Goal: Transaction & Acquisition: Purchase product/service

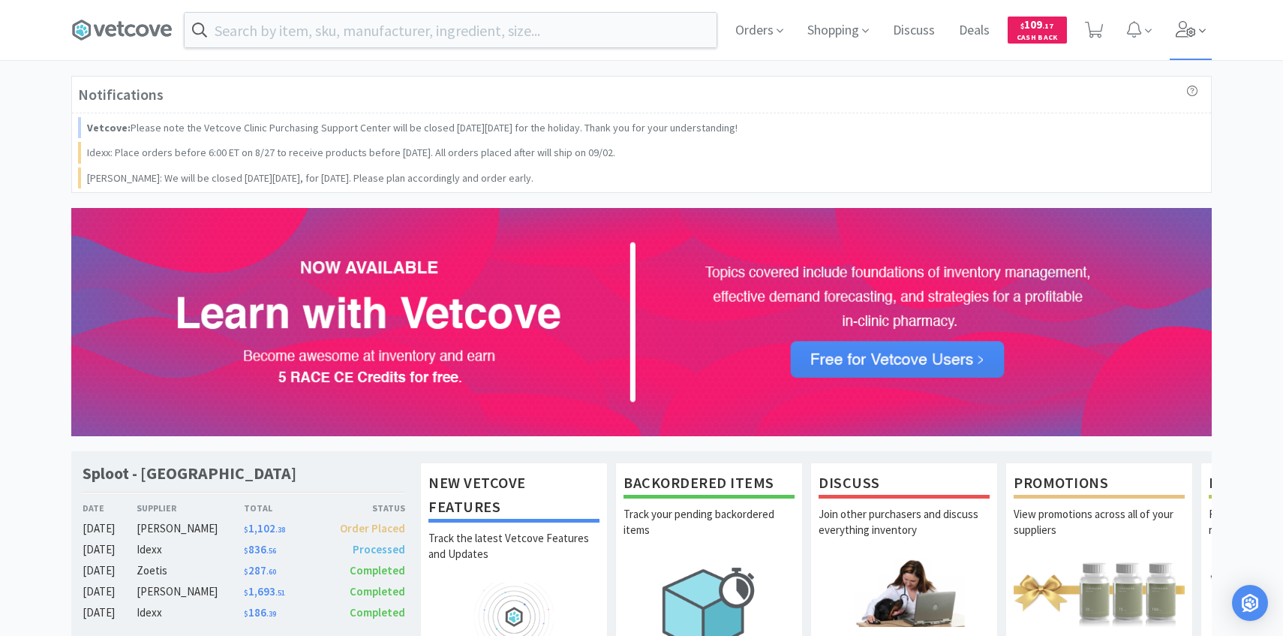
click at [1180, 24] on icon at bounding box center [1186, 29] width 21 height 17
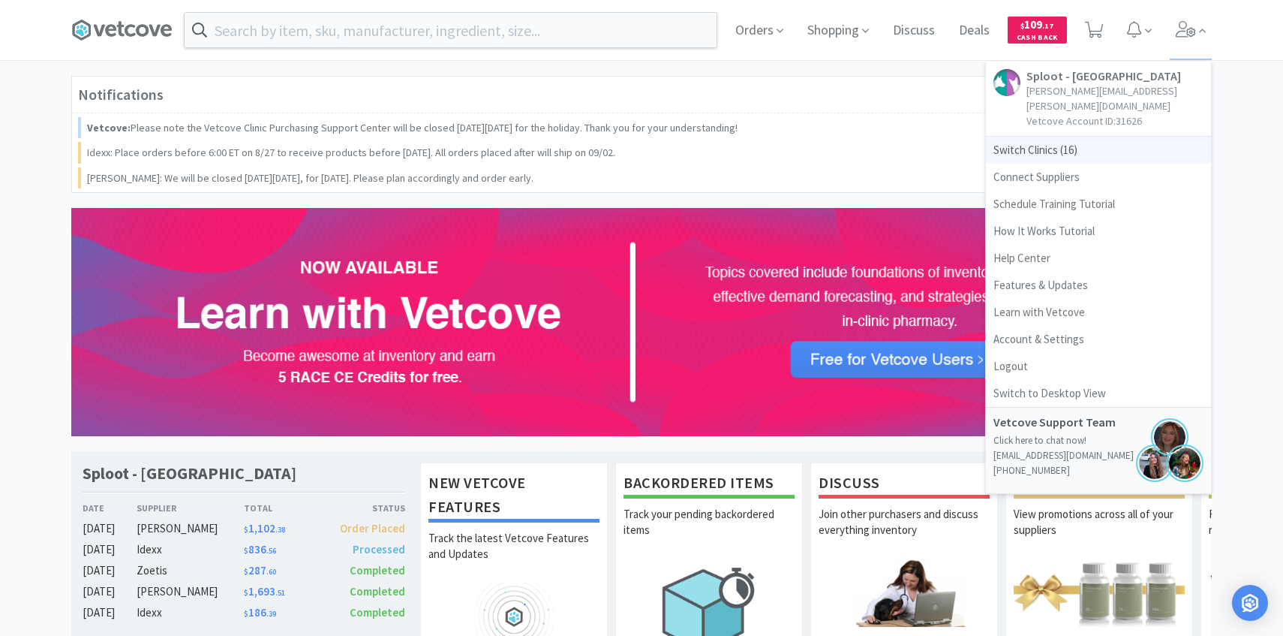
click at [1059, 137] on span "Switch Clinics ( 16 )" at bounding box center [1098, 150] width 225 height 27
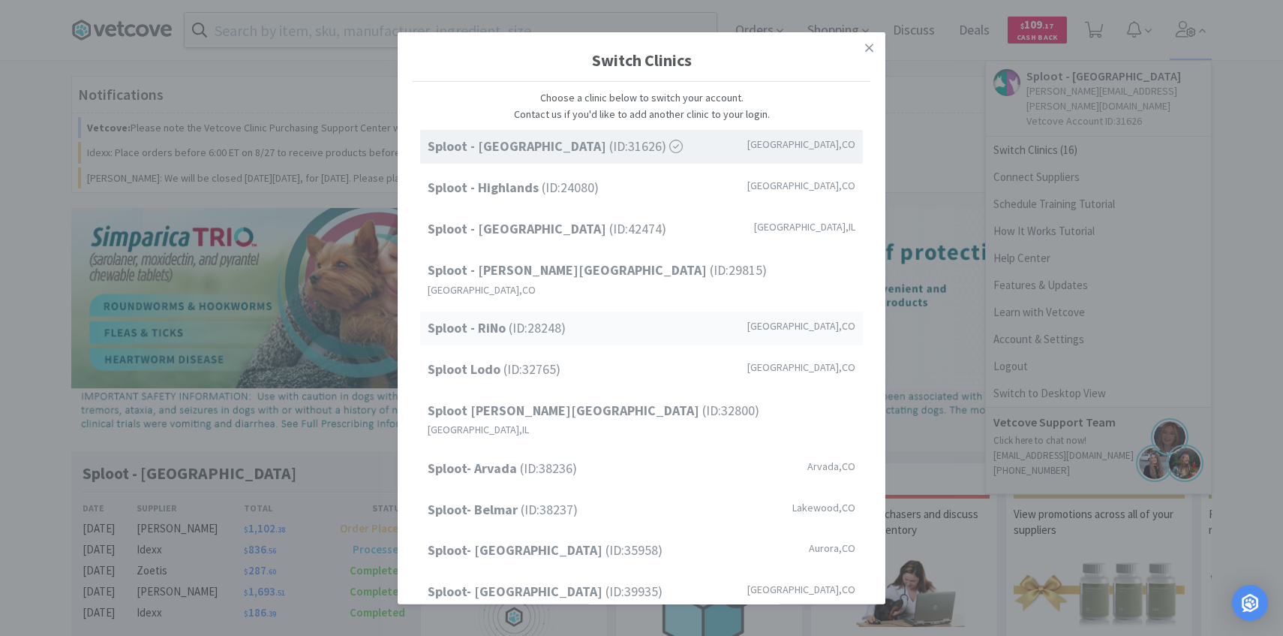
click at [578, 311] on div "Sploot - RiNo (ID: 28248 ) Denver , CO" at bounding box center [641, 328] width 443 height 34
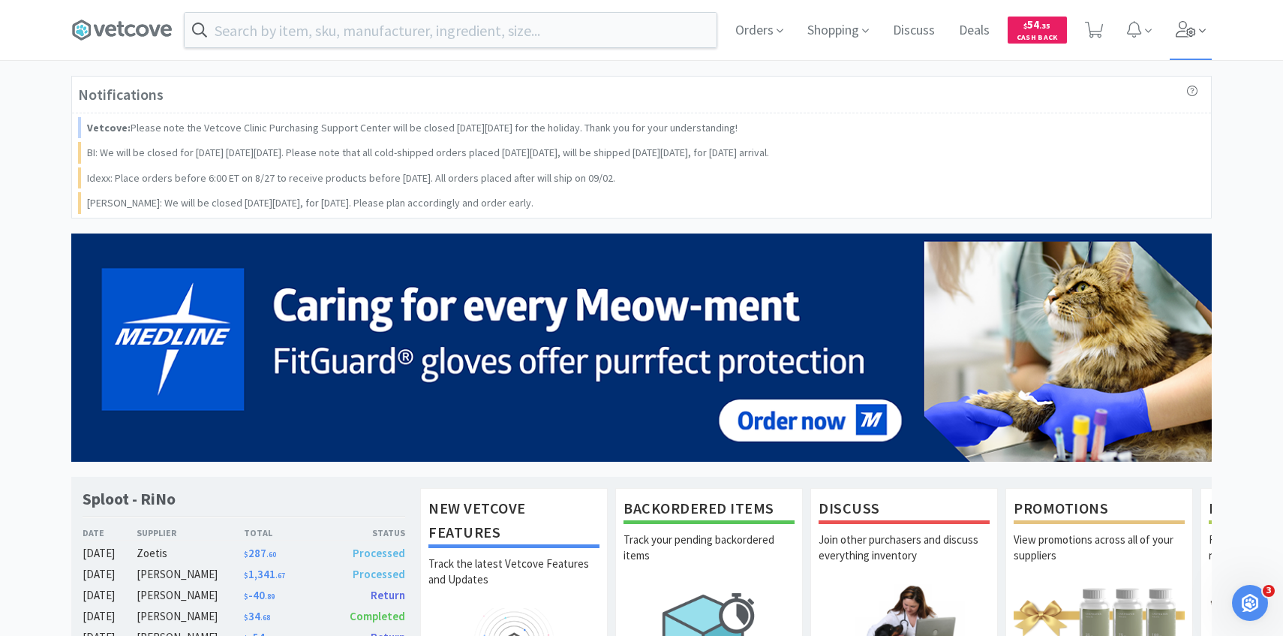
click at [1184, 25] on icon at bounding box center [1186, 29] width 21 height 17
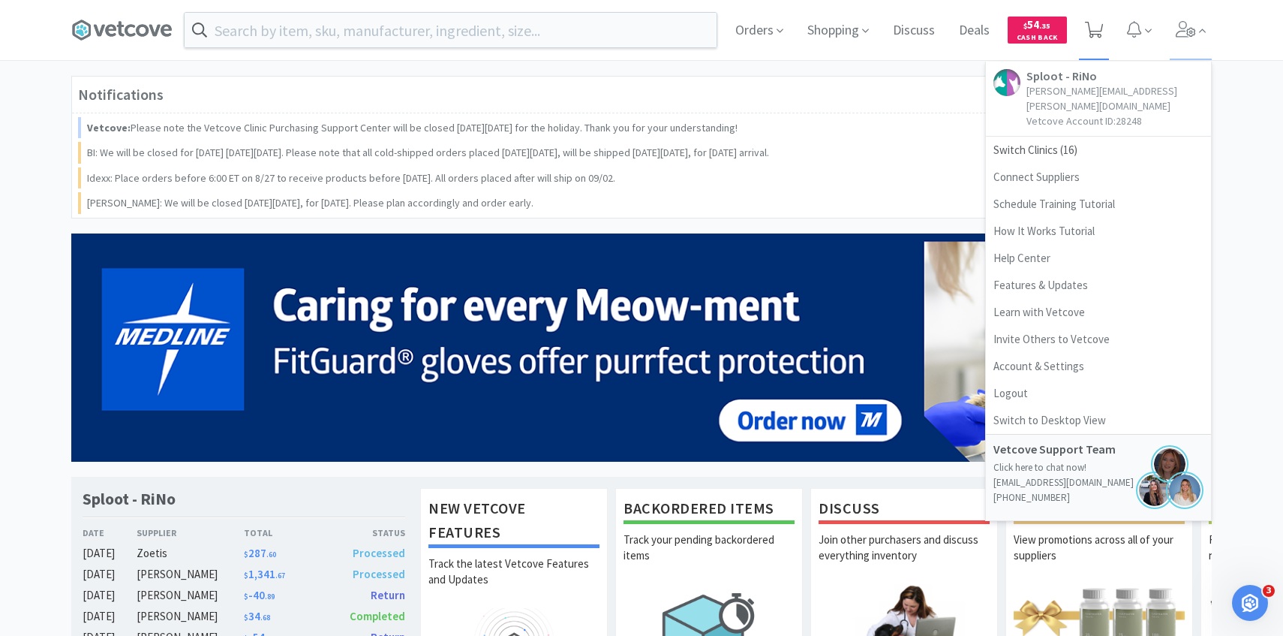
click at [1100, 26] on icon at bounding box center [1094, 30] width 19 height 17
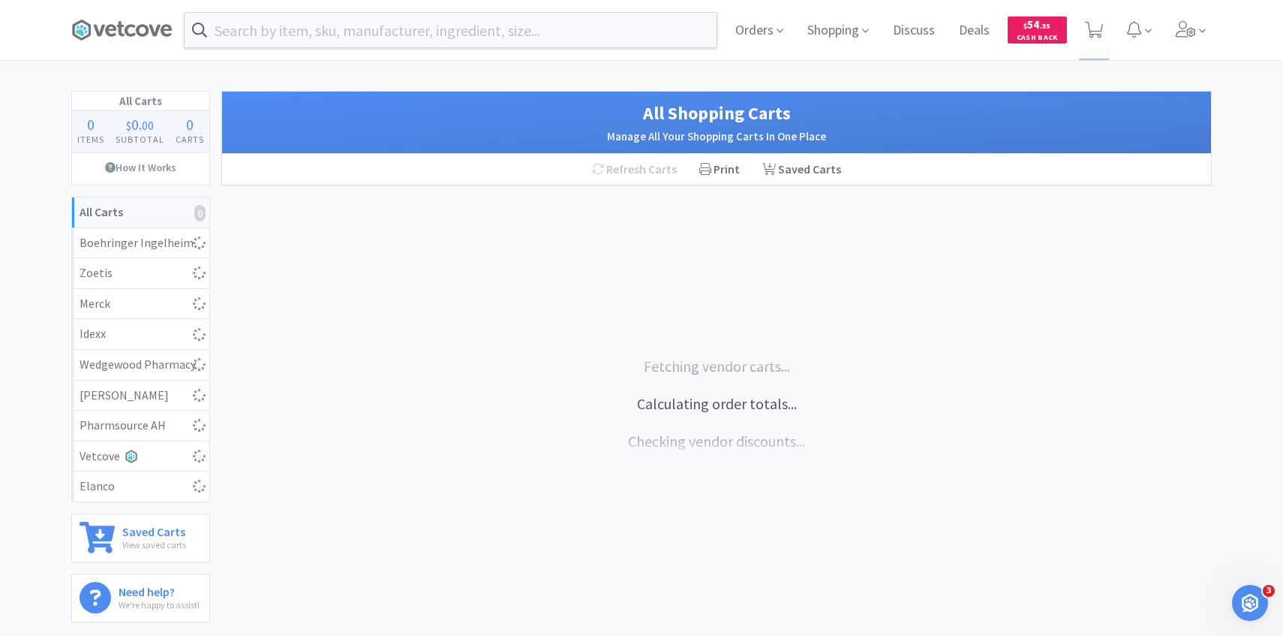
select select "2"
select select "5"
select select "2"
select select "200"
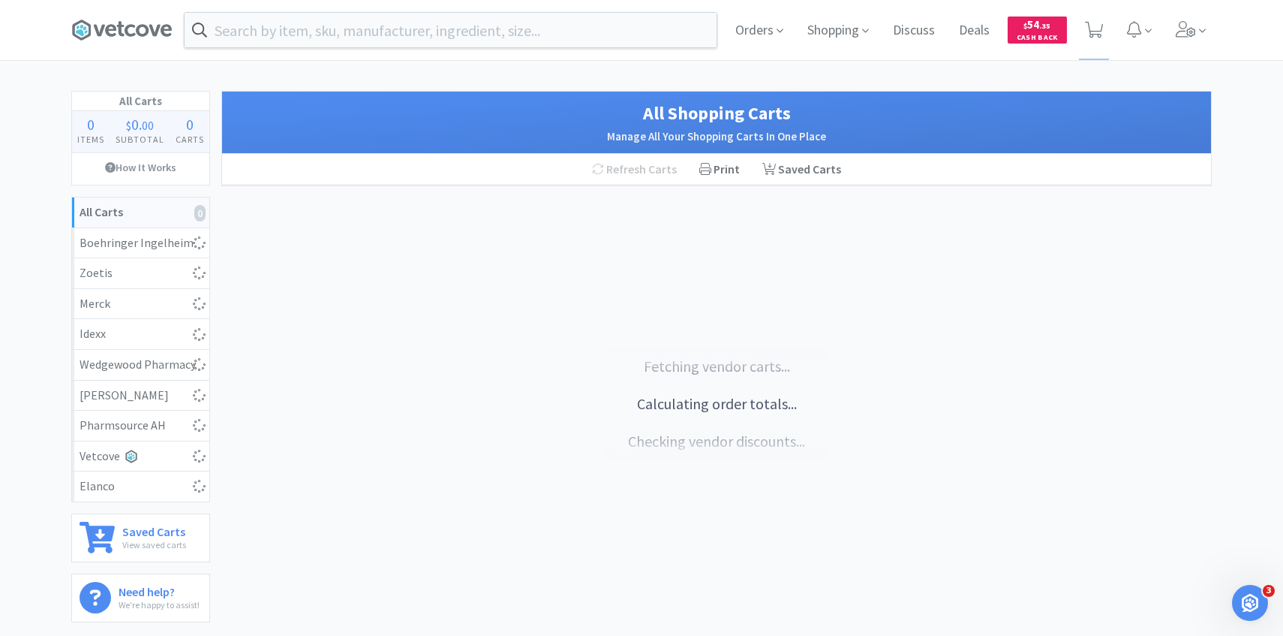
select select "1"
select select "2"
select select "4"
select select "2"
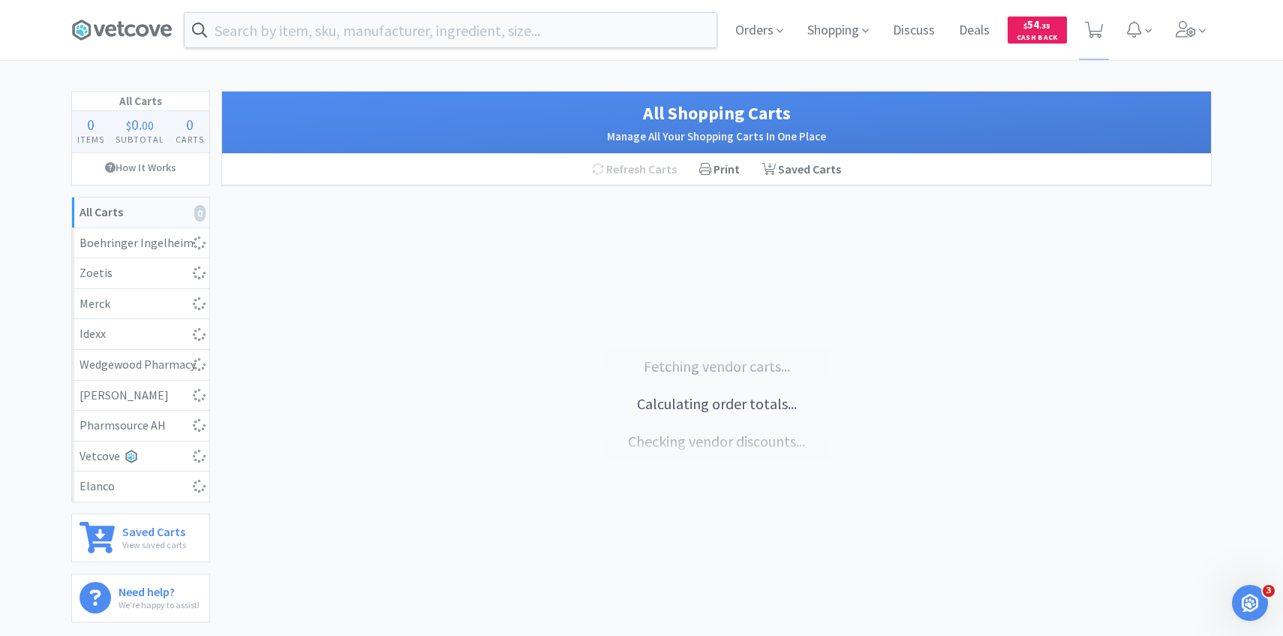
select select "6"
select select "1"
select select "2"
select select "1"
select select "5"
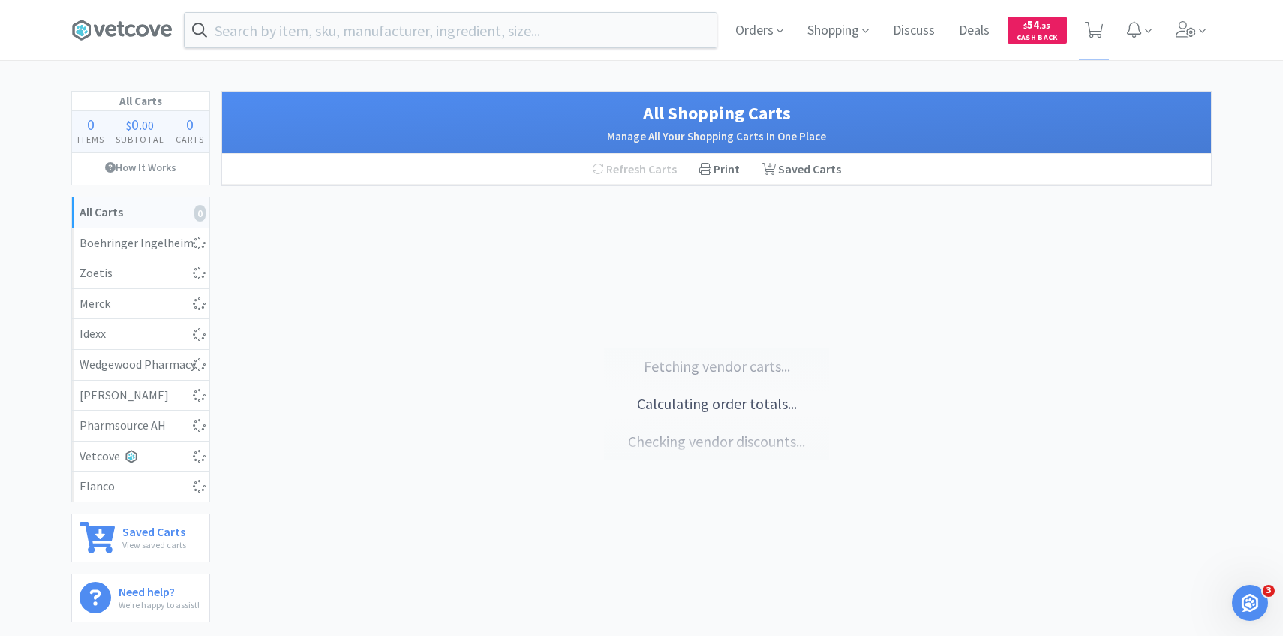
select select "4"
select select "10"
select select "1"
select select "6"
select select "4"
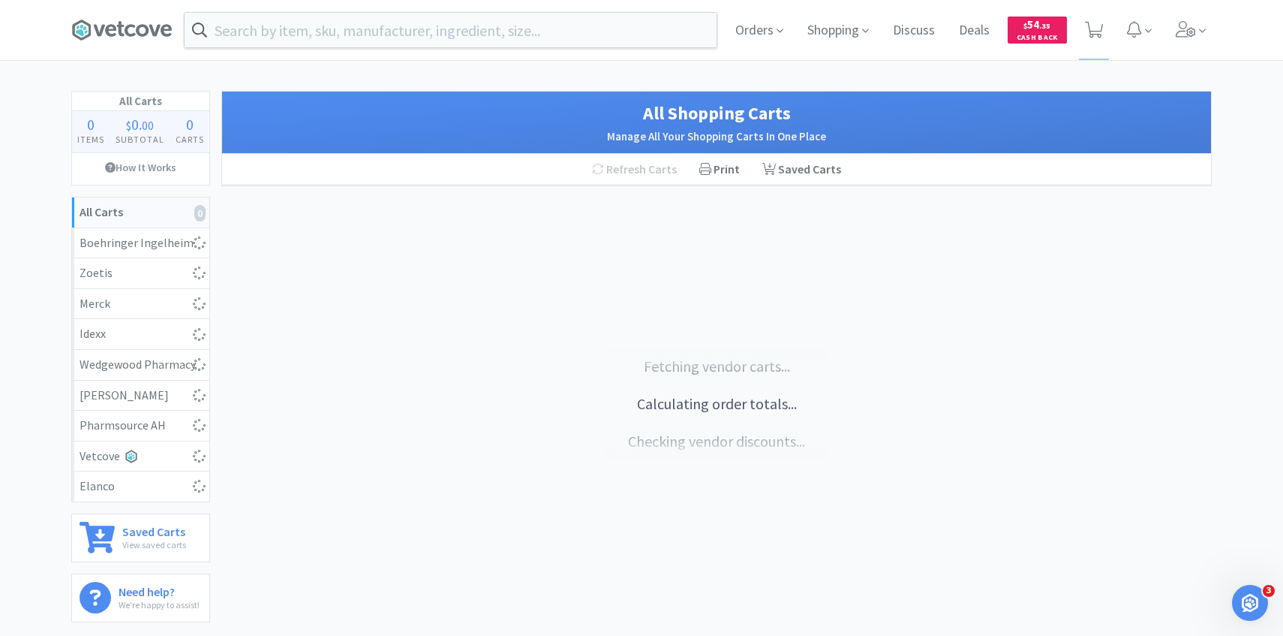
select select "2"
select select "50"
select select "1"
select select "6"
select select "3"
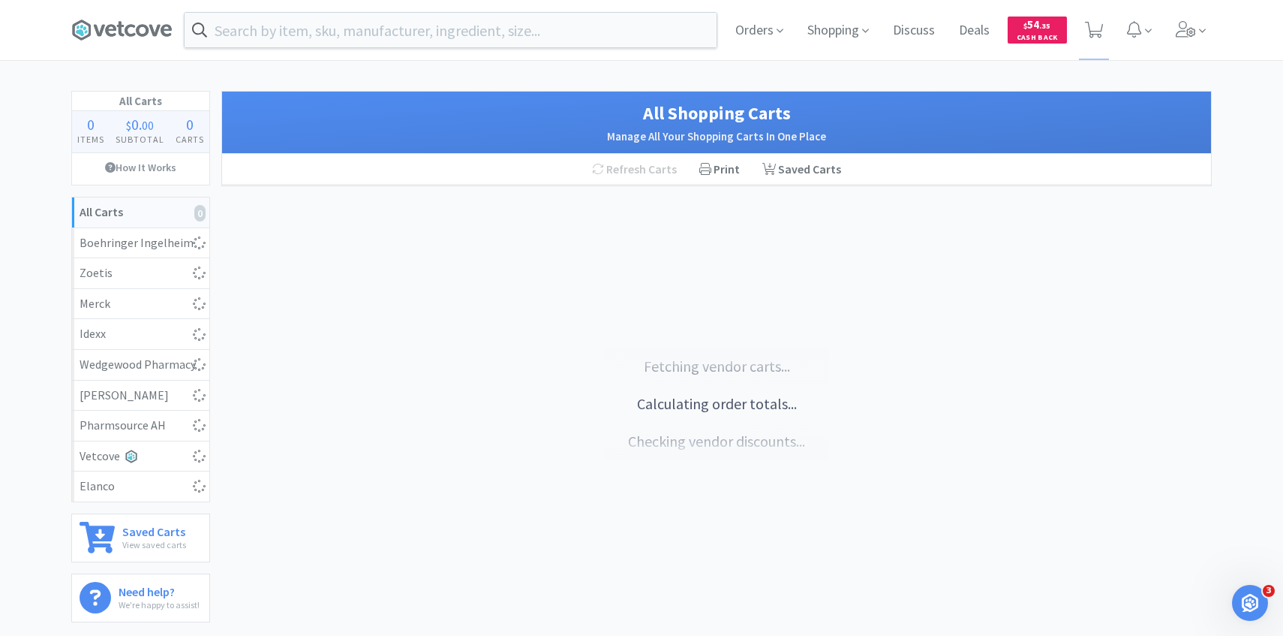
select select "1"
select select "3"
select select "1"
select select "2"
select select "4"
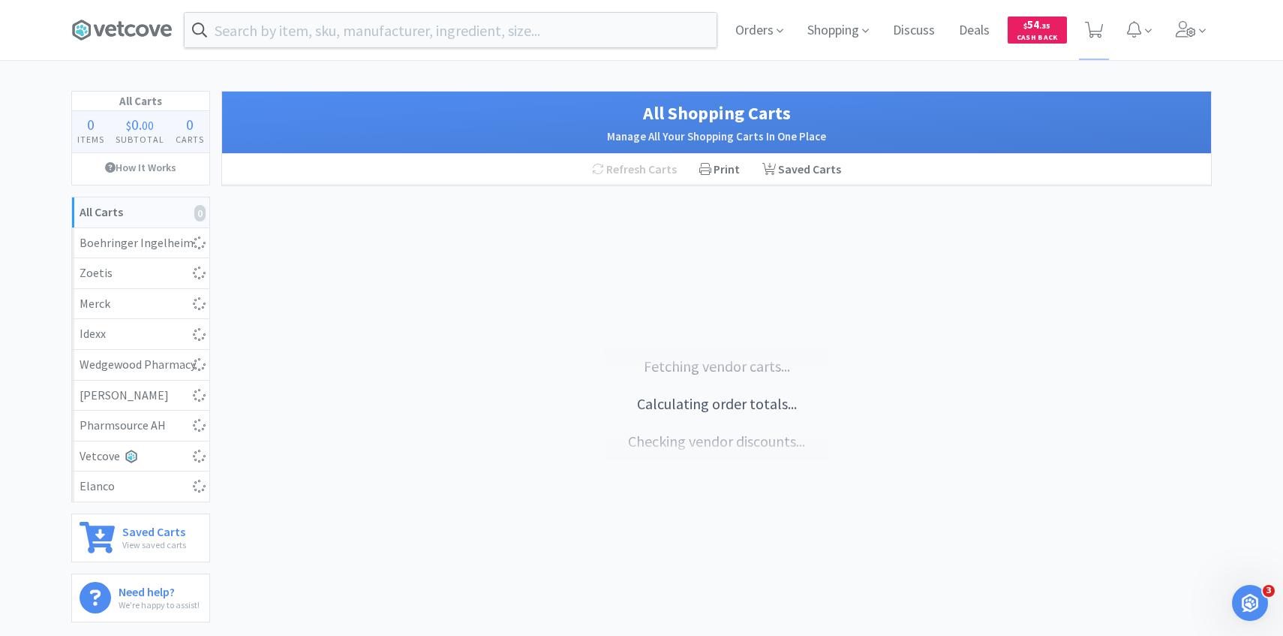
select select "4"
select select "1"
select select "50"
select select "2"
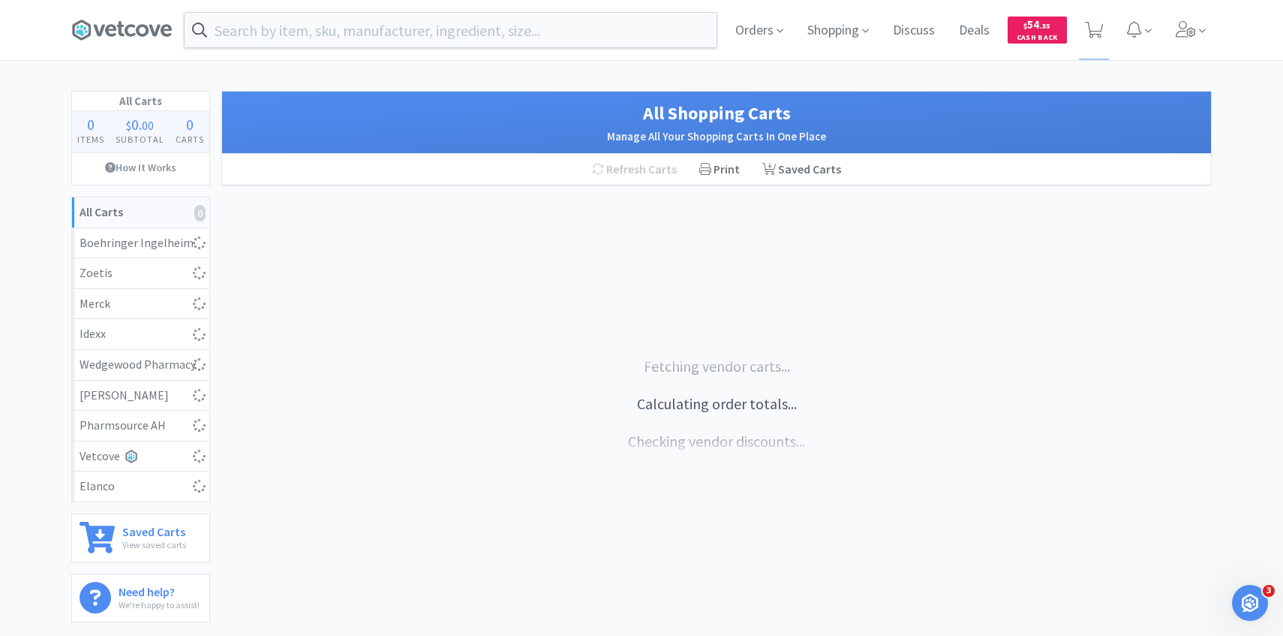
select select "50"
select select "2"
select select "1"
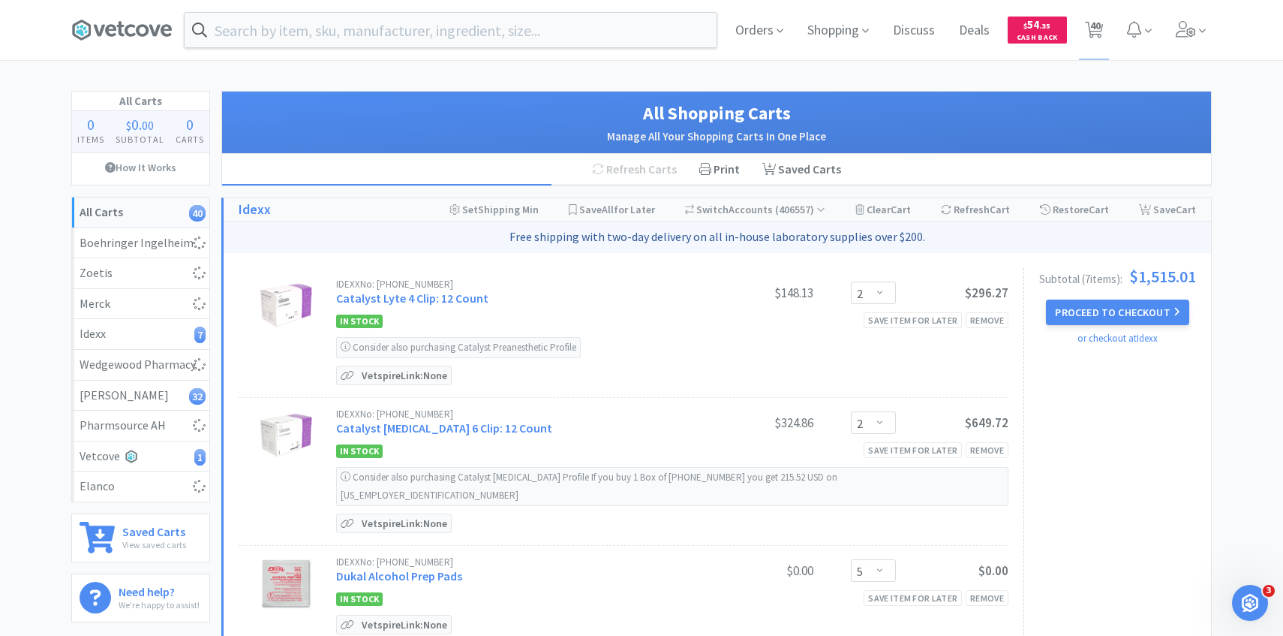
select select "1"
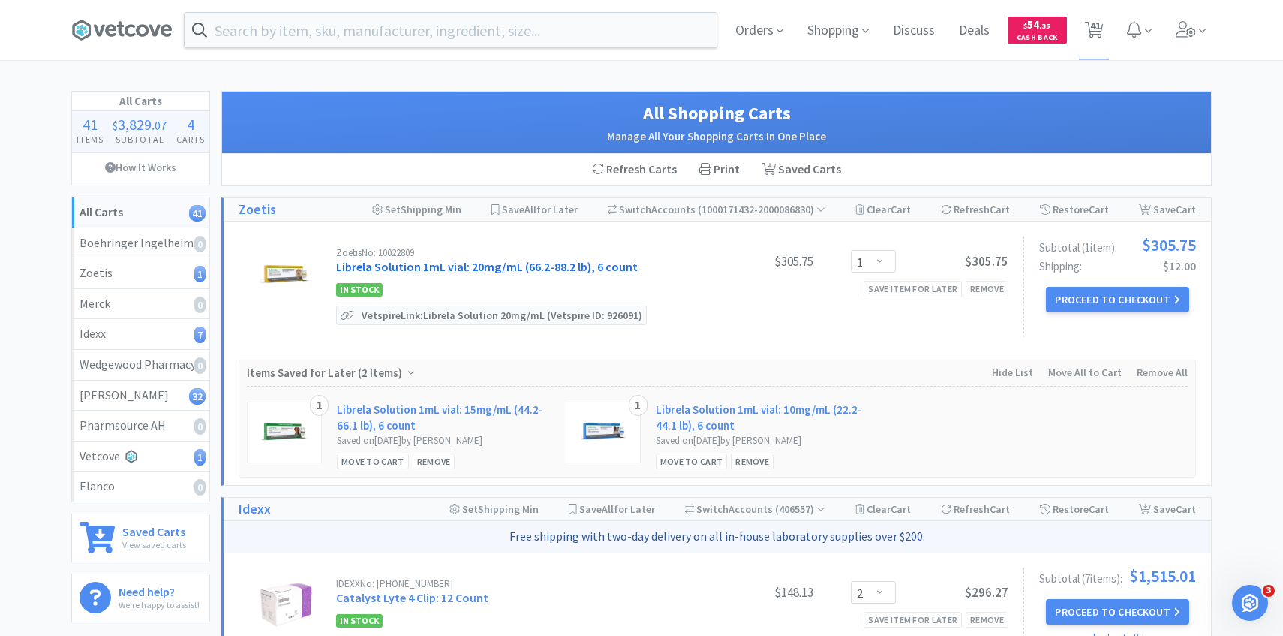
click at [606, 269] on link "Librela Solution 1mL vial: 20mg/mL (66.2-88.2 lb), 6 count" at bounding box center [487, 266] width 302 height 15
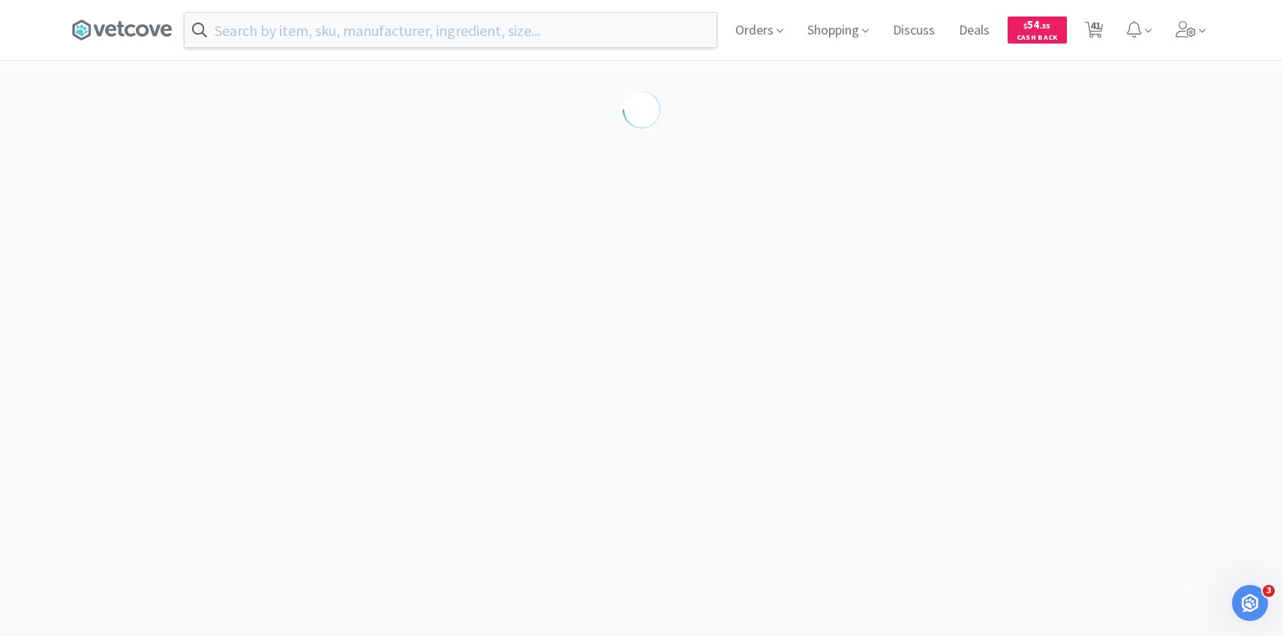
select select "605233"
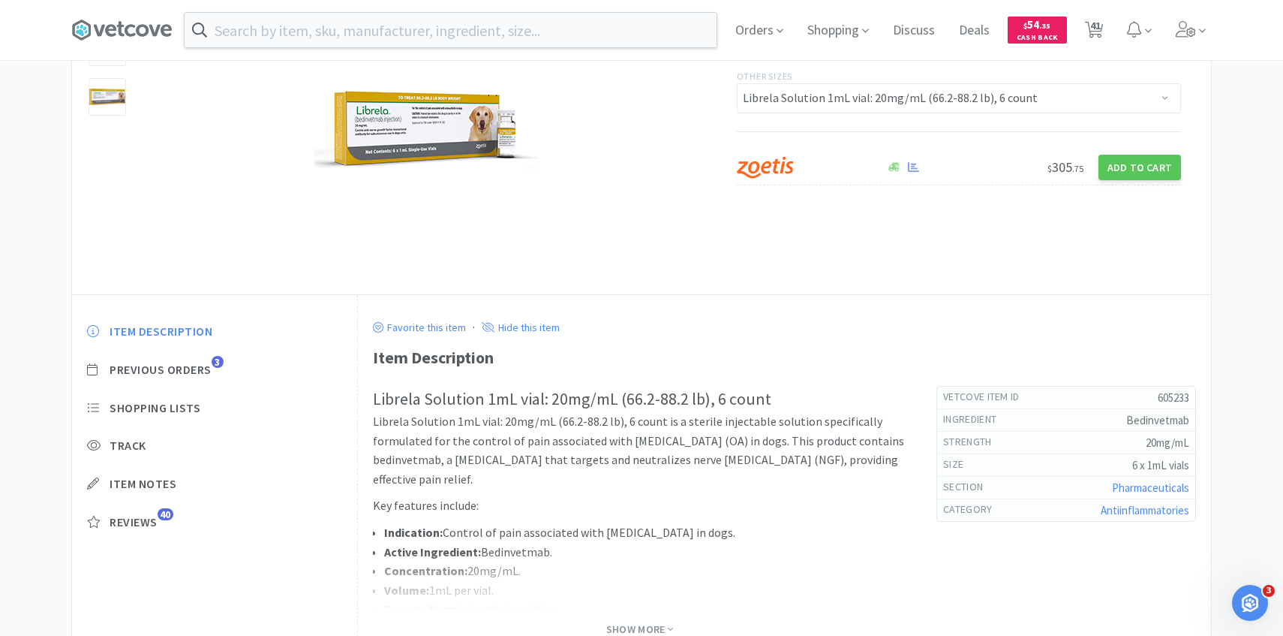
click at [191, 383] on div "Item Description Previous Orders 3 Shopping Lists Track Item Notes Reviews 40" at bounding box center [214, 437] width 285 height 259
click at [191, 371] on span "Previous Orders" at bounding box center [161, 370] width 102 height 16
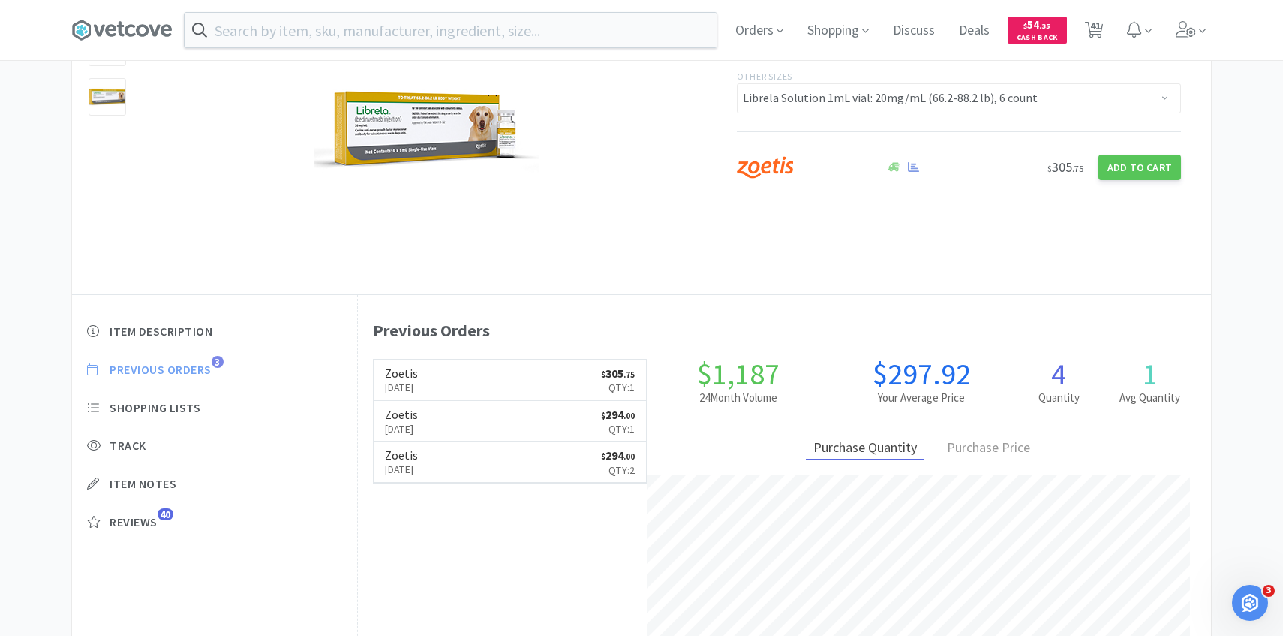
scroll to position [412, 853]
select select "1"
select select "2"
select select "5"
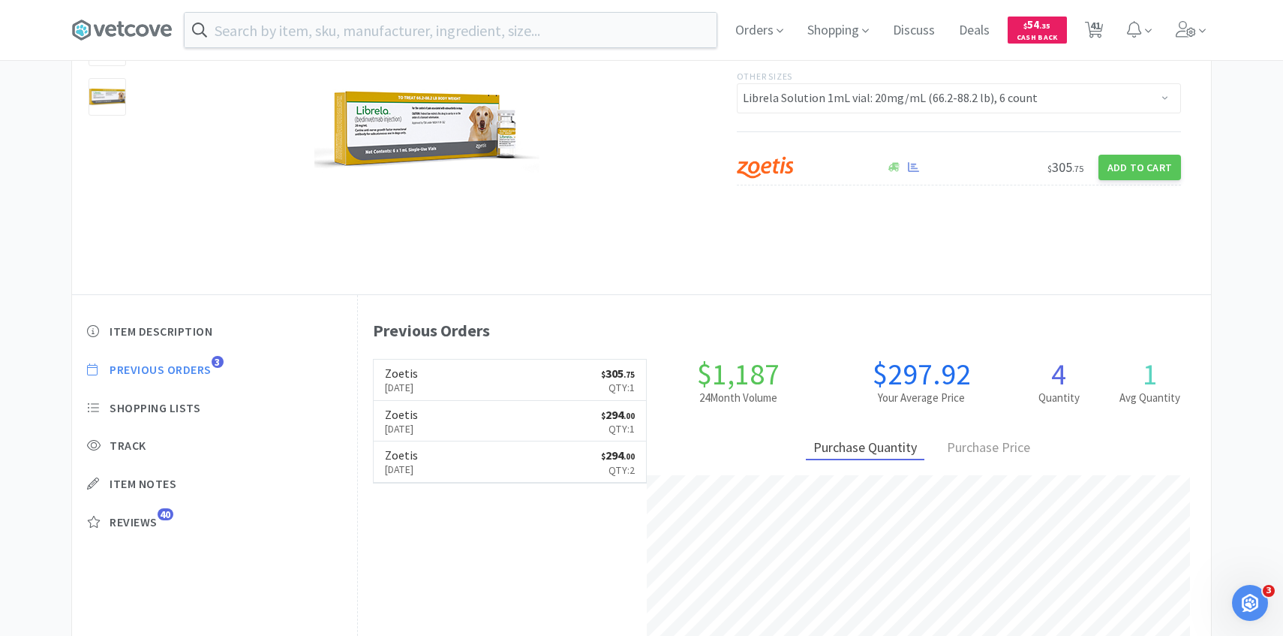
select select "2"
select select "200"
select select "1"
select select "2"
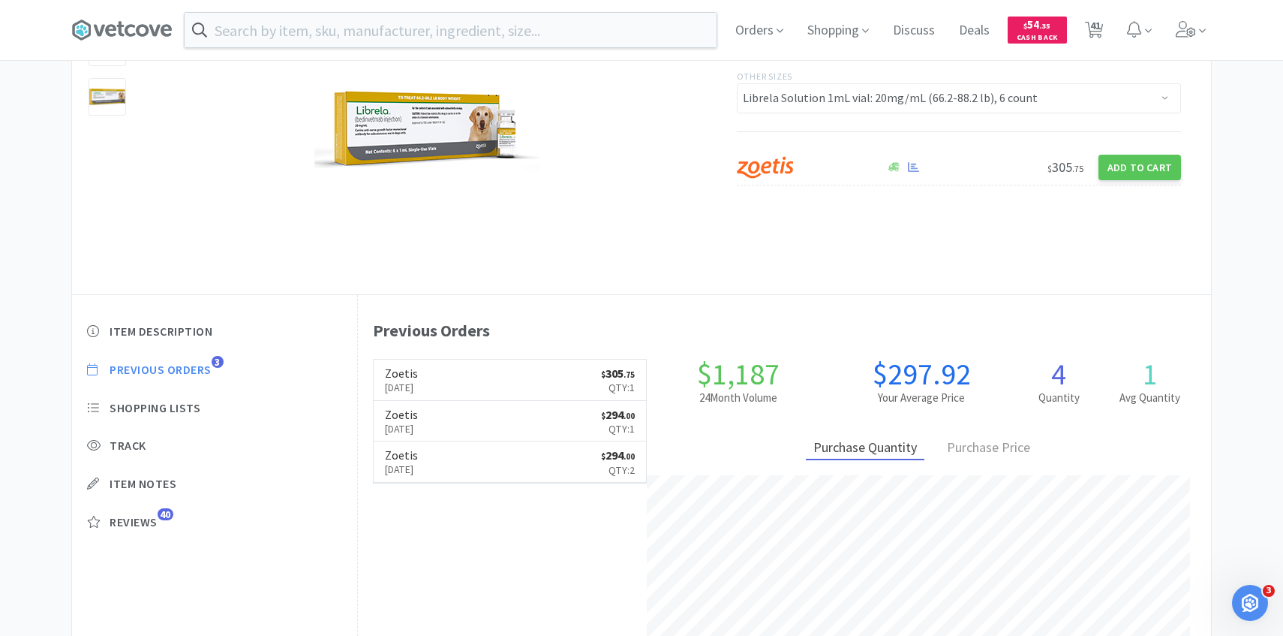
select select "4"
select select "2"
select select "6"
select select "1"
select select "2"
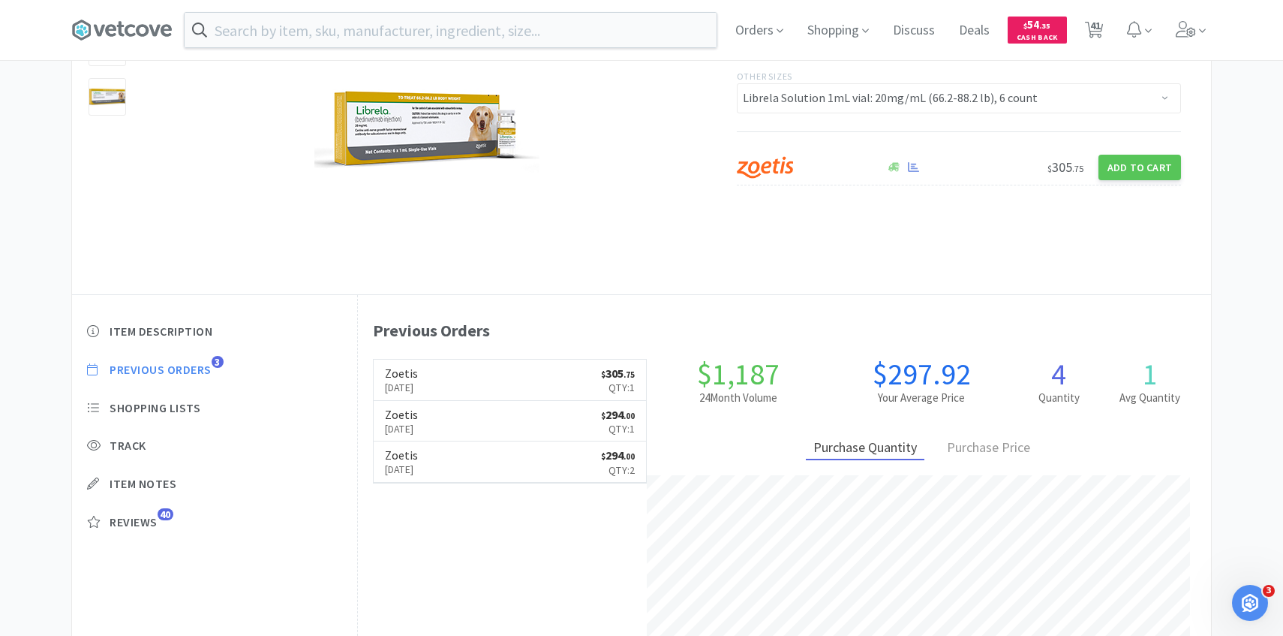
select select "1"
select select "5"
select select "4"
select select "10"
select select "1"
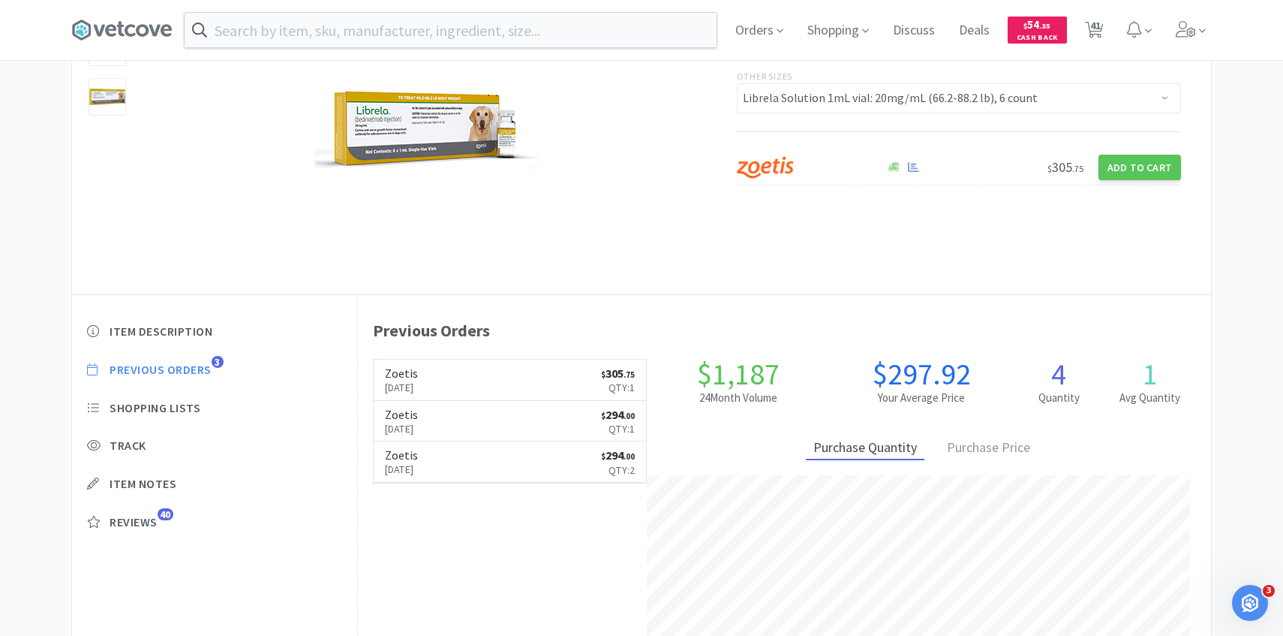
select select "6"
select select "4"
select select "2"
select select "50"
select select "1"
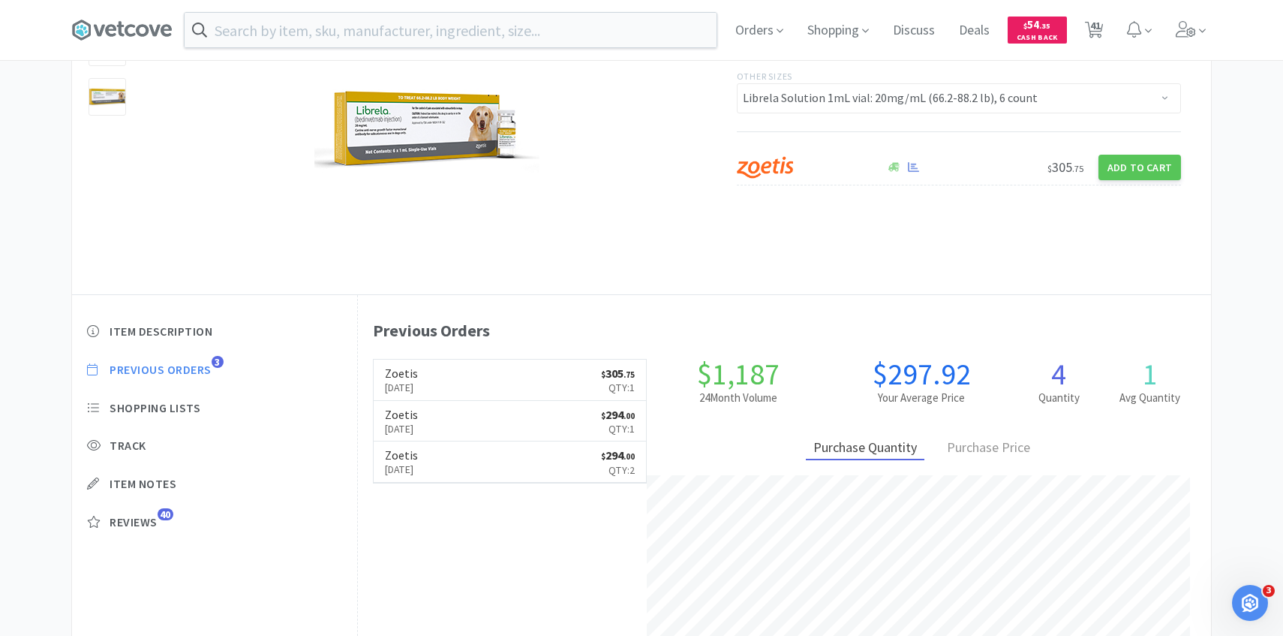
select select "6"
select select "3"
select select "1"
select select "3"
select select "1"
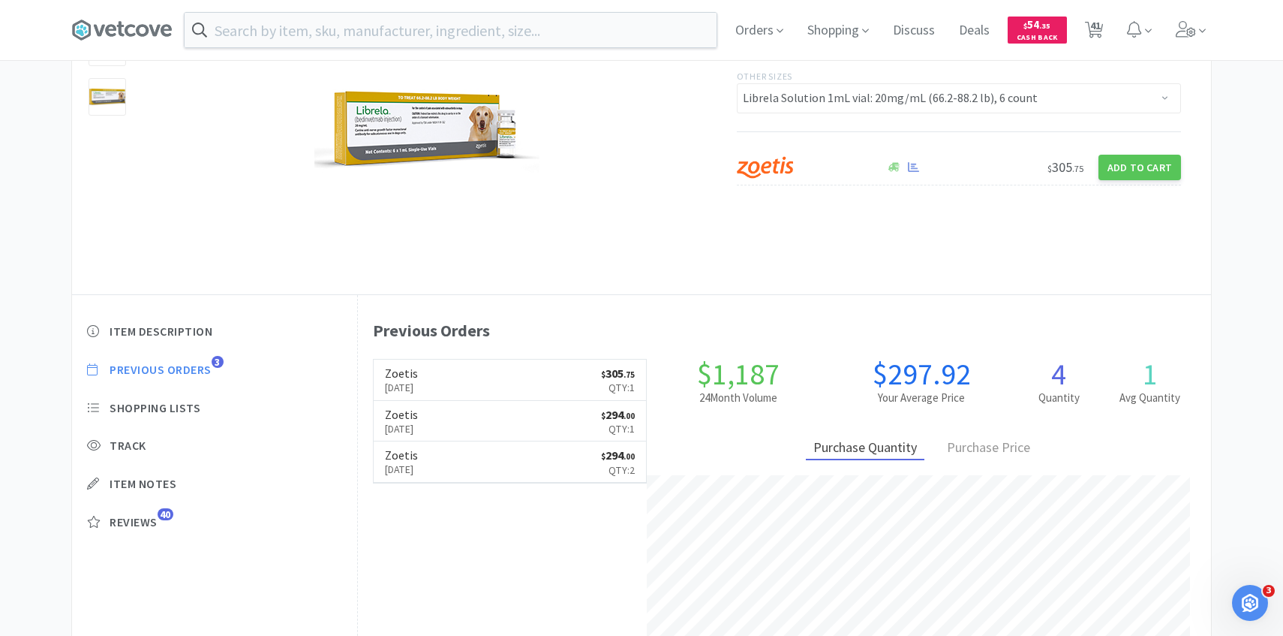
select select "2"
select select "4"
select select "1"
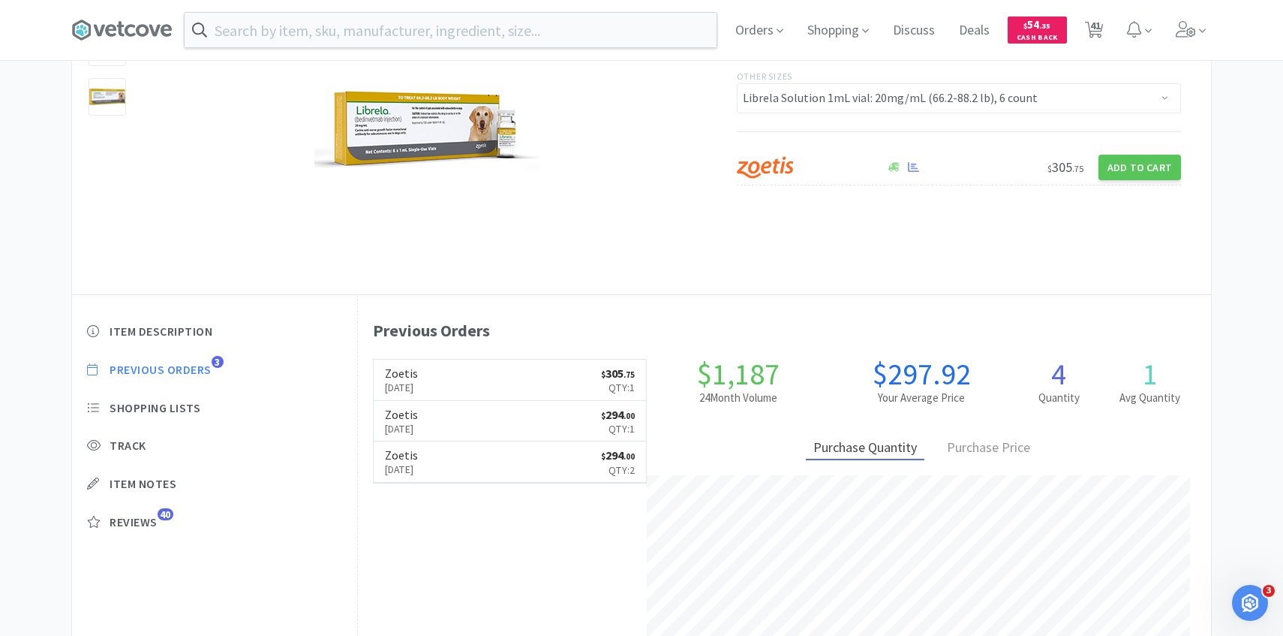
select select "50"
select select "2"
select select "50"
select select "2"
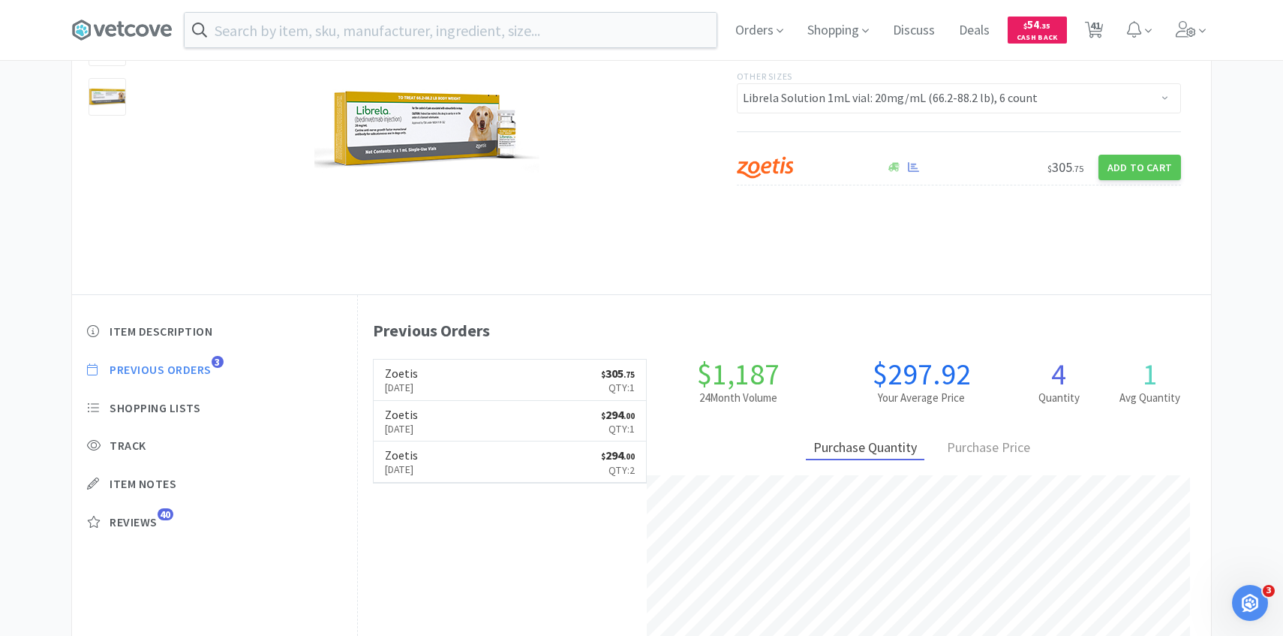
select select "1"
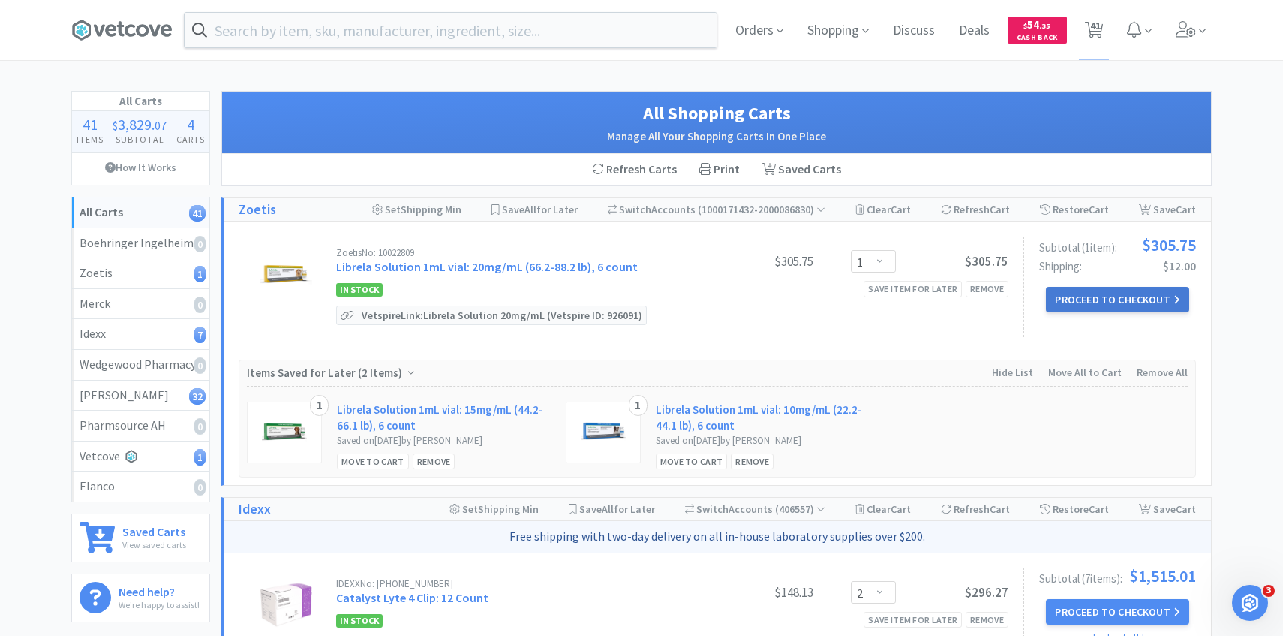
click at [1163, 290] on button "Proceed to Checkout" at bounding box center [1117, 300] width 143 height 26
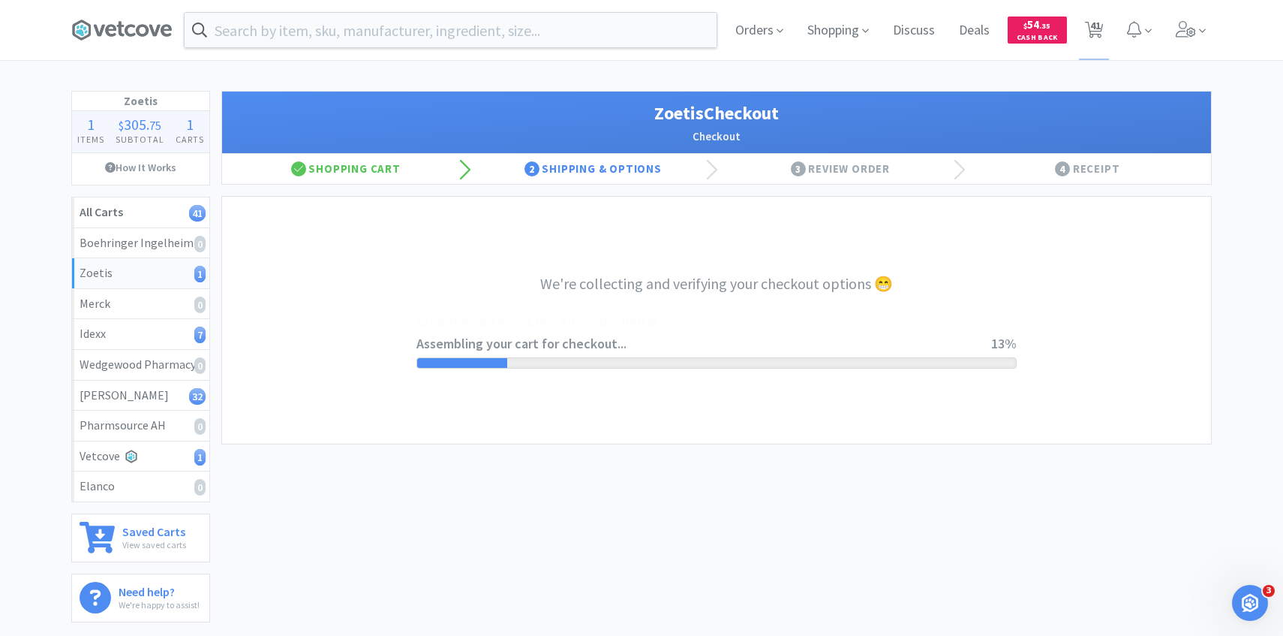
select select "invoice"
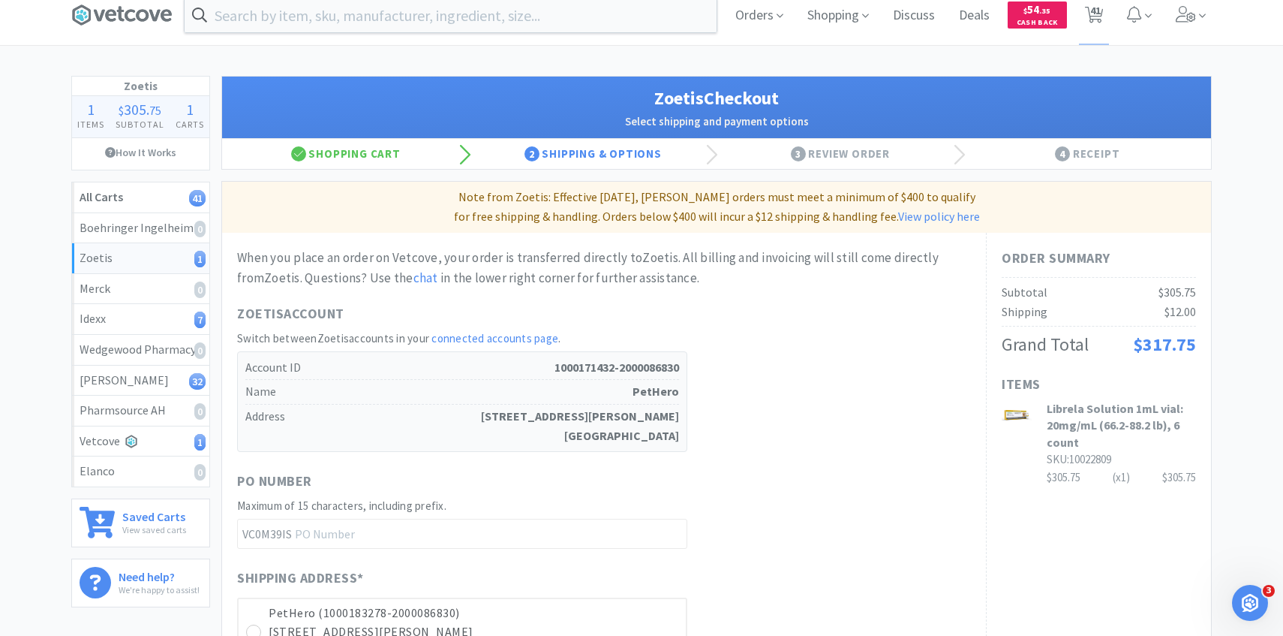
scroll to position [520, 0]
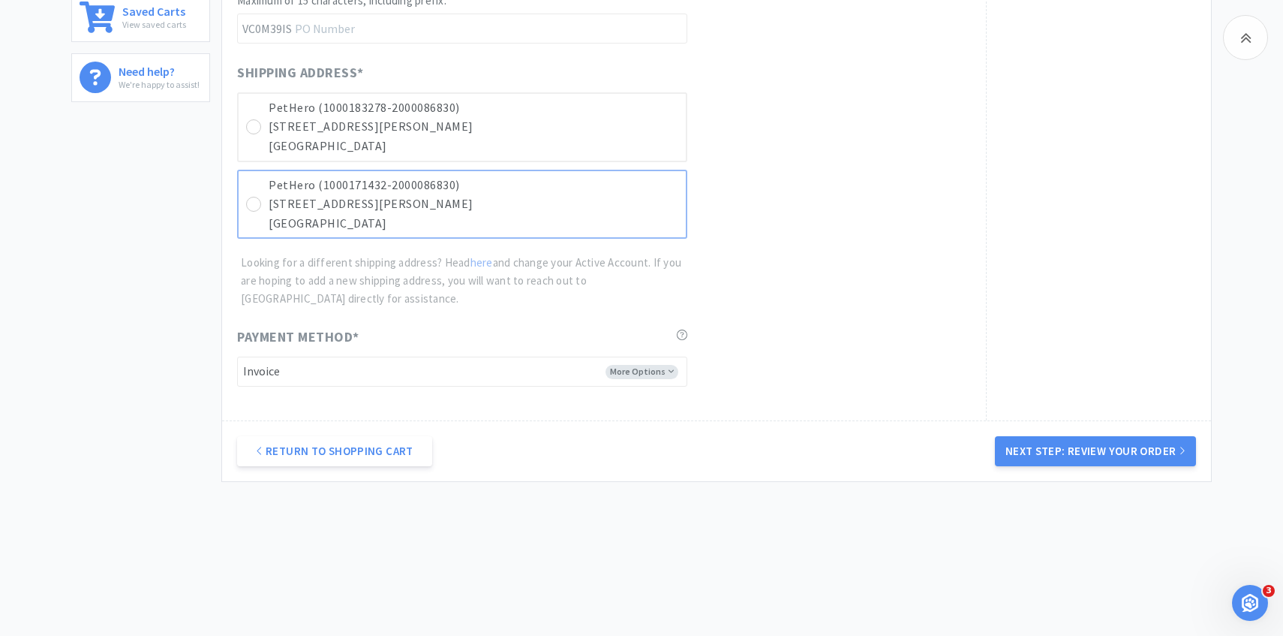
click at [618, 205] on p "3767 N Downing St" at bounding box center [474, 204] width 410 height 20
click at [1063, 436] on button "Next Step: Review Your Order" at bounding box center [1095, 451] width 201 height 30
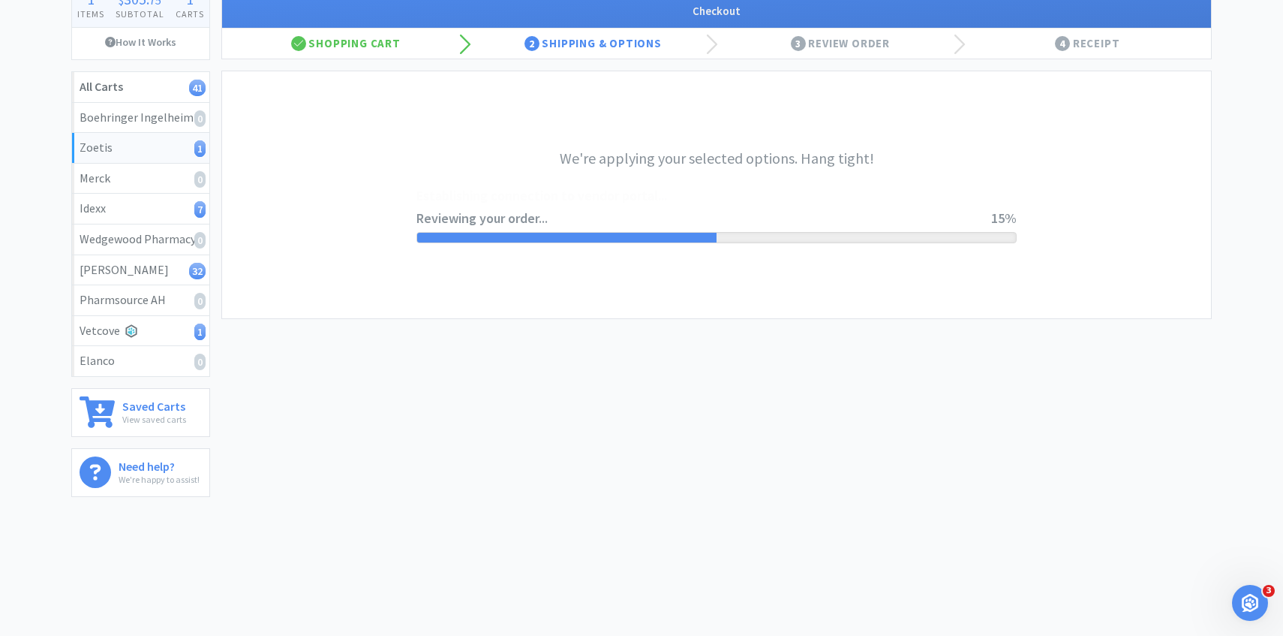
scroll to position [0, 0]
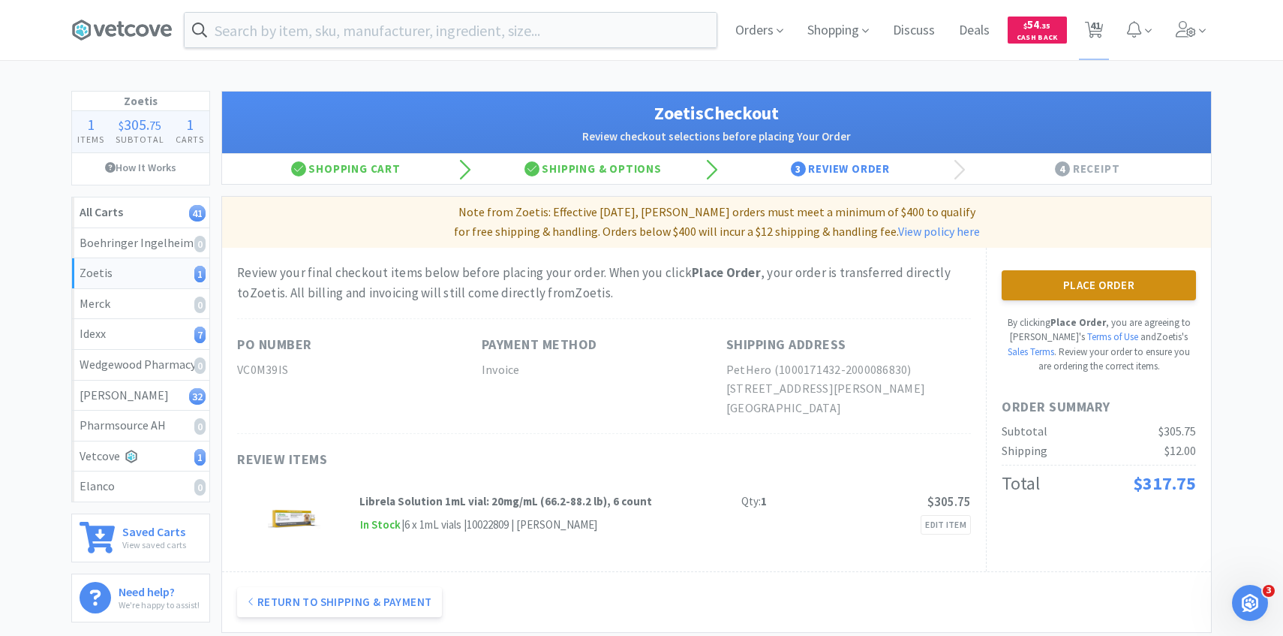
click at [1081, 292] on button "Place Order" at bounding box center [1099, 285] width 194 height 30
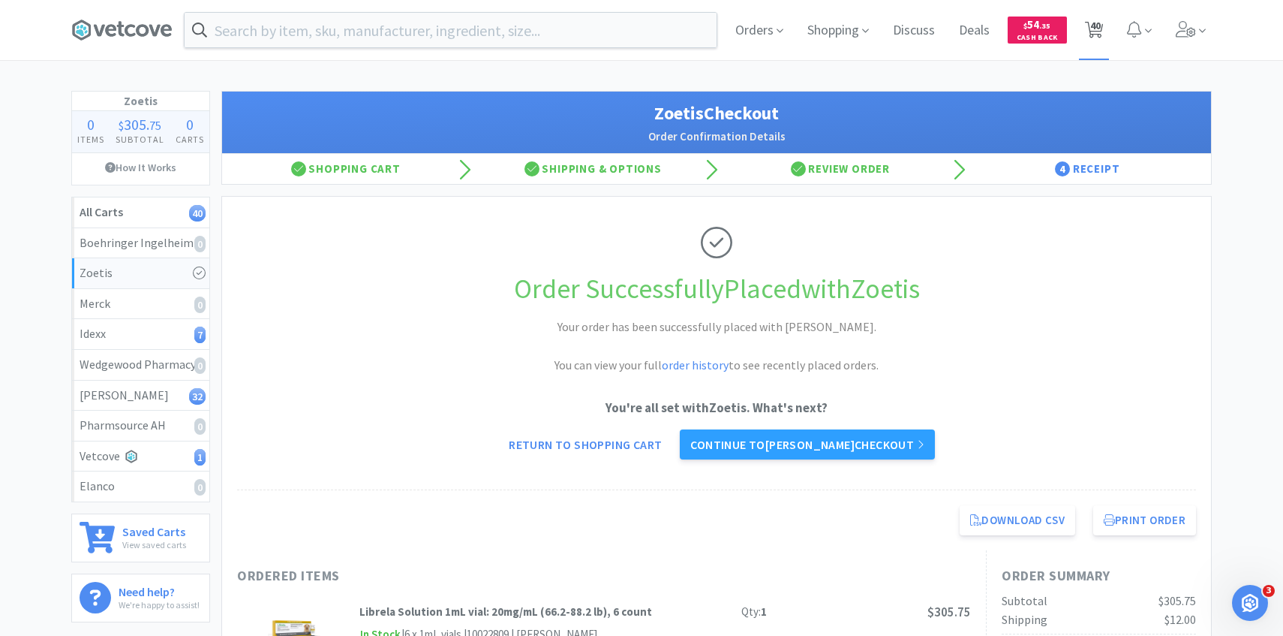
click at [1088, 32] on icon at bounding box center [1094, 30] width 19 height 17
select select "2"
select select "5"
select select "2"
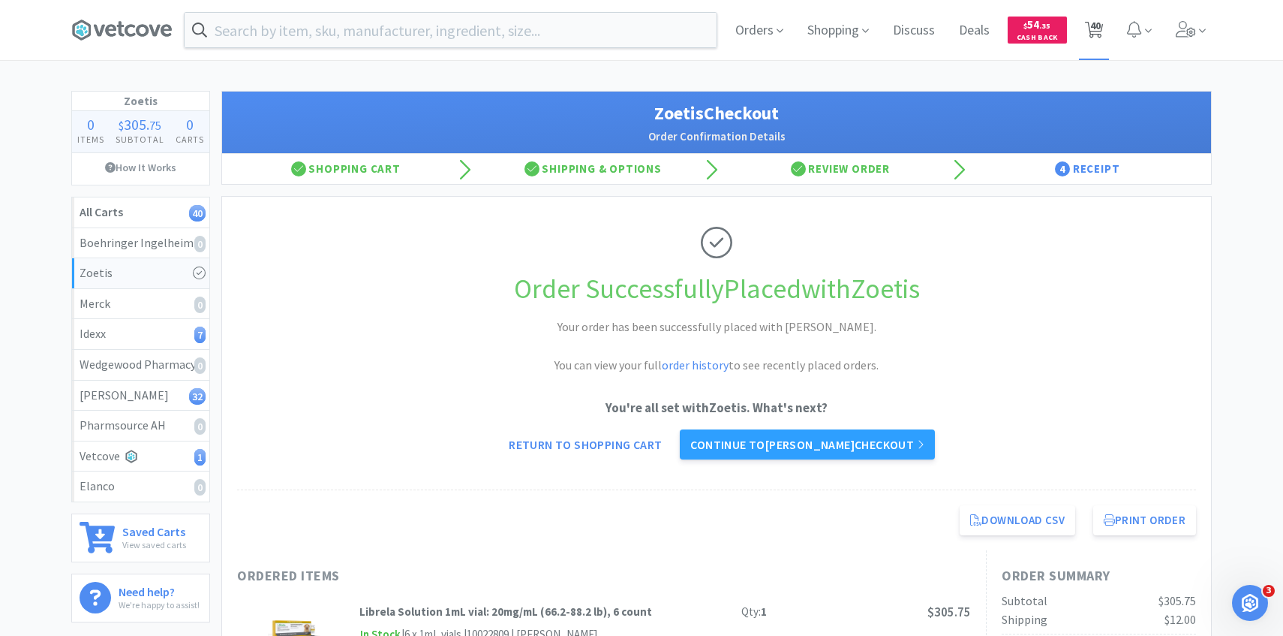
select select "200"
select select "1"
select select "2"
select select "4"
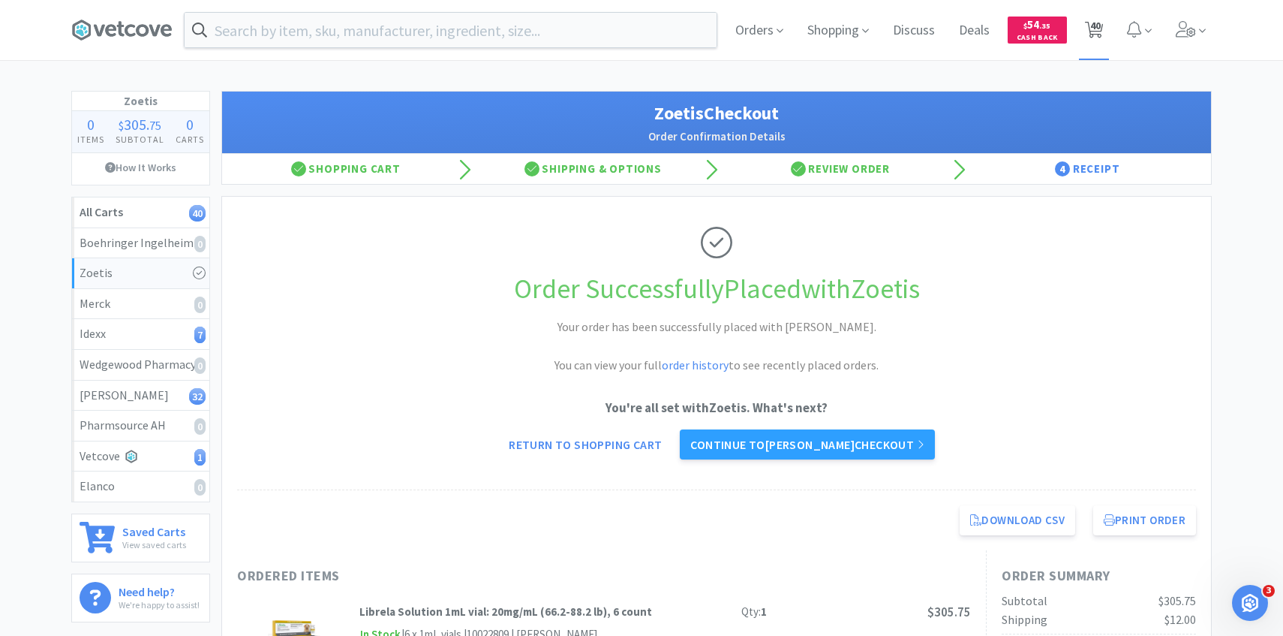
select select "2"
select select "6"
select select "1"
select select "2"
select select "1"
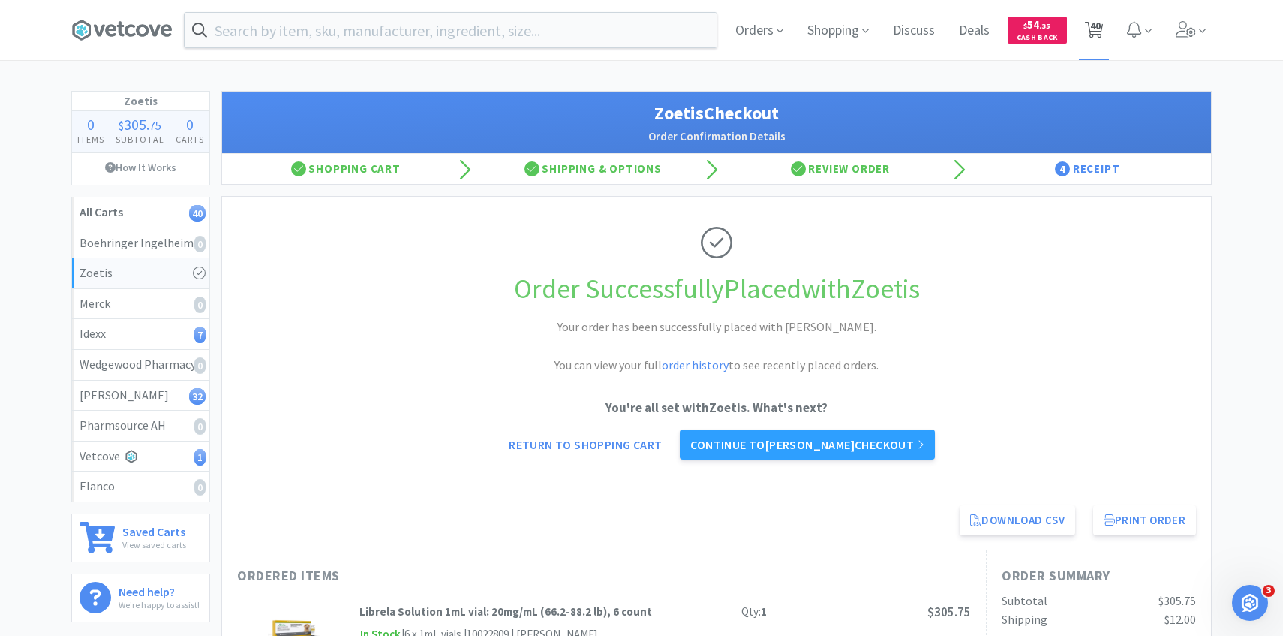
select select "5"
select select "4"
select select "10"
select select "1"
select select "6"
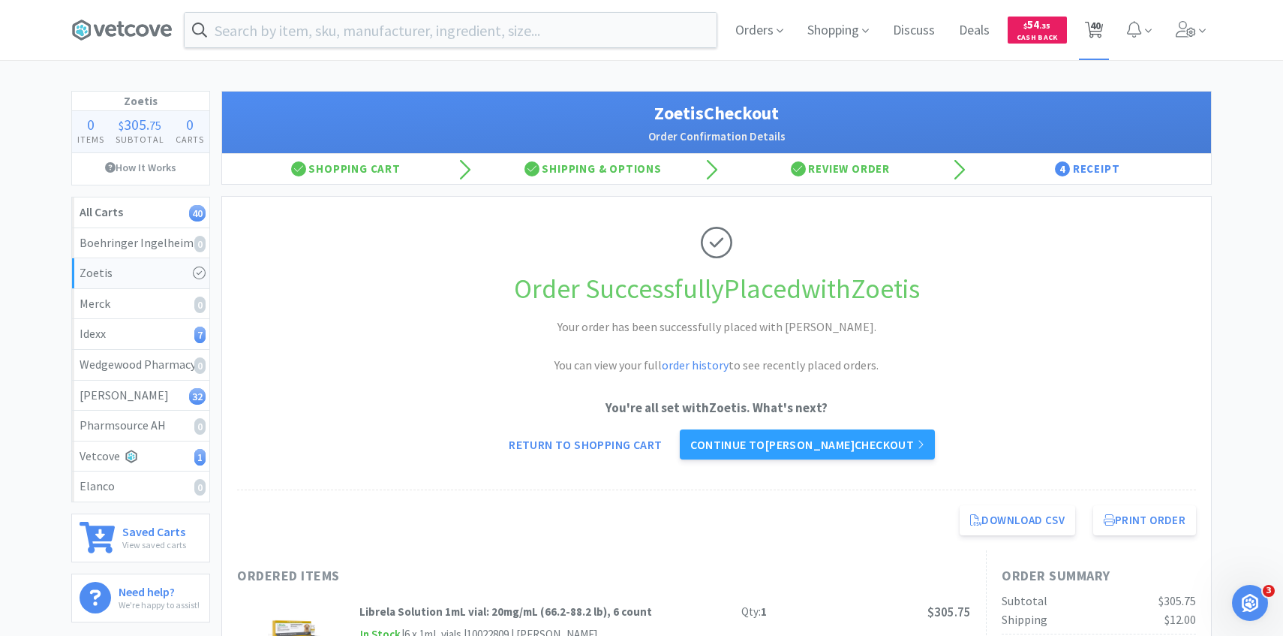
select select "4"
select select "2"
select select "50"
select select "1"
select select "6"
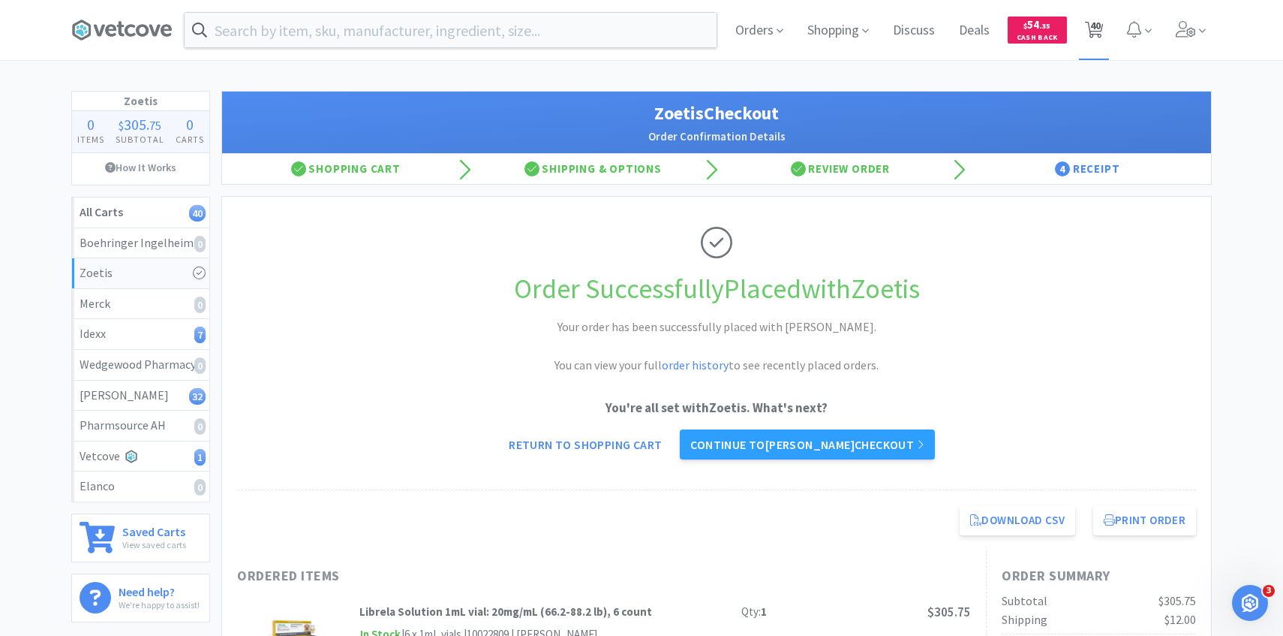
select select "3"
select select "1"
select select "3"
select select "1"
select select "2"
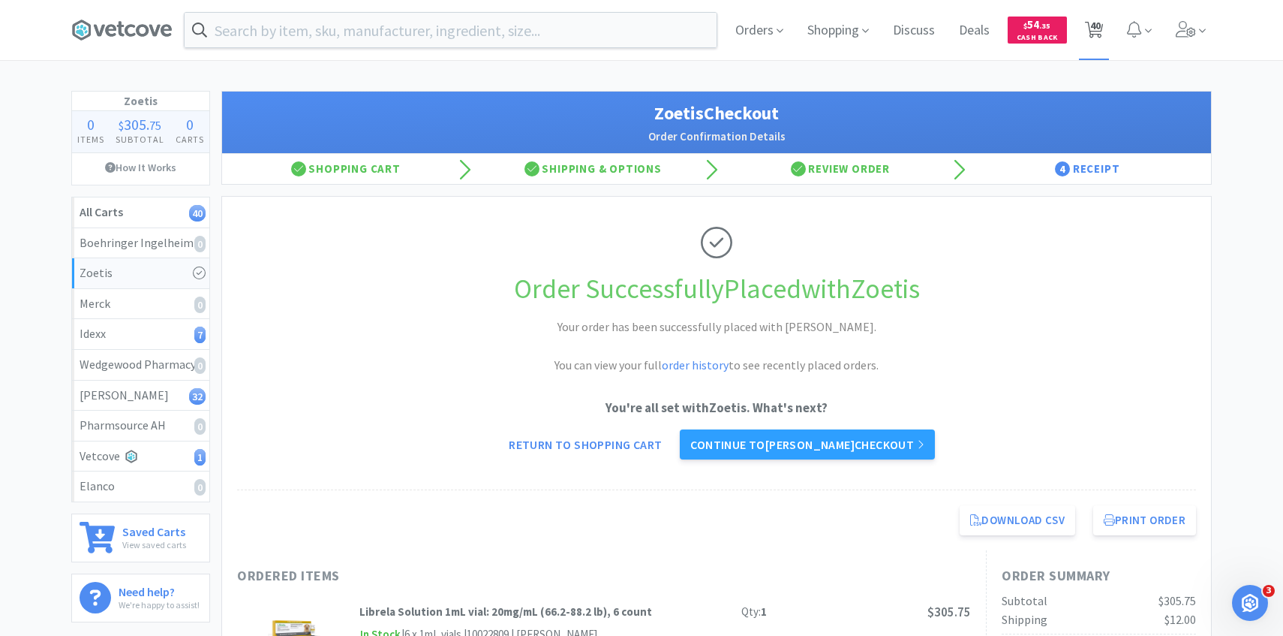
select select "4"
select select "1"
select select "50"
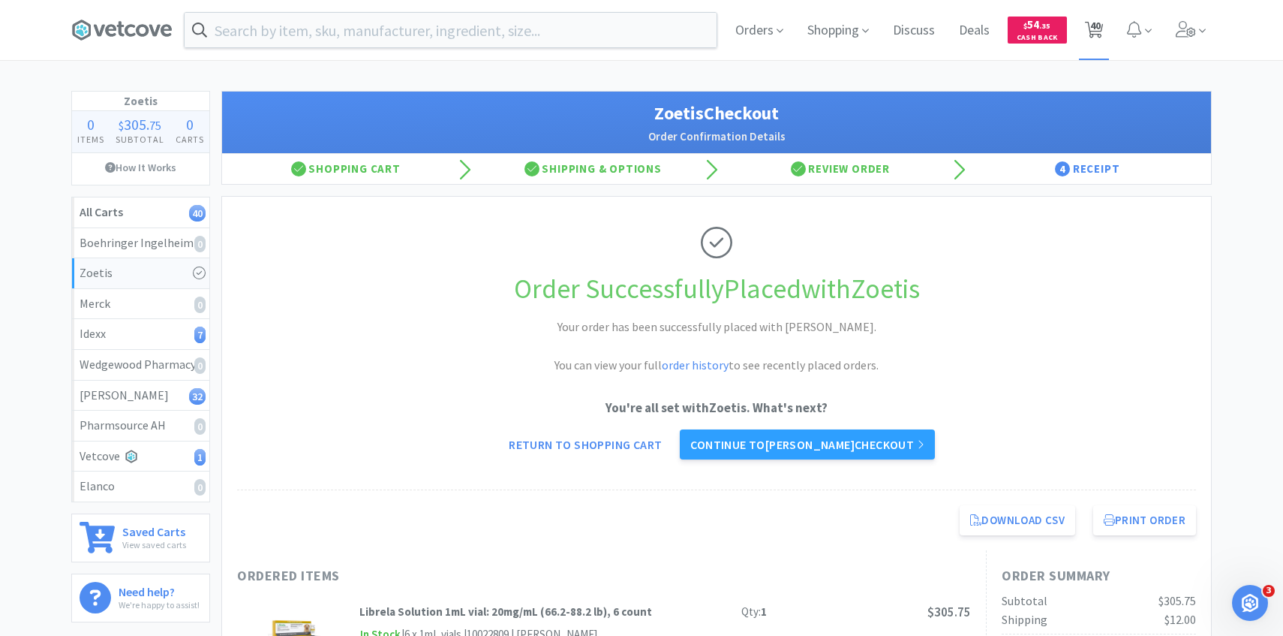
select select "2"
select select "50"
select select "2"
select select "1"
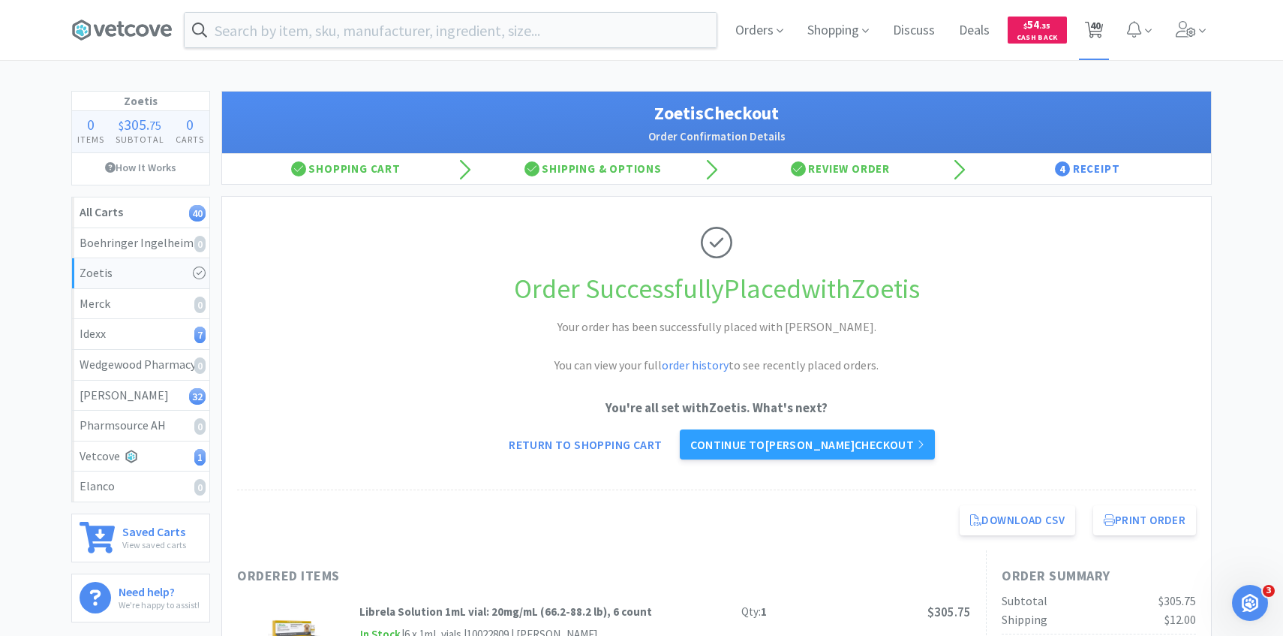
select select "1"
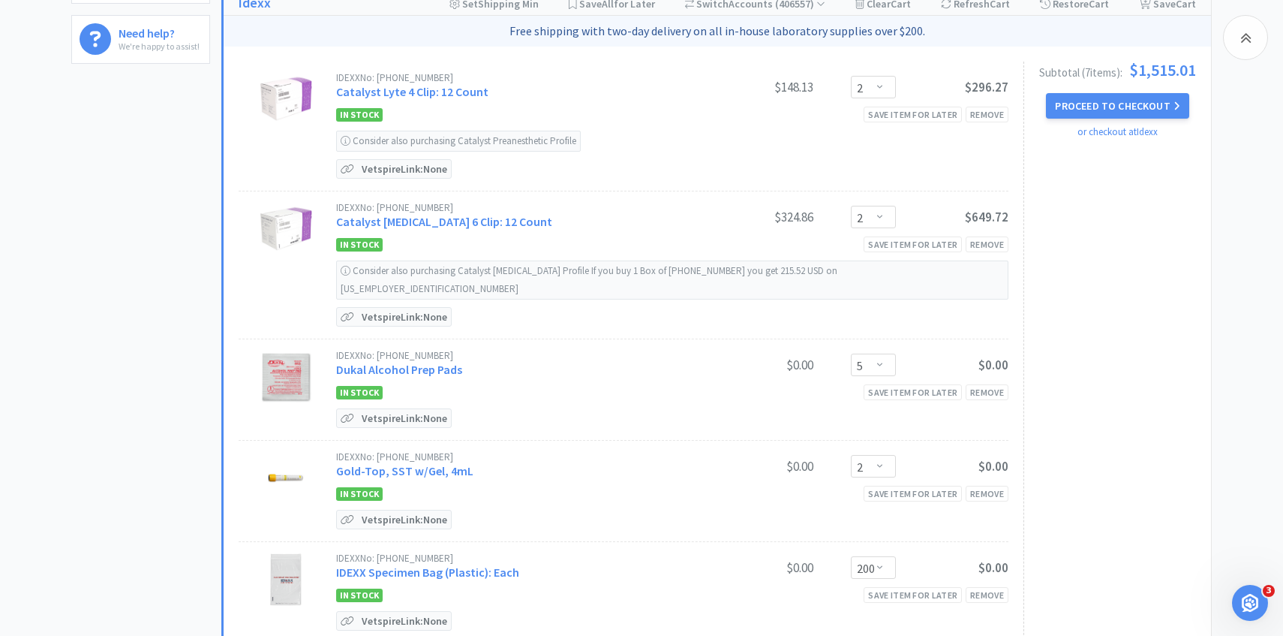
scroll to position [570, 0]
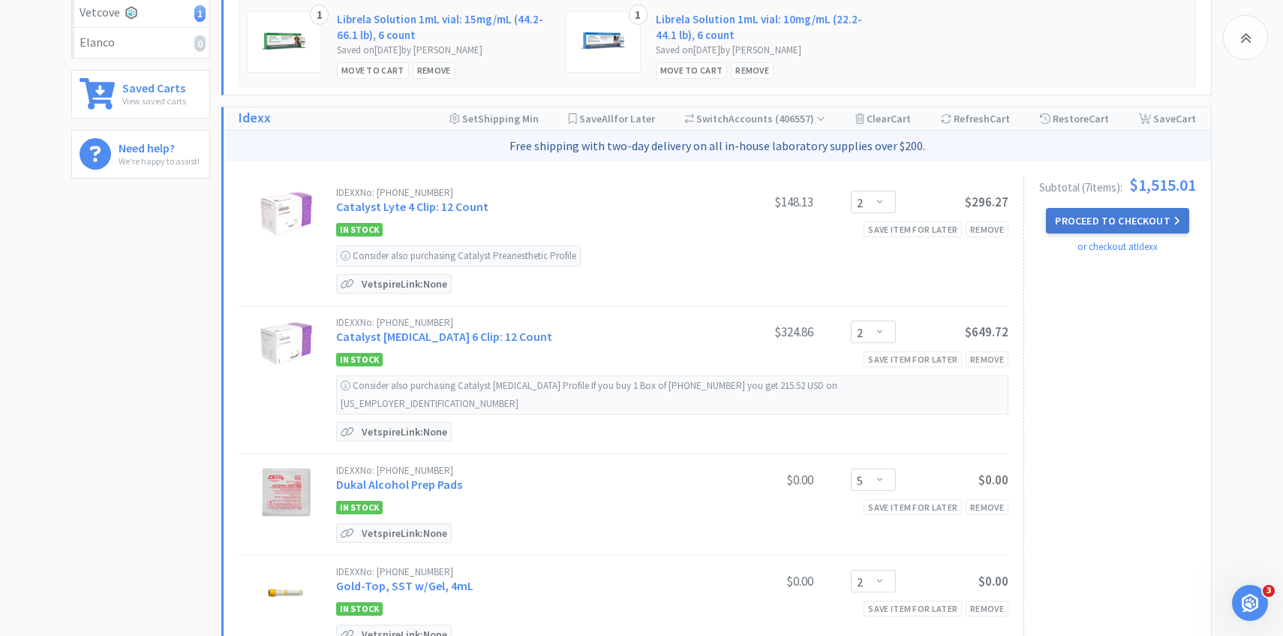
click at [1152, 218] on button "Proceed to Checkout" at bounding box center [1117, 221] width 143 height 26
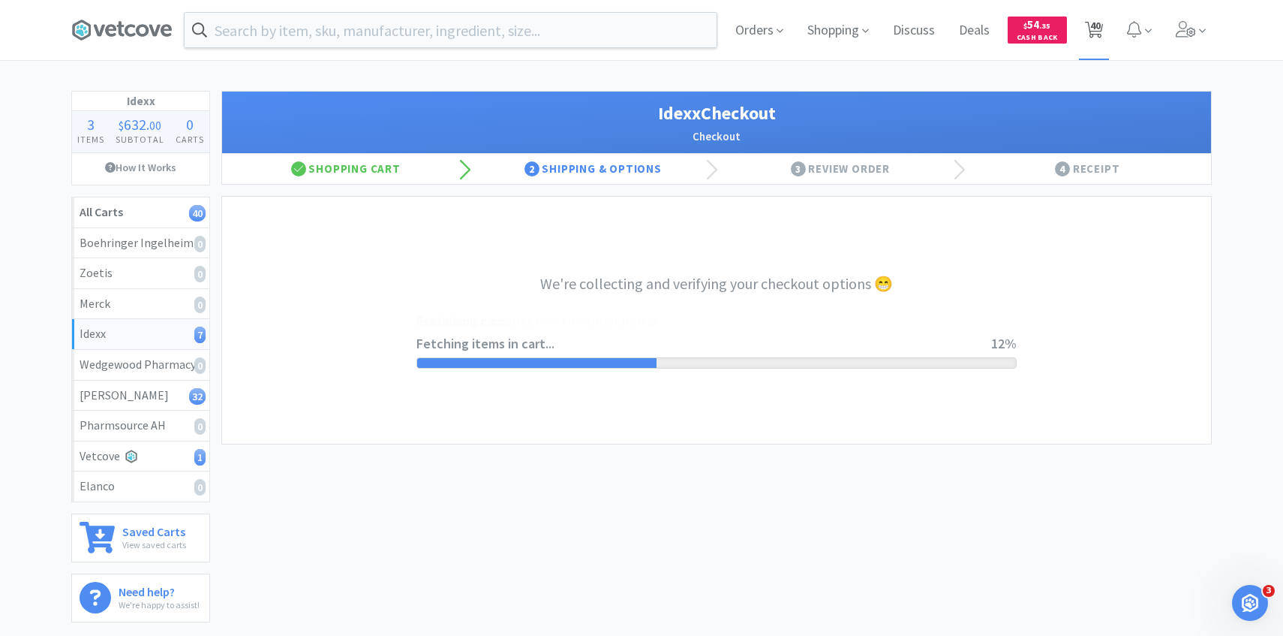
click at [1088, 15] on span "40" at bounding box center [1094, 30] width 31 height 60
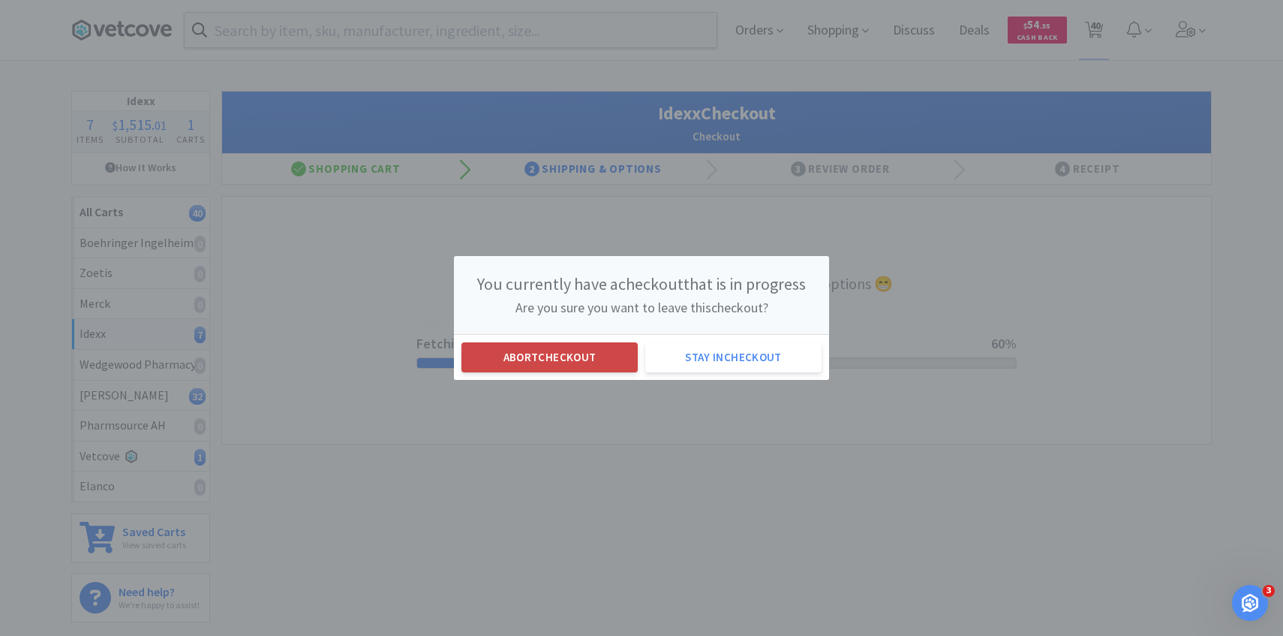
click at [606, 365] on button "Abort checkout" at bounding box center [549, 357] width 176 height 30
select select "2"
select select "5"
select select "2"
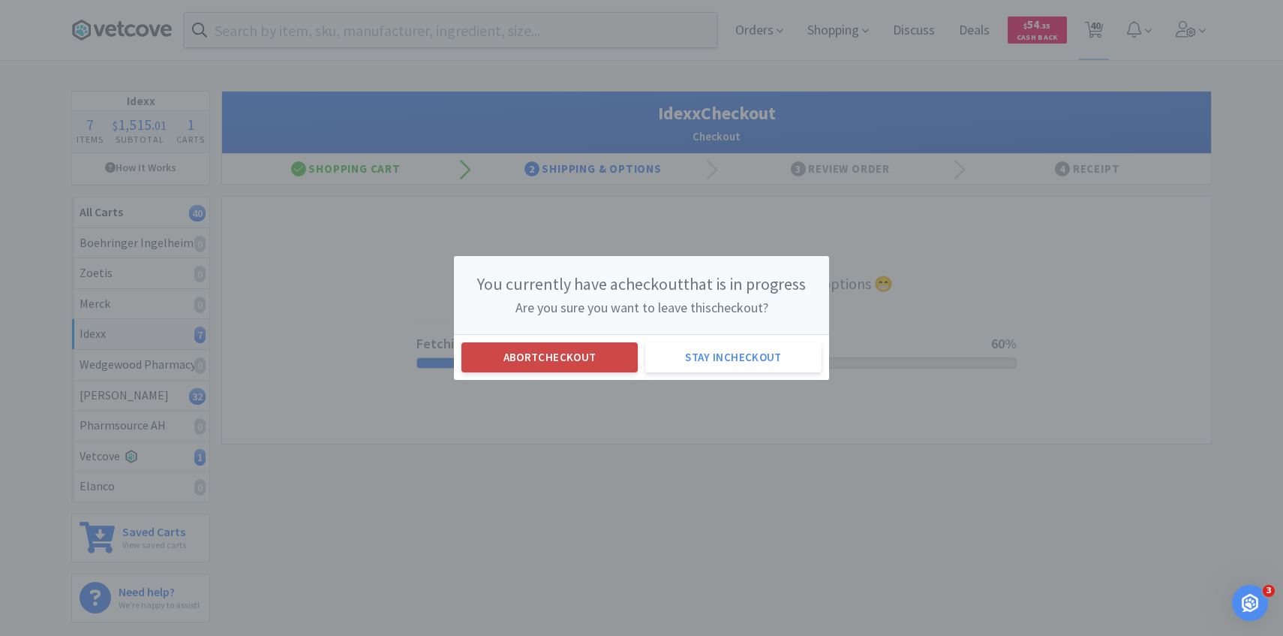
select select "200"
select select "1"
select select "2"
select select "4"
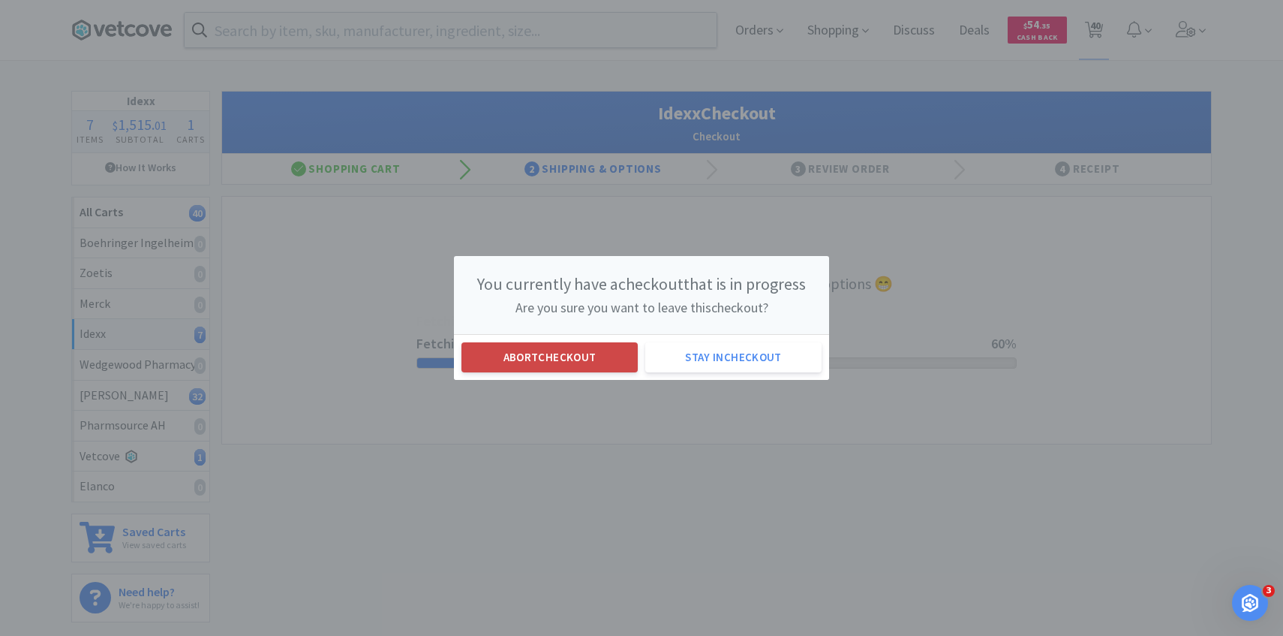
select select "2"
select select "6"
select select "1"
select select "2"
select select "1"
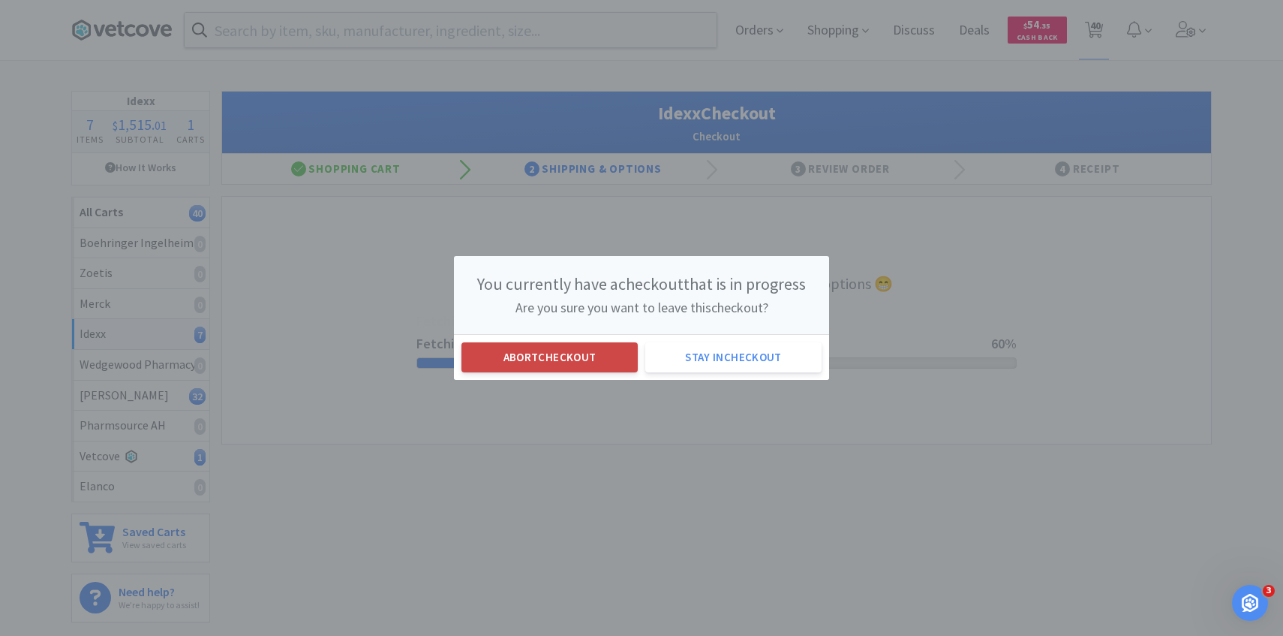
select select "5"
select select "4"
select select "10"
select select "1"
select select "6"
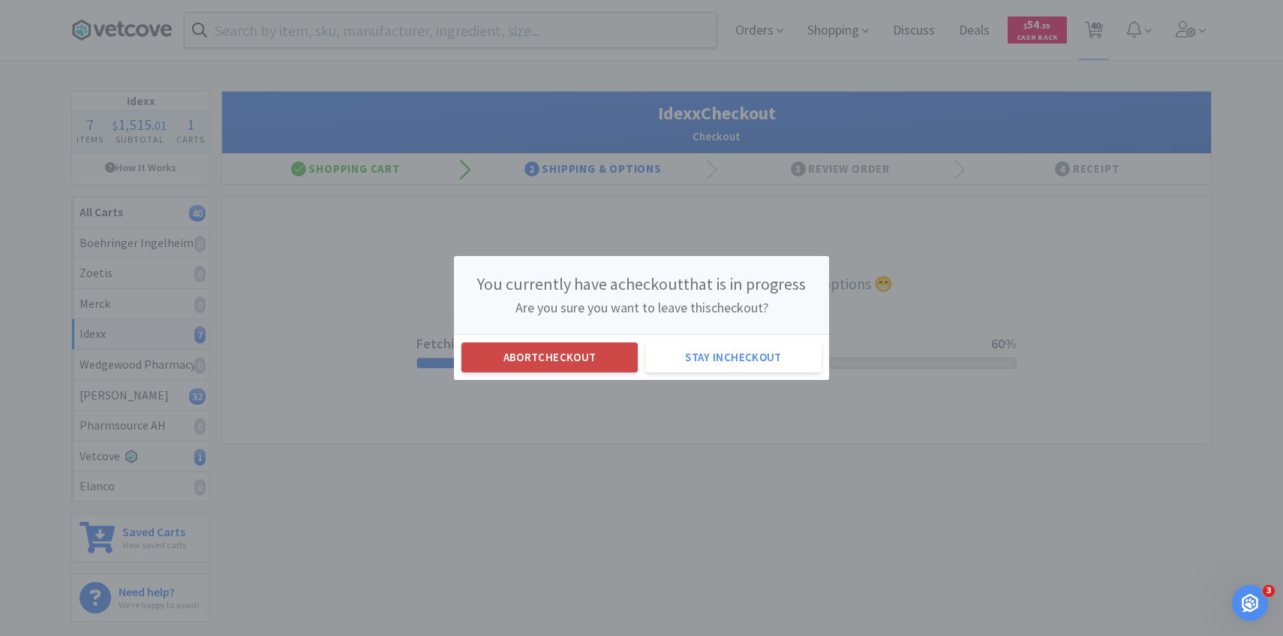
select select "4"
select select "2"
select select "50"
select select "1"
select select "6"
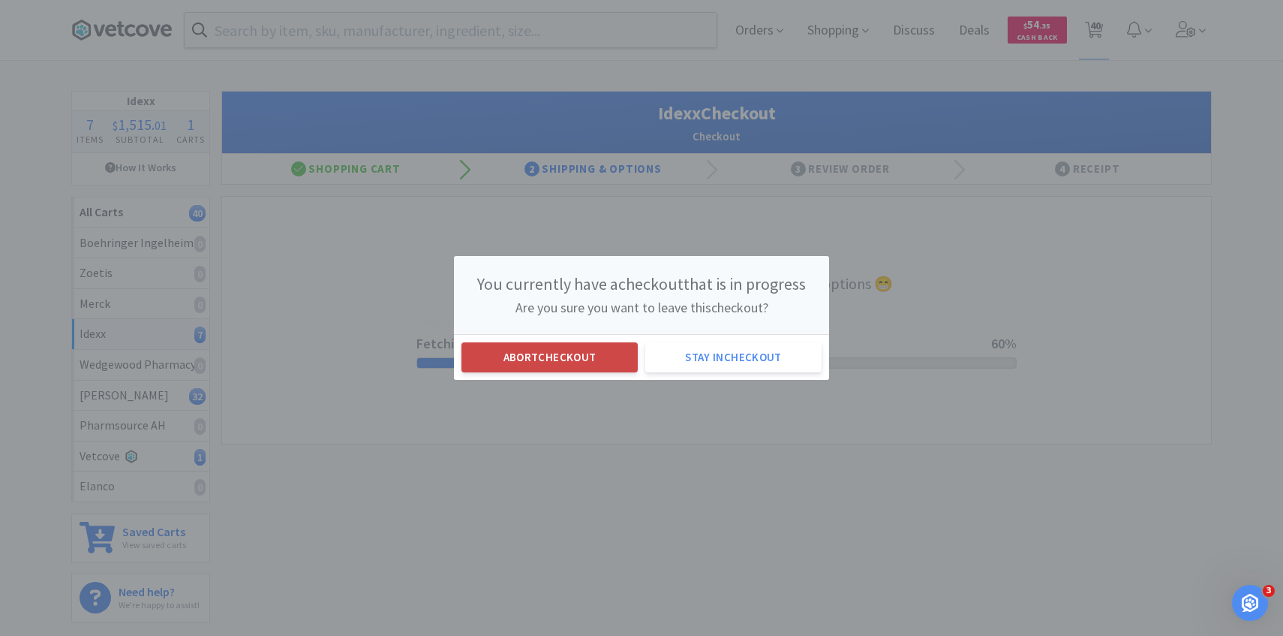
select select "3"
select select "1"
select select "3"
select select "1"
select select "2"
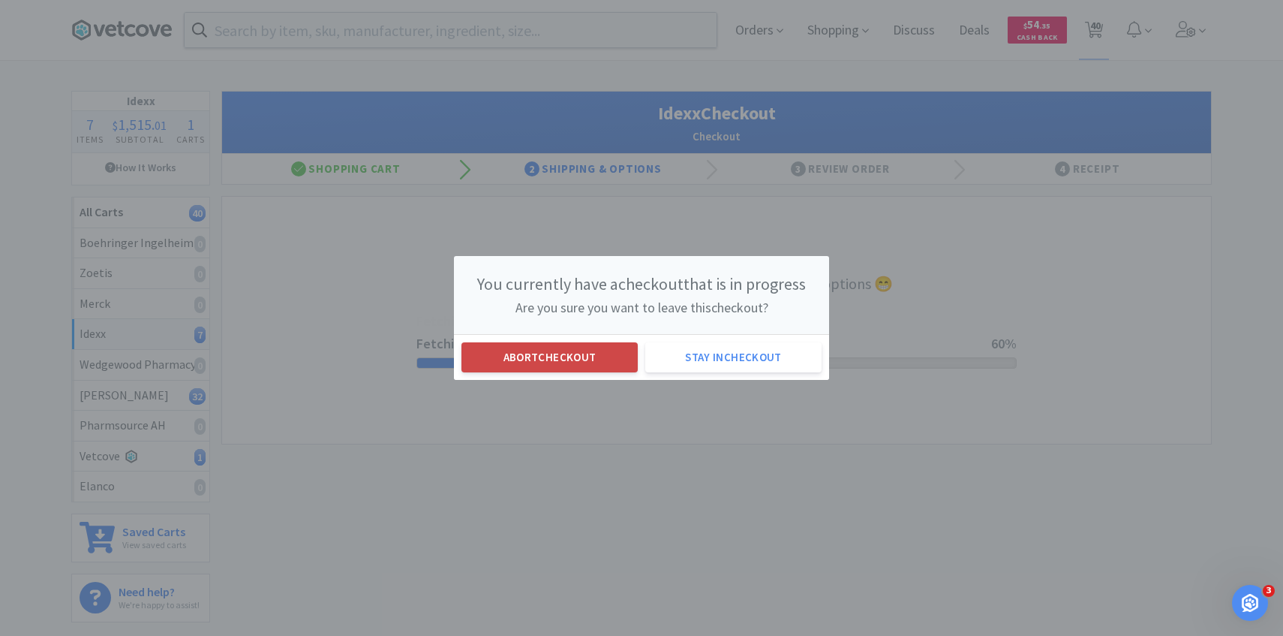
select select "4"
select select "1"
select select "50"
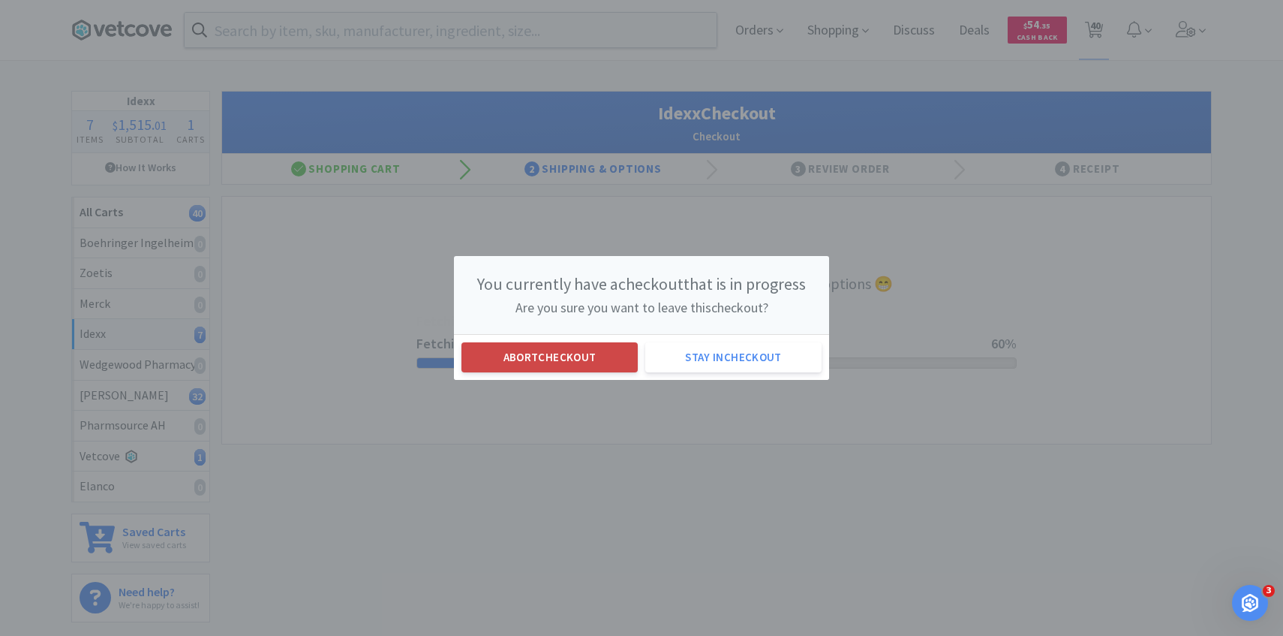
select select "2"
select select "50"
select select "2"
select select "1"
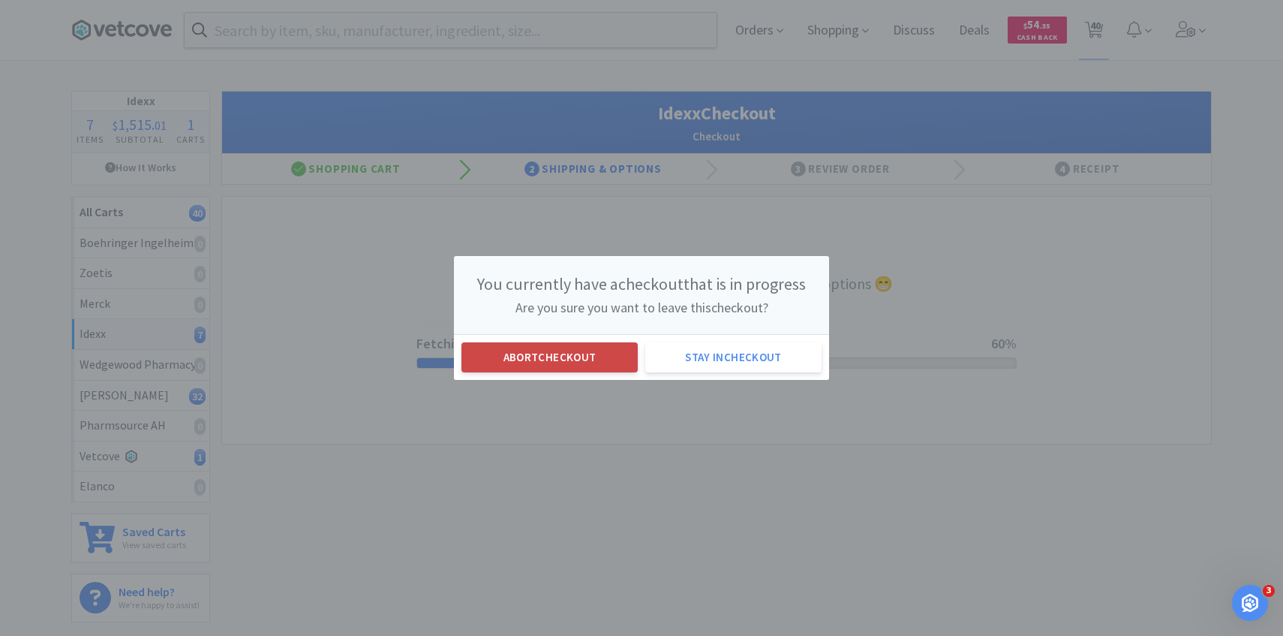
select select "1"
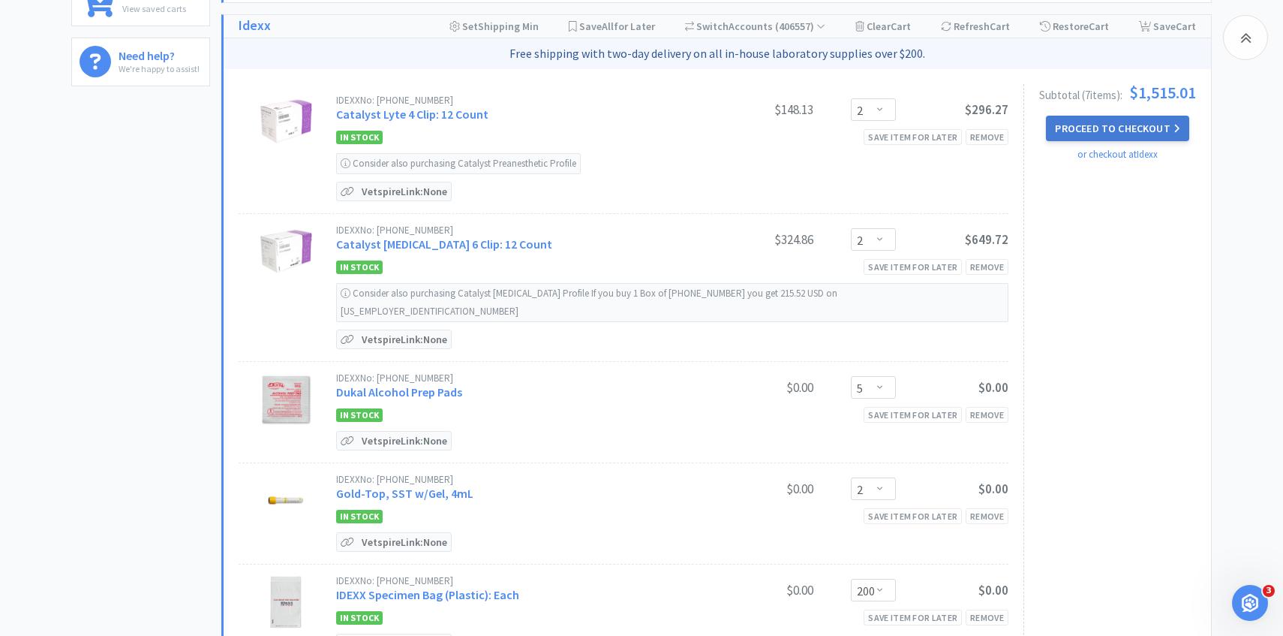
click at [1128, 123] on button "Proceed to Checkout" at bounding box center [1117, 129] width 143 height 26
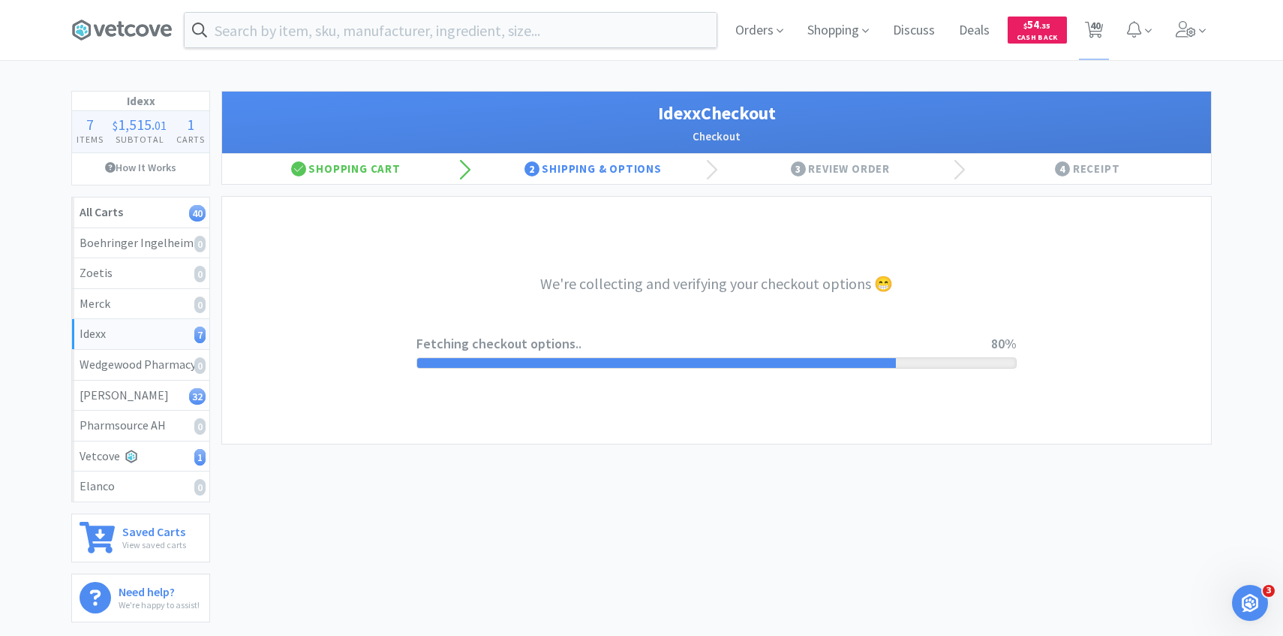
select select "904"
select select "003"
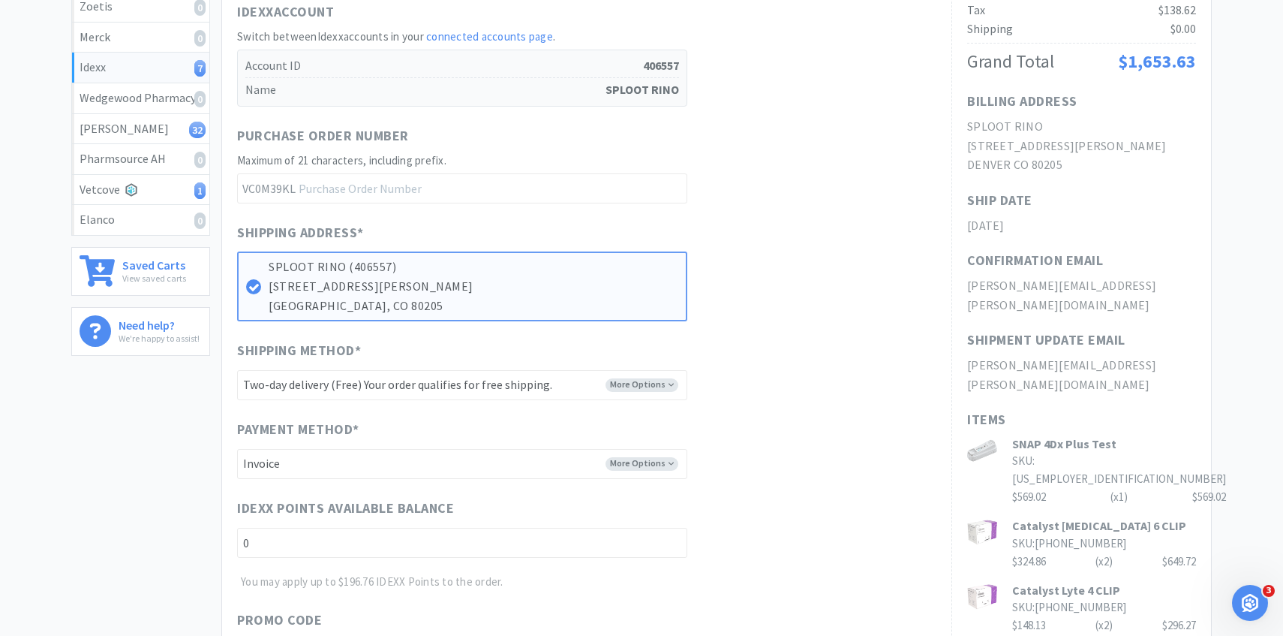
scroll to position [729, 0]
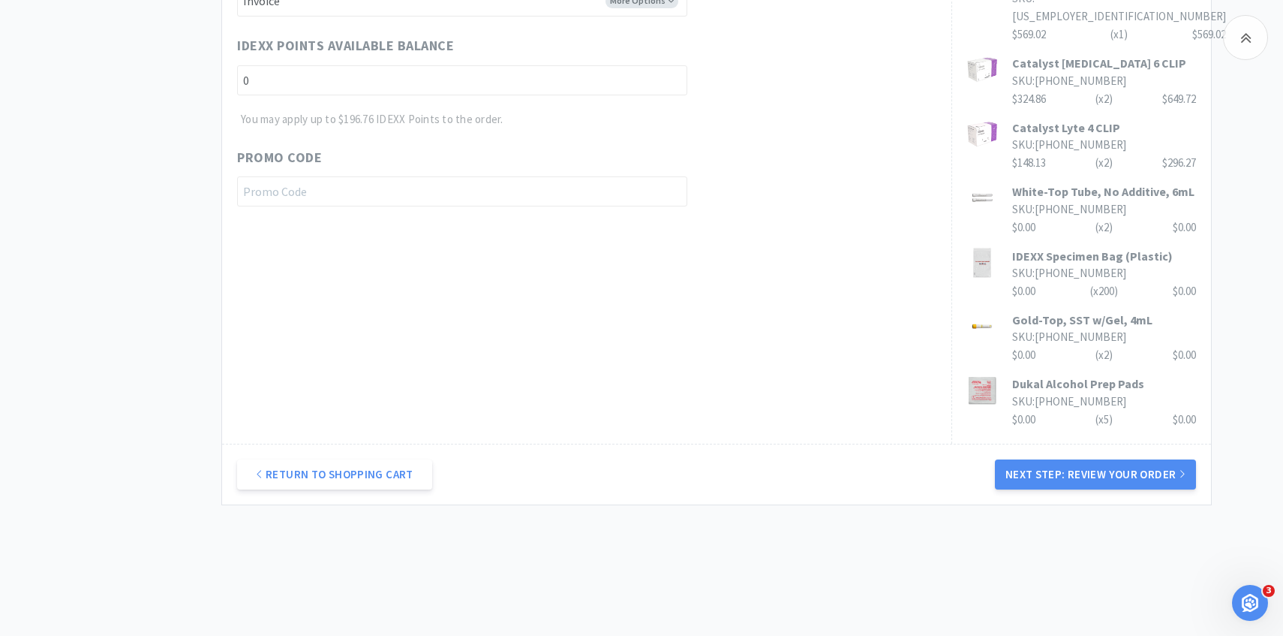
click at [1053, 443] on div "Return to Shopping Cart Next Step: Review Your Order" at bounding box center [716, 473] width 989 height 61
click at [1053, 459] on button "Next Step: Review Your Order" at bounding box center [1095, 474] width 201 height 30
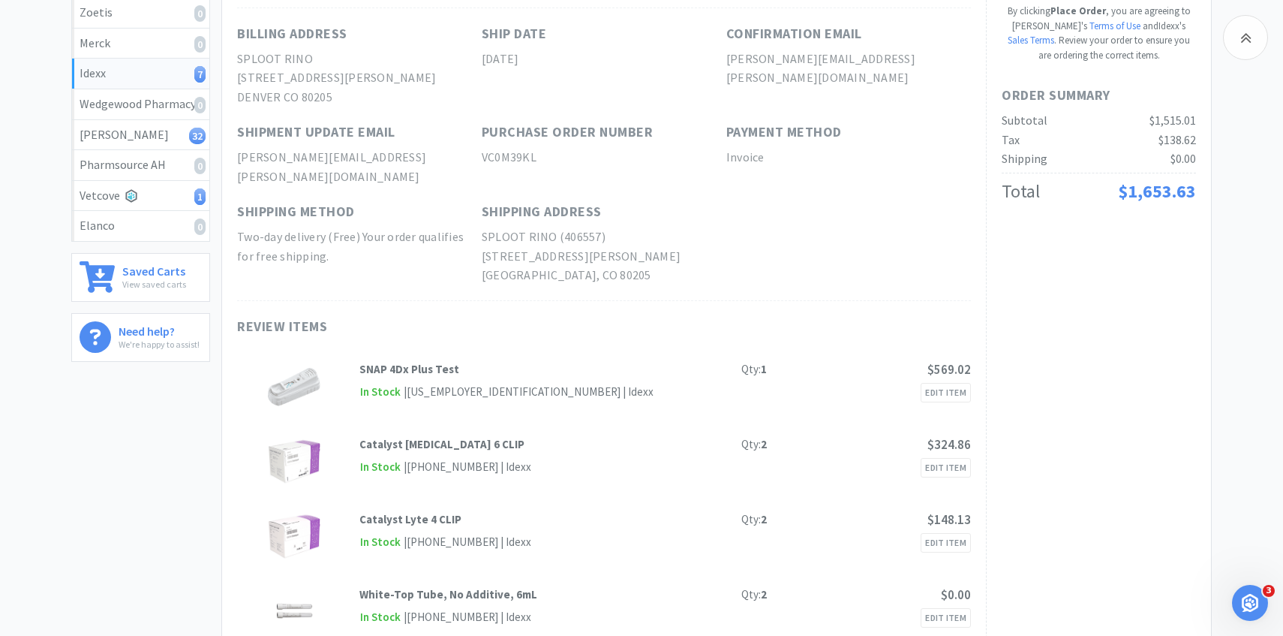
scroll to position [0, 0]
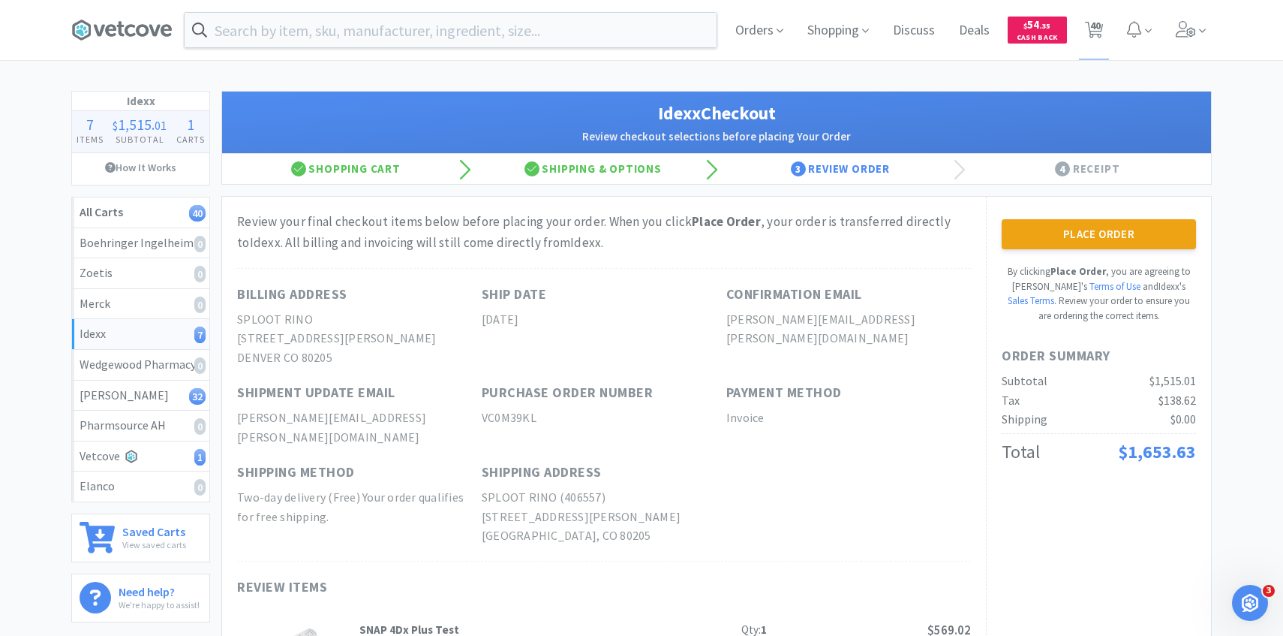
click at [1114, 239] on button "Place Order" at bounding box center [1099, 234] width 194 height 30
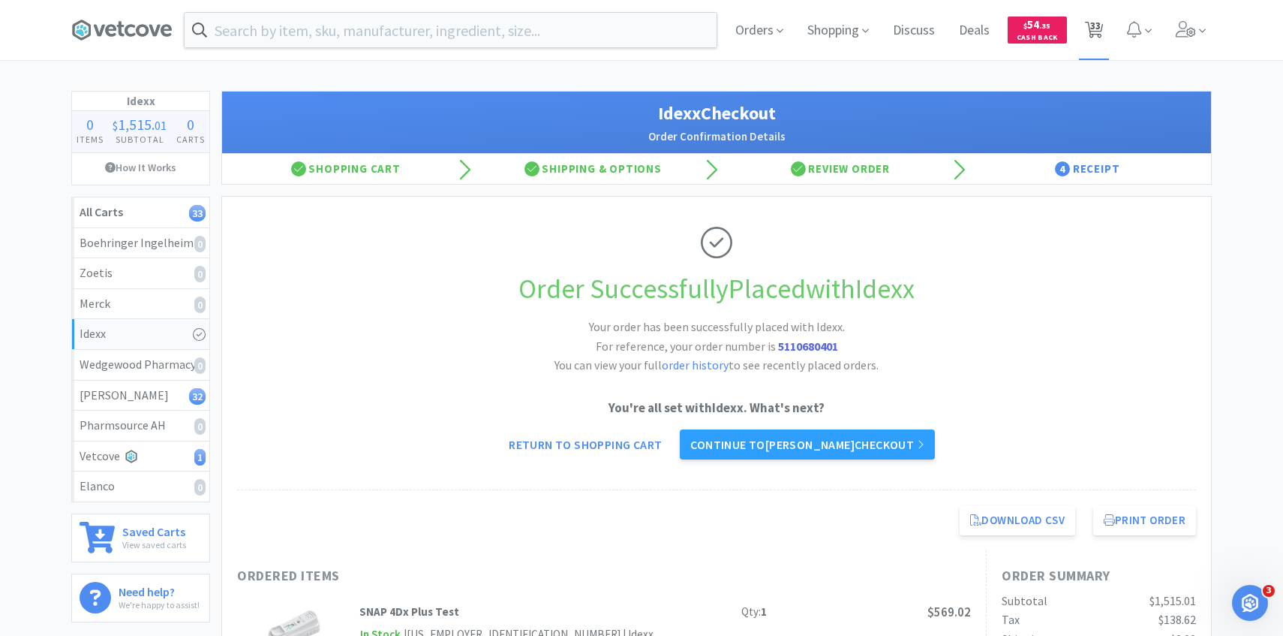
click at [1081, 29] on span "33" at bounding box center [1094, 30] width 31 height 60
select select "2"
select select "4"
select select "2"
select select "6"
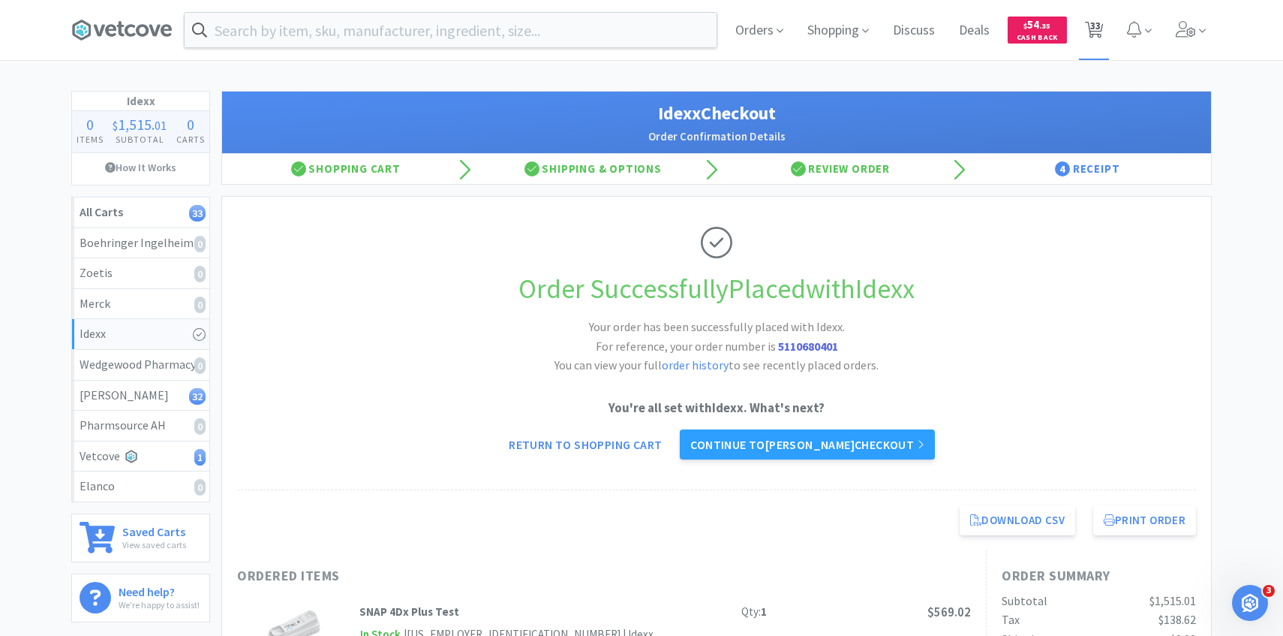
select select "1"
select select "2"
select select "1"
select select "5"
select select "4"
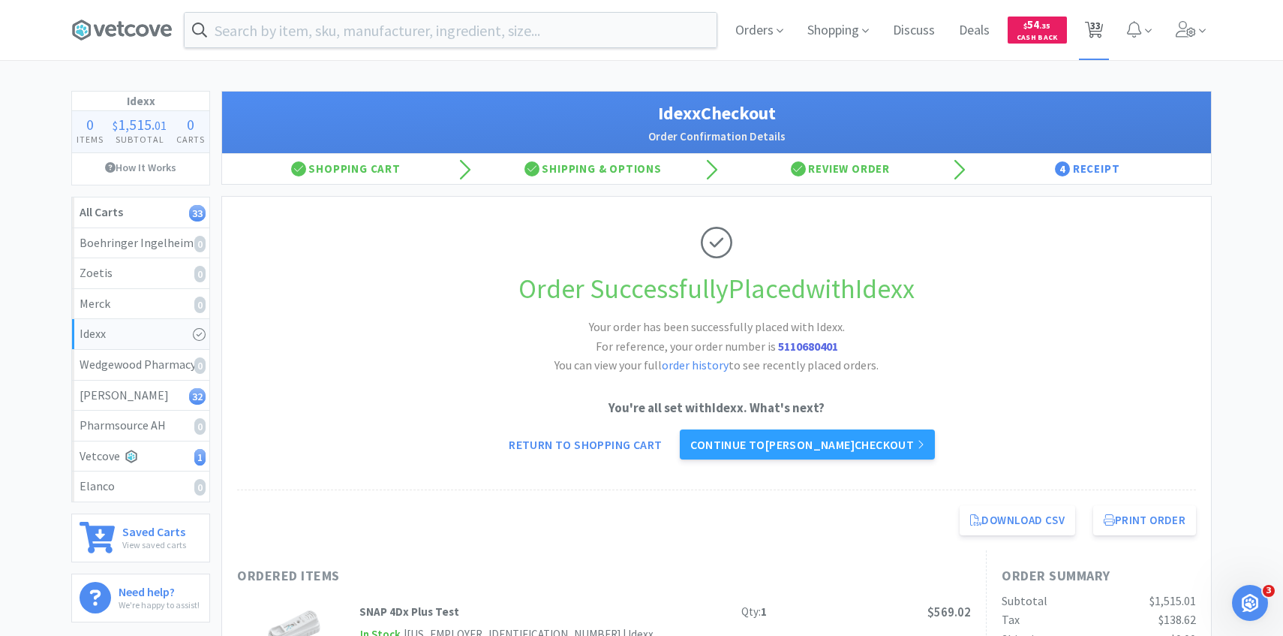
select select "10"
select select "1"
select select "6"
select select "4"
select select "2"
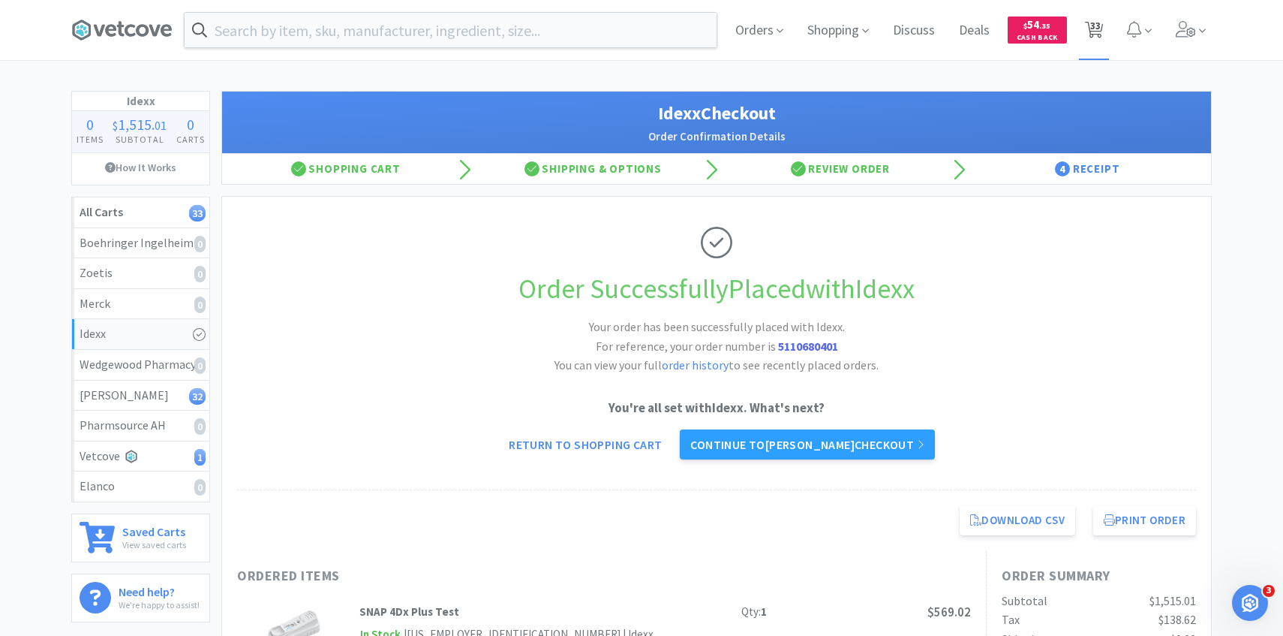
select select "50"
select select "1"
select select "6"
select select "3"
select select "1"
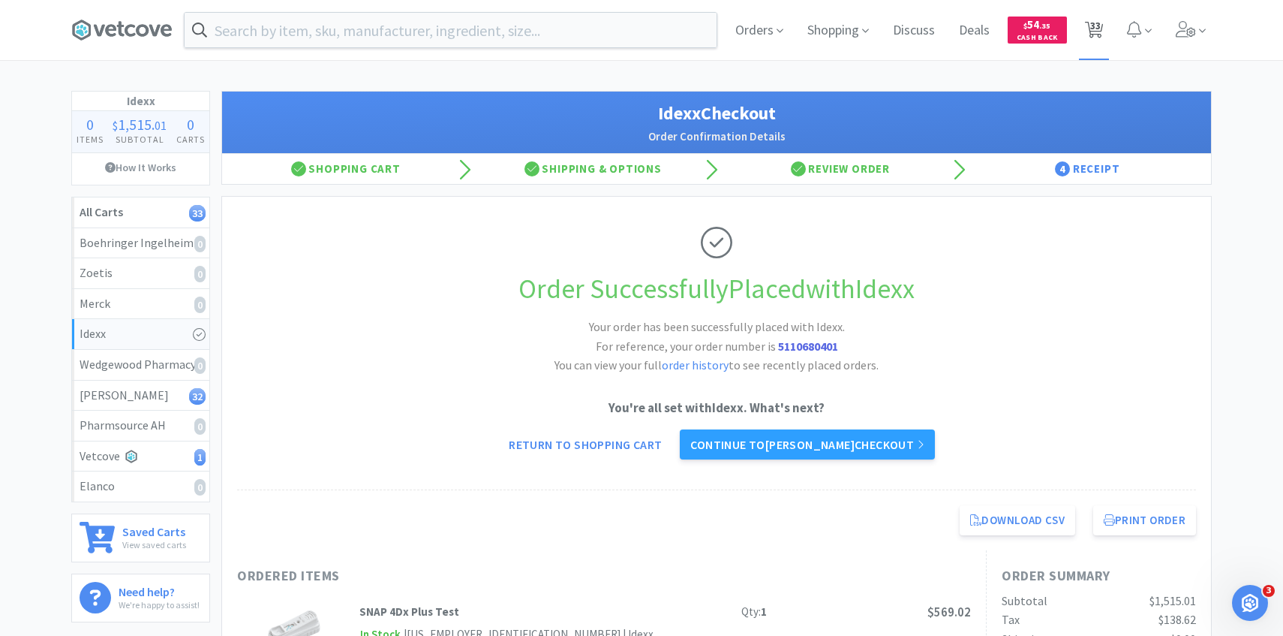
select select "3"
select select "1"
select select "2"
select select "4"
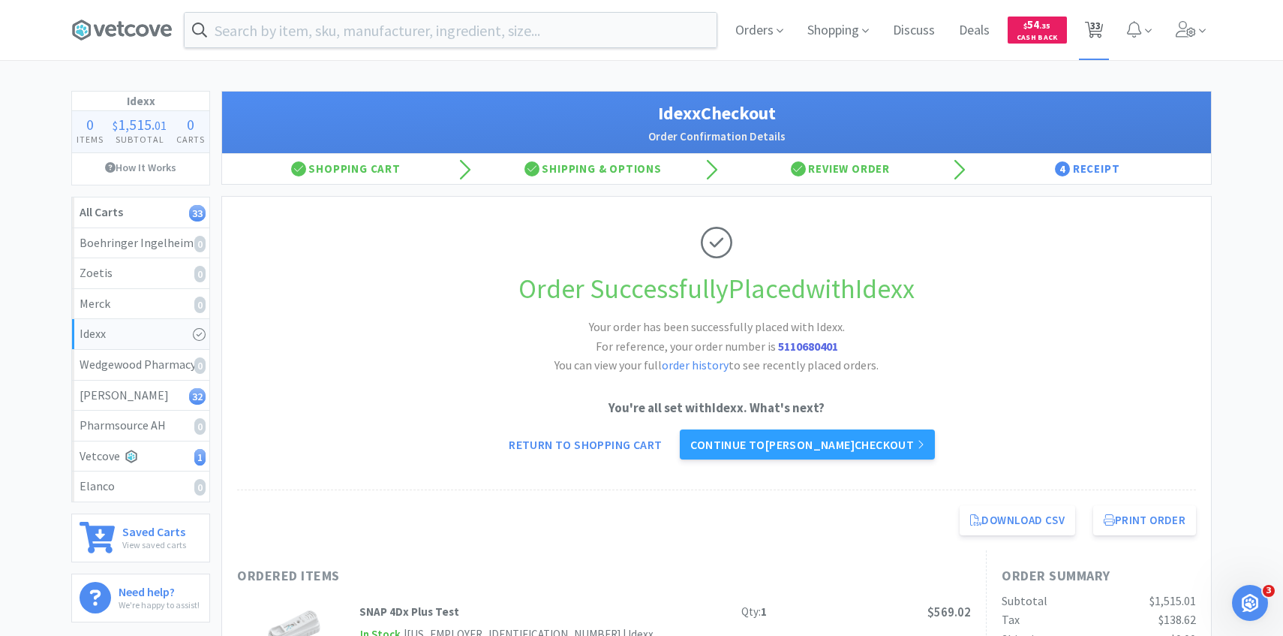
select select "1"
select select "50"
select select "2"
select select "50"
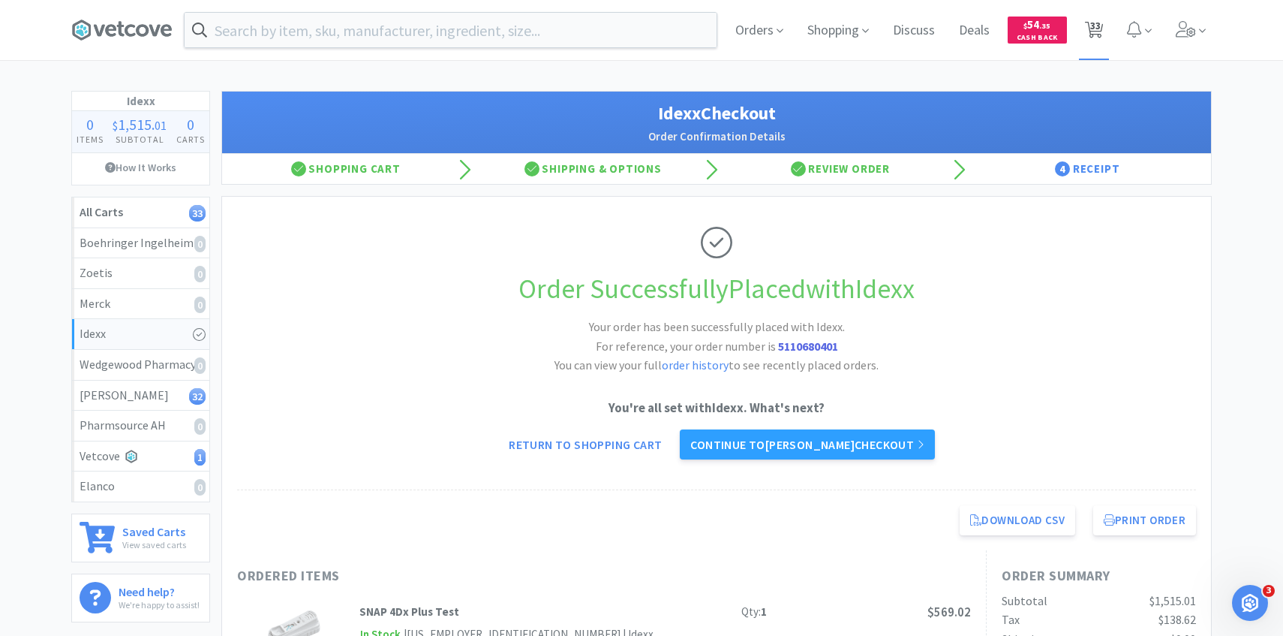
select select "2"
select select "1"
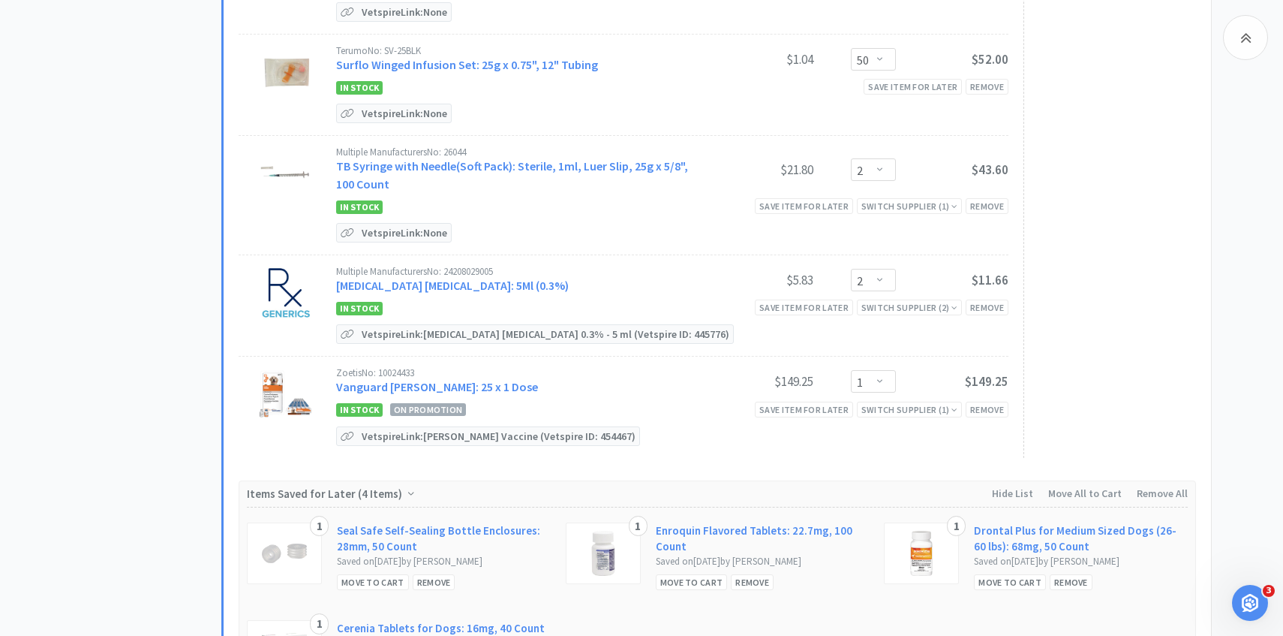
scroll to position [3582, 0]
click at [510, 275] on link "Tobramycin Ophthalmic Solution: 5Ml (0.3%)" at bounding box center [452, 282] width 233 height 15
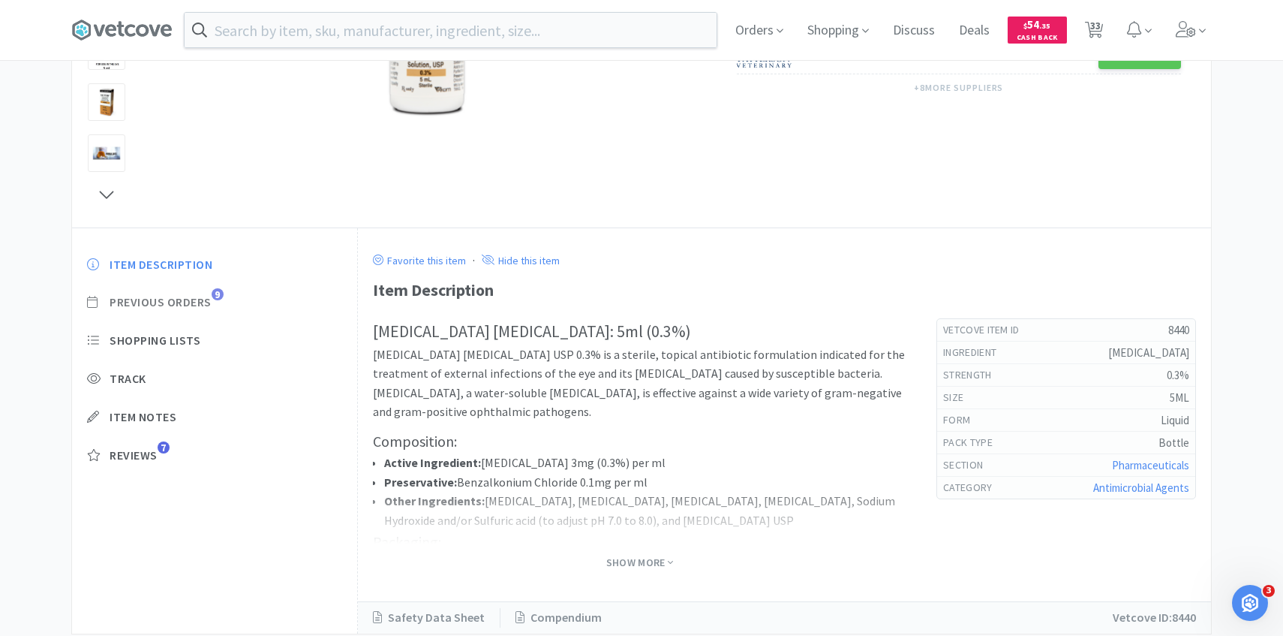
click at [191, 299] on span "Previous Orders" at bounding box center [161, 302] width 102 height 16
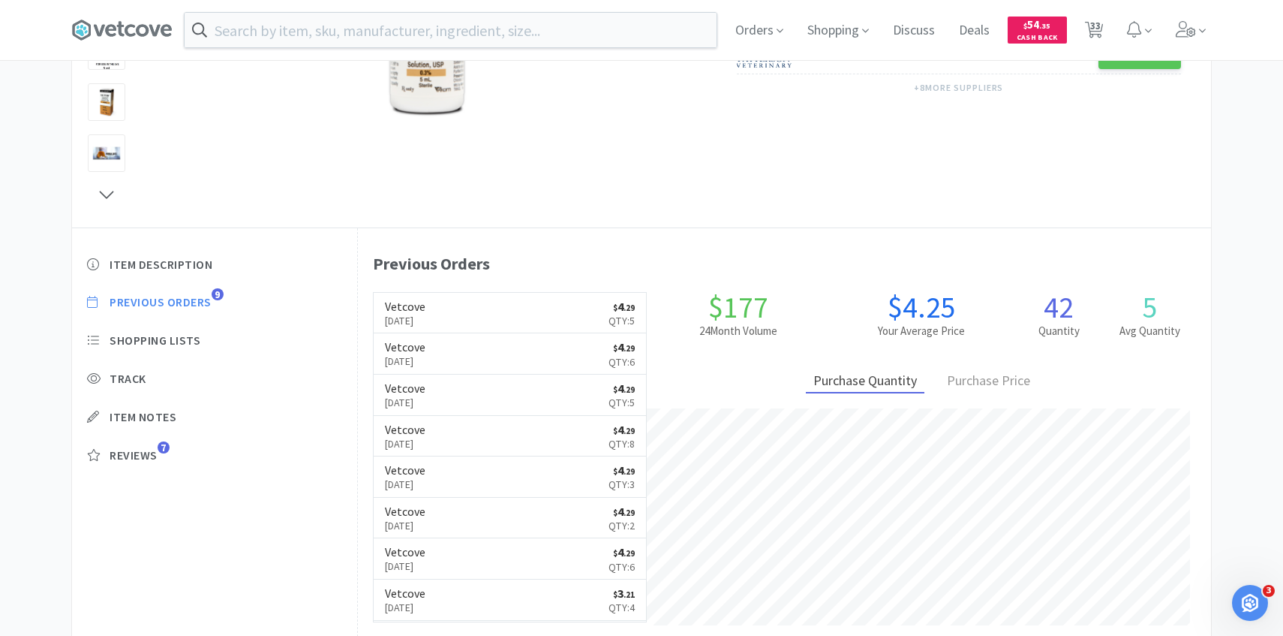
scroll to position [412, 853]
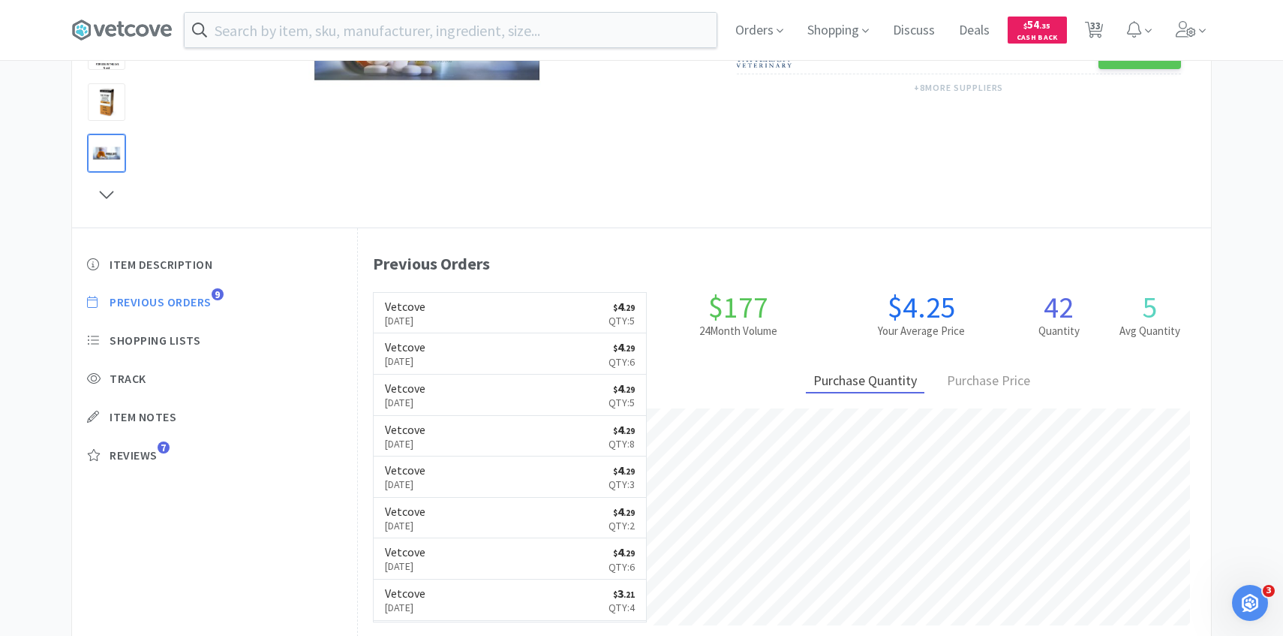
select select "2"
select select "4"
select select "2"
select select "6"
select select "1"
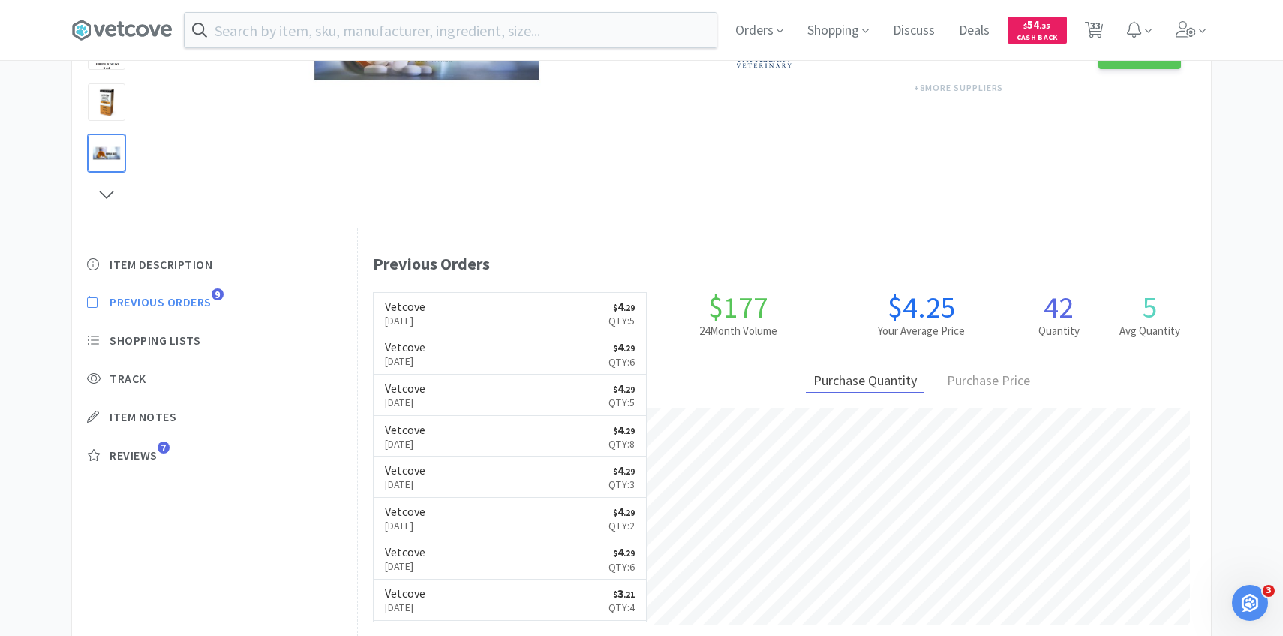
select select "2"
select select "1"
select select "5"
select select "4"
select select "10"
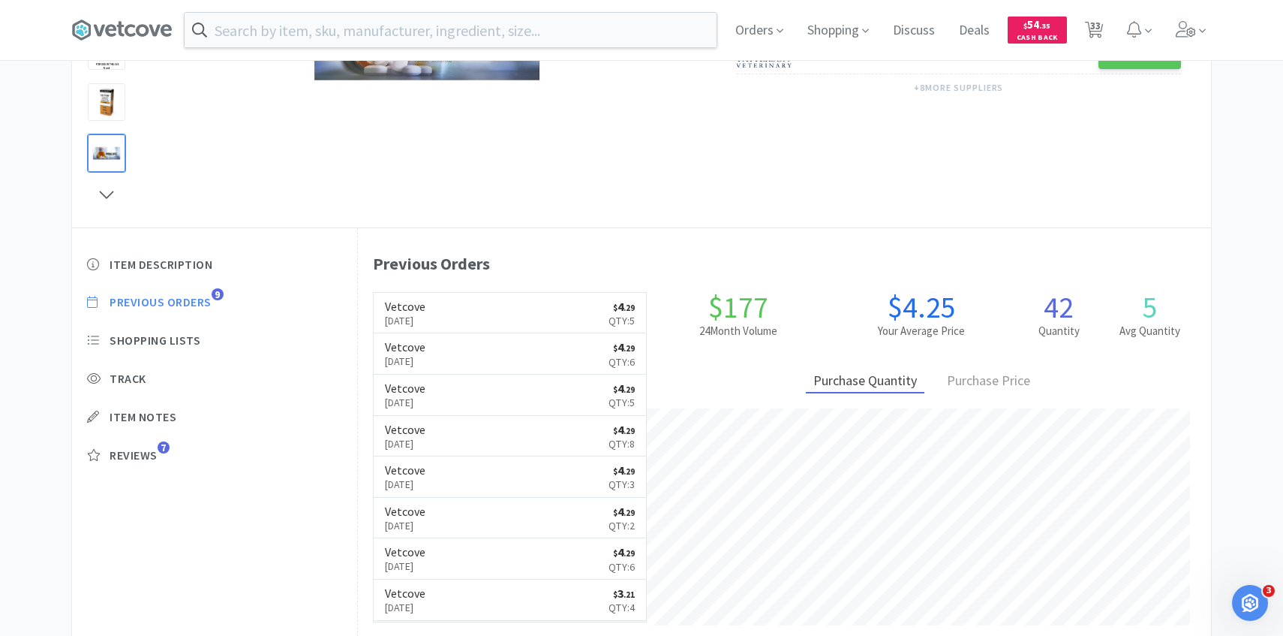
select select "1"
select select "6"
select select "4"
select select "2"
select select "50"
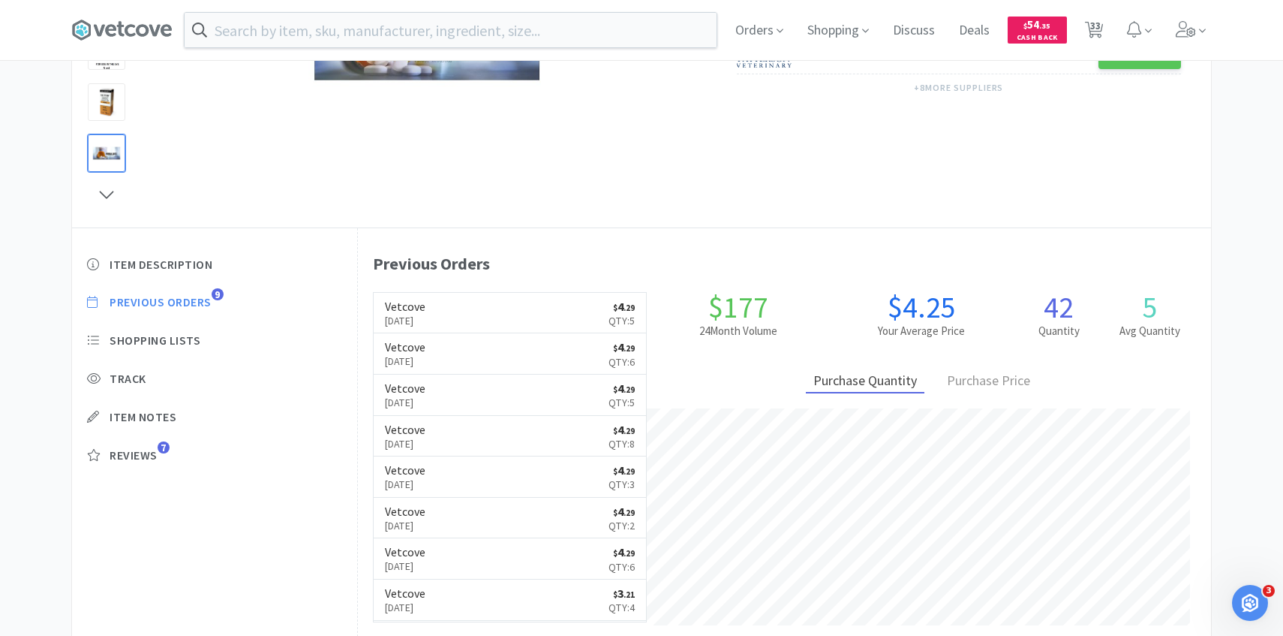
select select "1"
select select "6"
select select "3"
select select "1"
select select "3"
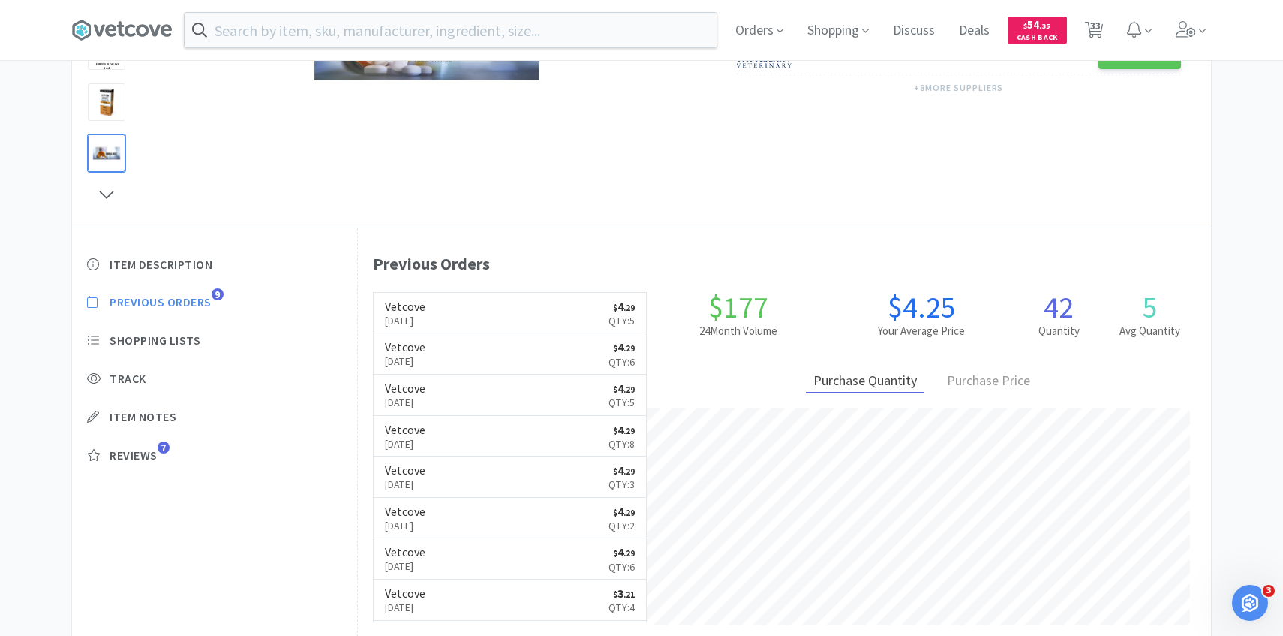
select select "1"
select select "2"
select select "4"
select select "1"
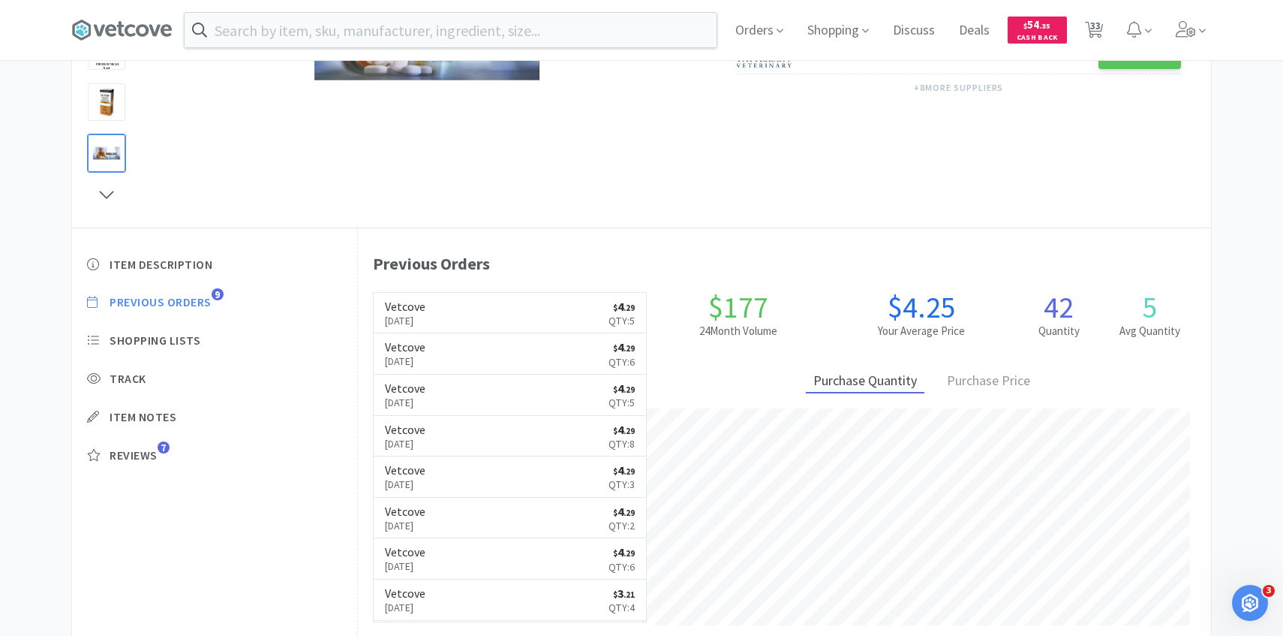
select select "1"
select select "50"
select select "2"
select select "50"
select select "2"
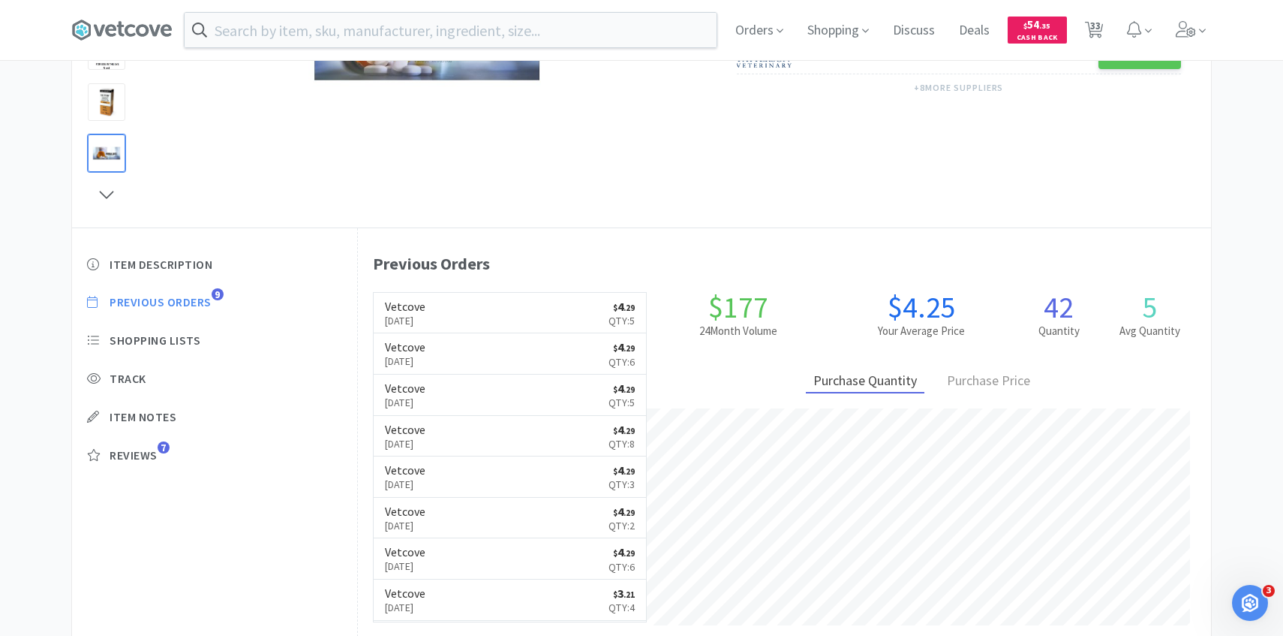
select select "2"
select select "1"
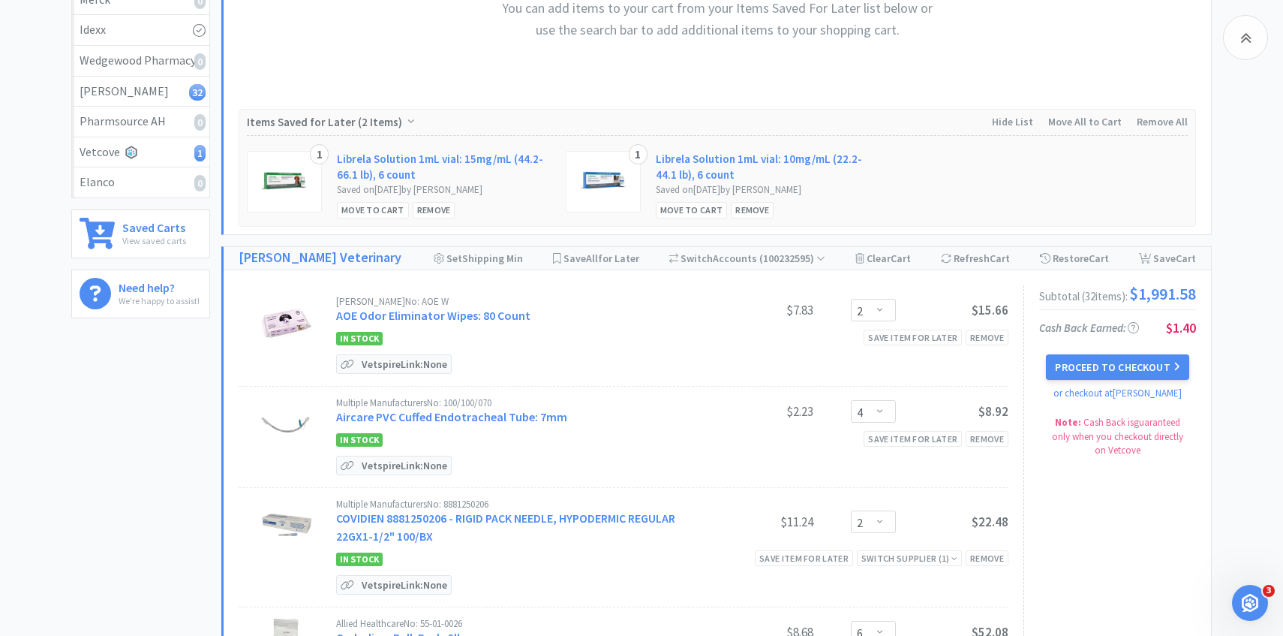
scroll to position [3582, 0]
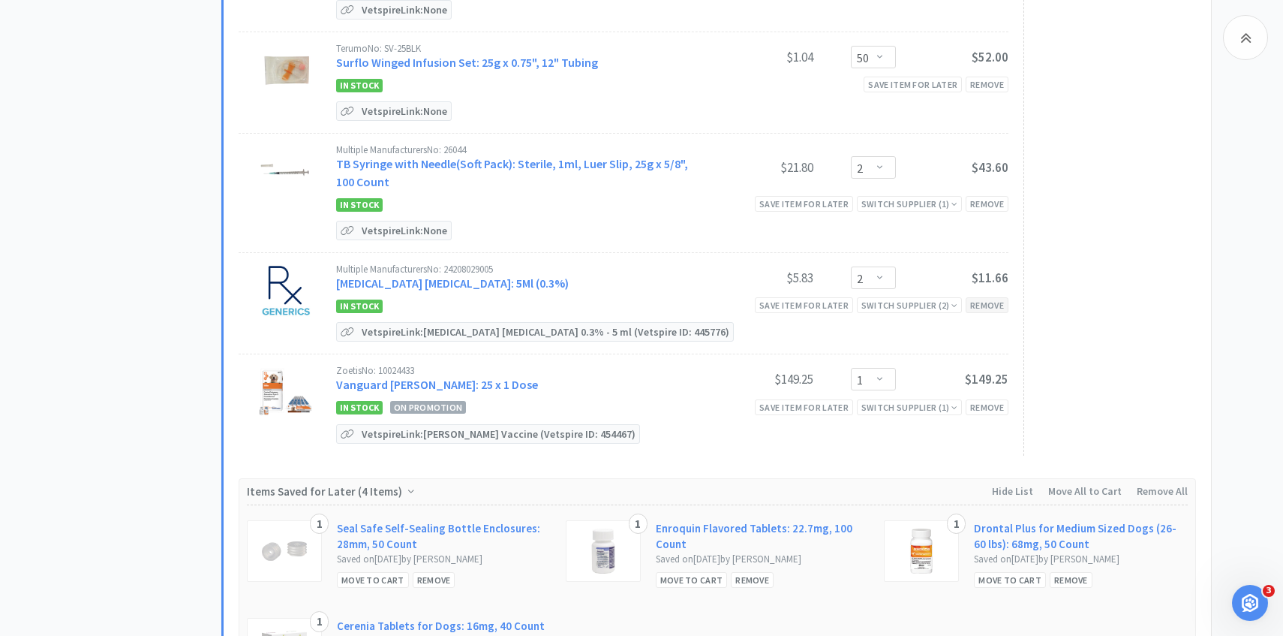
click at [986, 300] on div "Remove" at bounding box center [987, 305] width 43 height 16
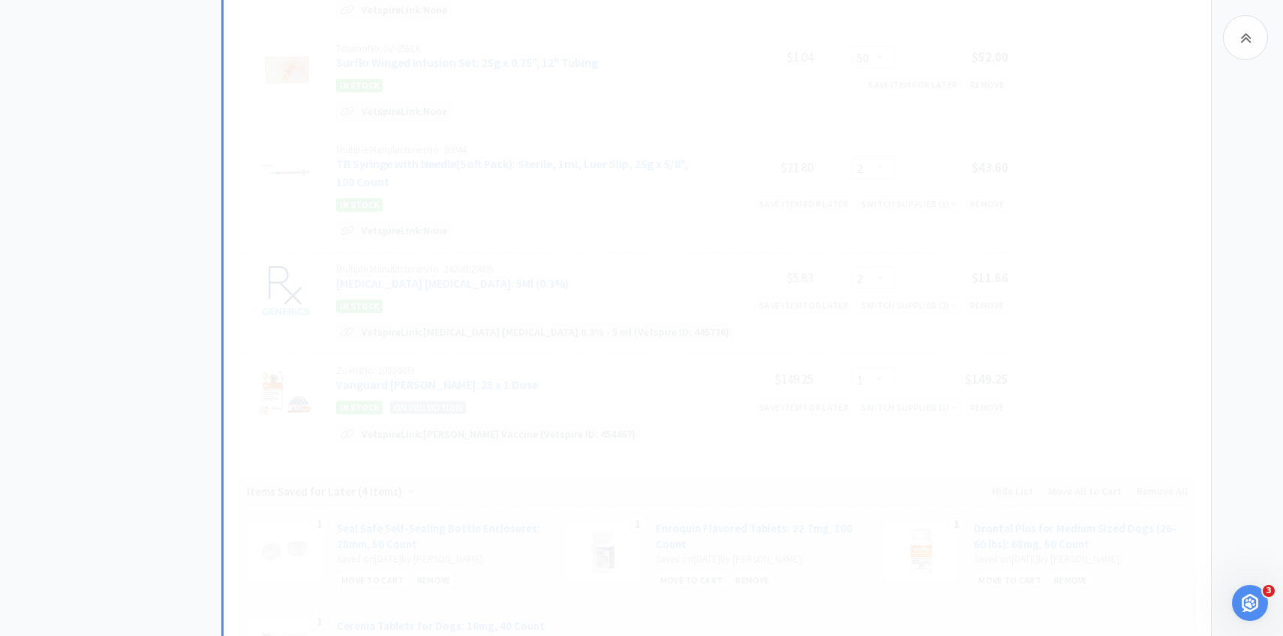
select select "1"
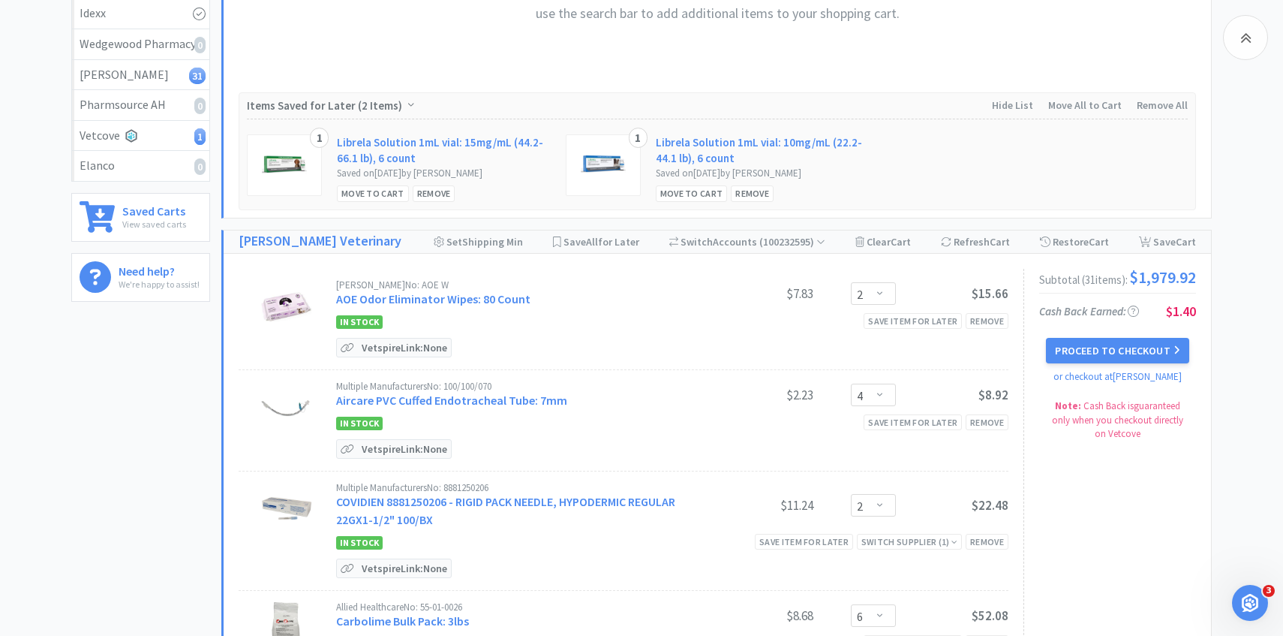
scroll to position [0, 0]
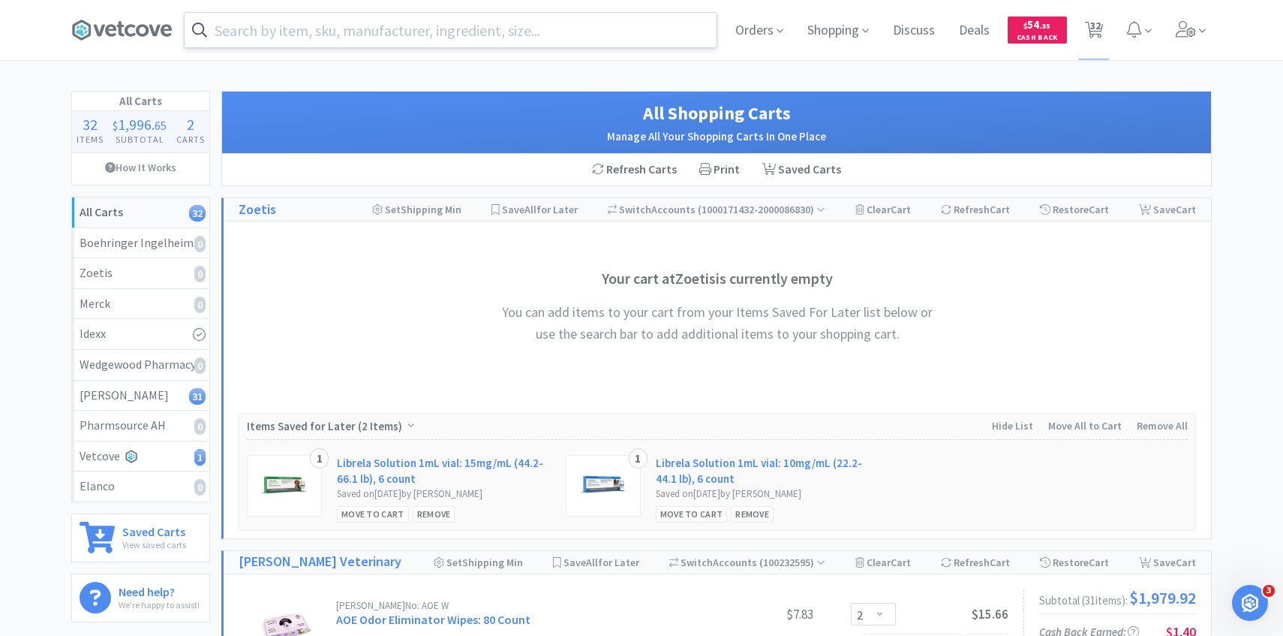
click at [413, 34] on input "text" at bounding box center [451, 30] width 532 height 35
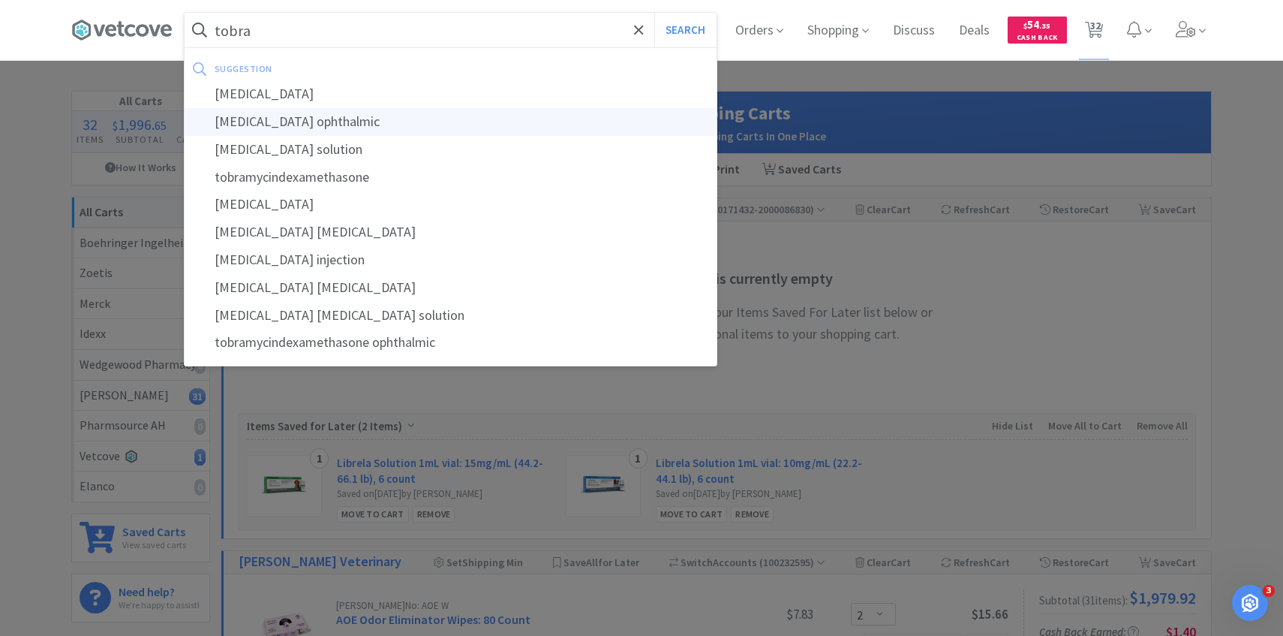
click at [407, 110] on div "tobramycin ophthalmic" at bounding box center [451, 122] width 532 height 28
type input "tobramycin ophthalmic"
select select "2"
select select "4"
select select "2"
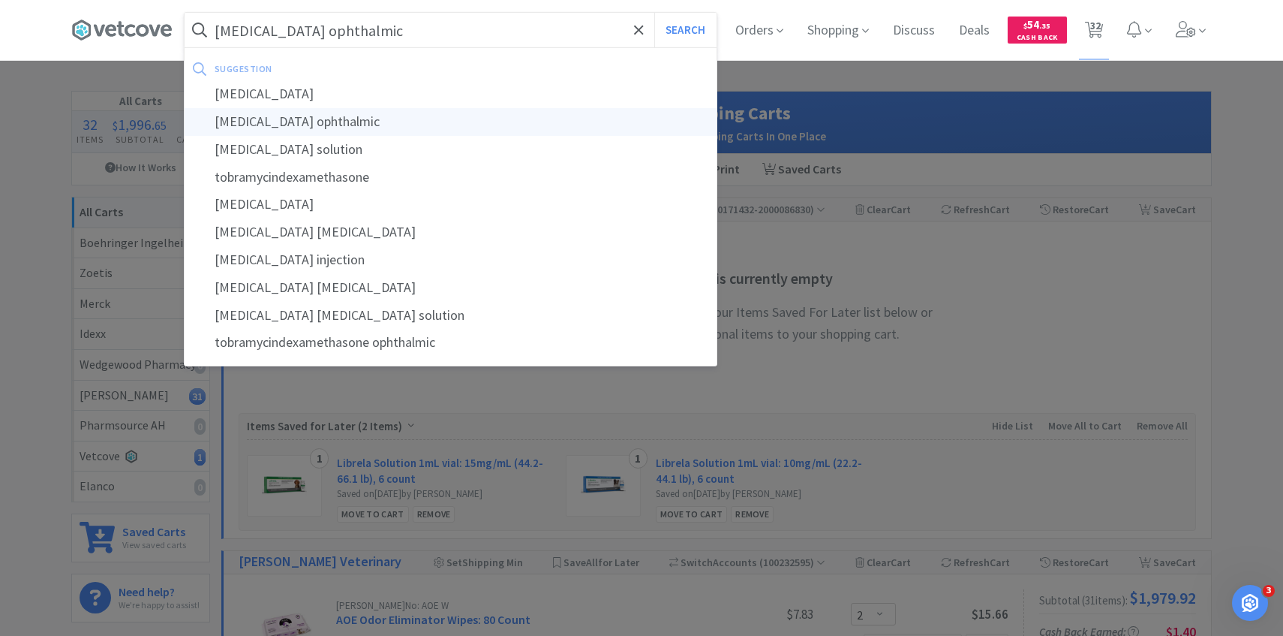
select select "6"
select select "1"
select select "2"
select select "1"
select select "5"
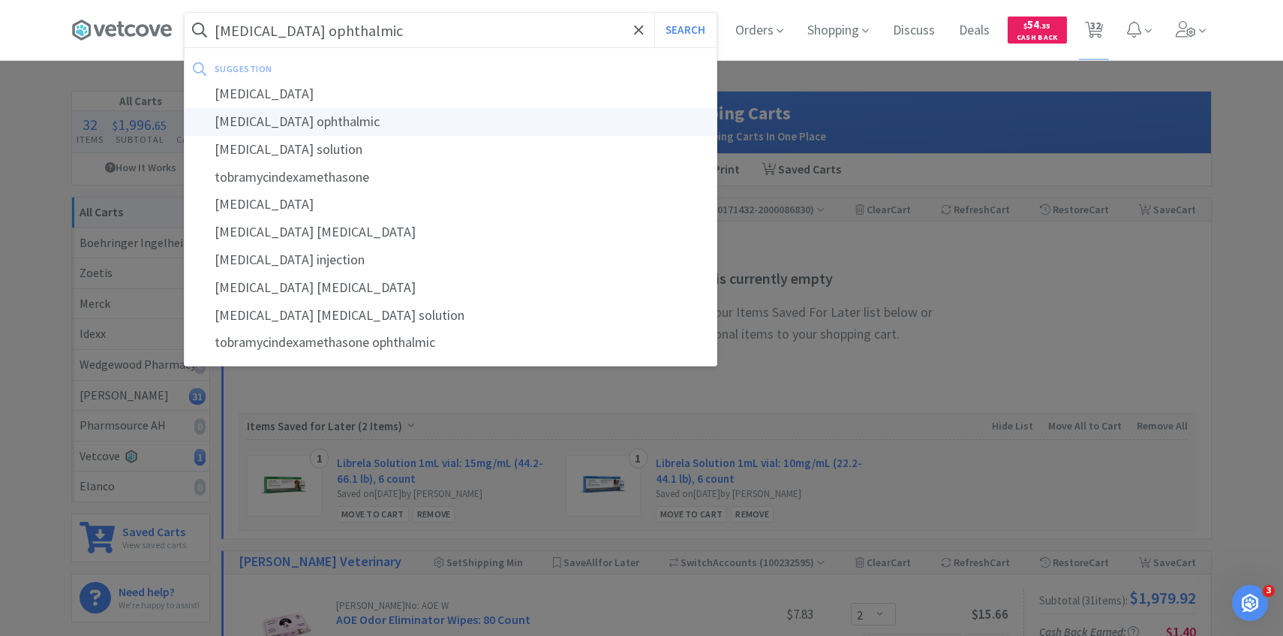
select select "4"
select select "10"
select select "1"
select select "6"
select select "4"
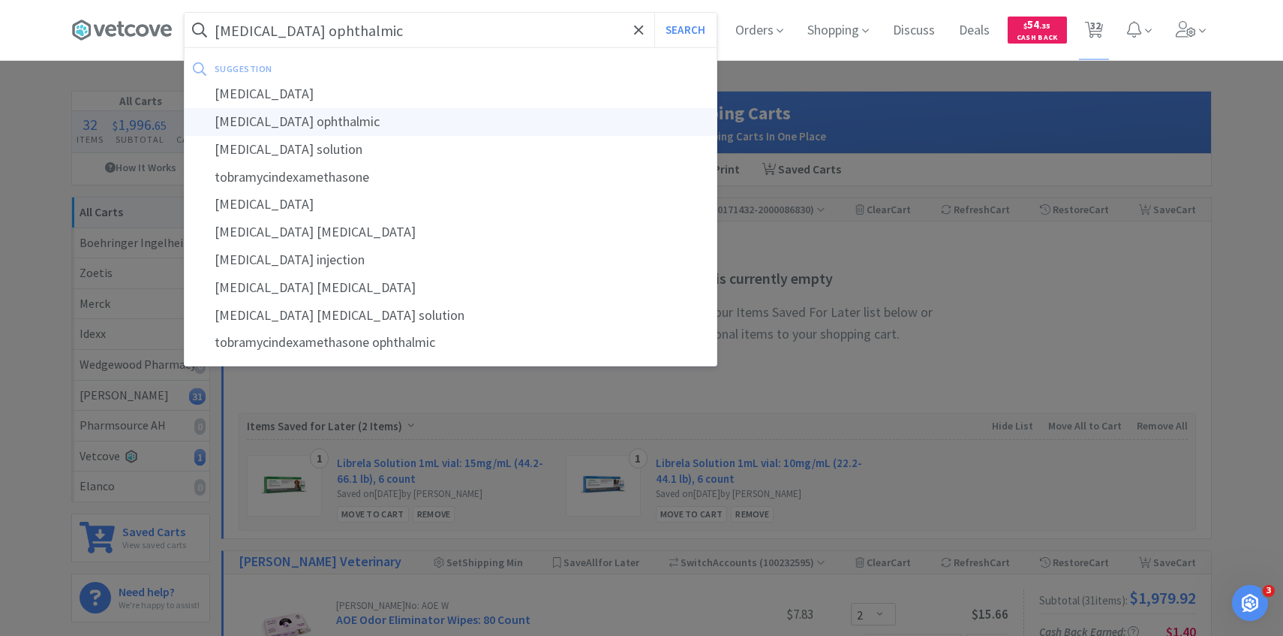
select select "2"
select select "50"
select select "1"
select select "6"
select select "3"
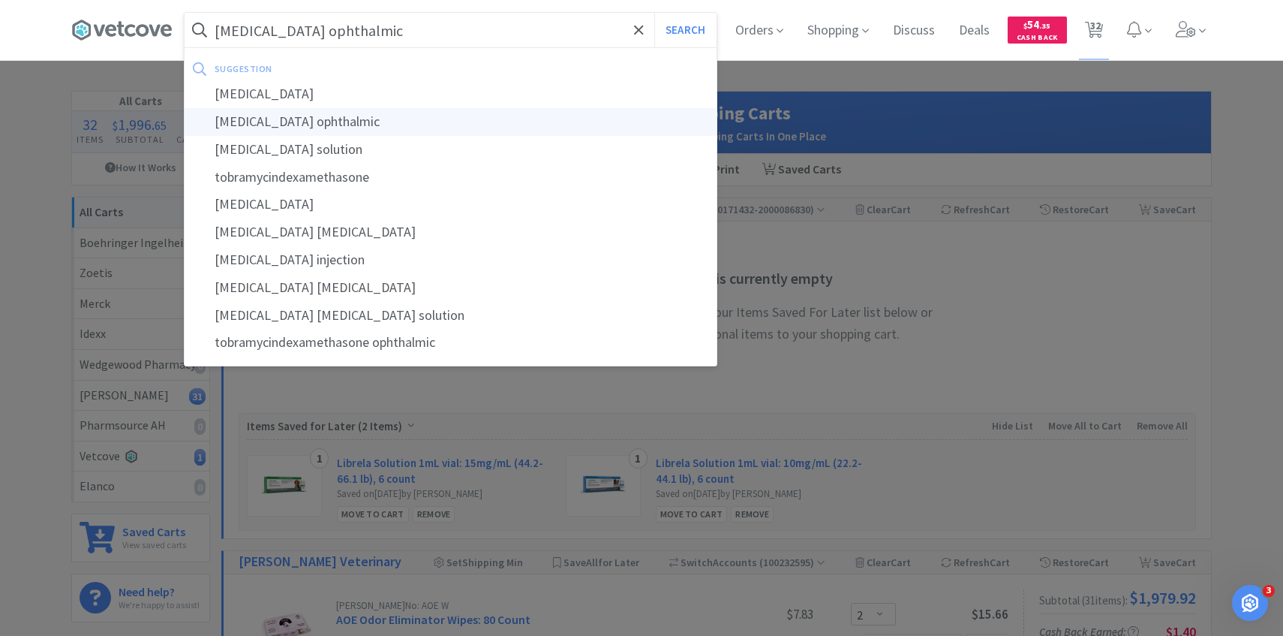
select select "1"
select select "3"
select select "1"
select select "2"
select select "4"
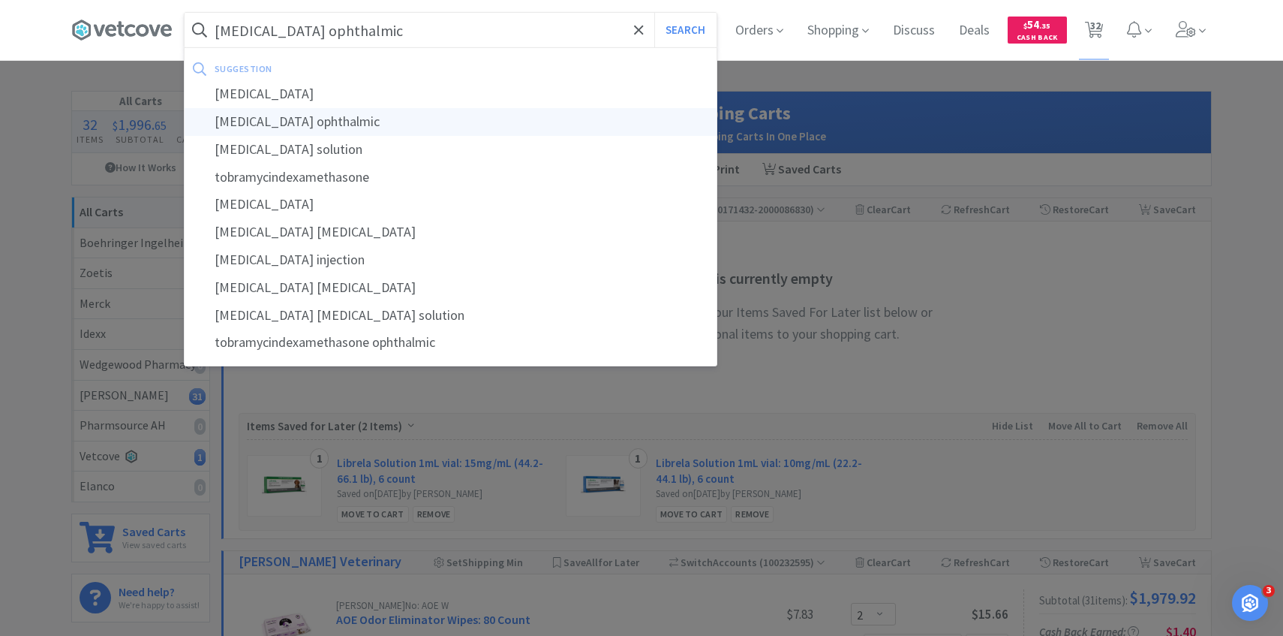
select select "4"
select select "1"
select select "50"
select select "2"
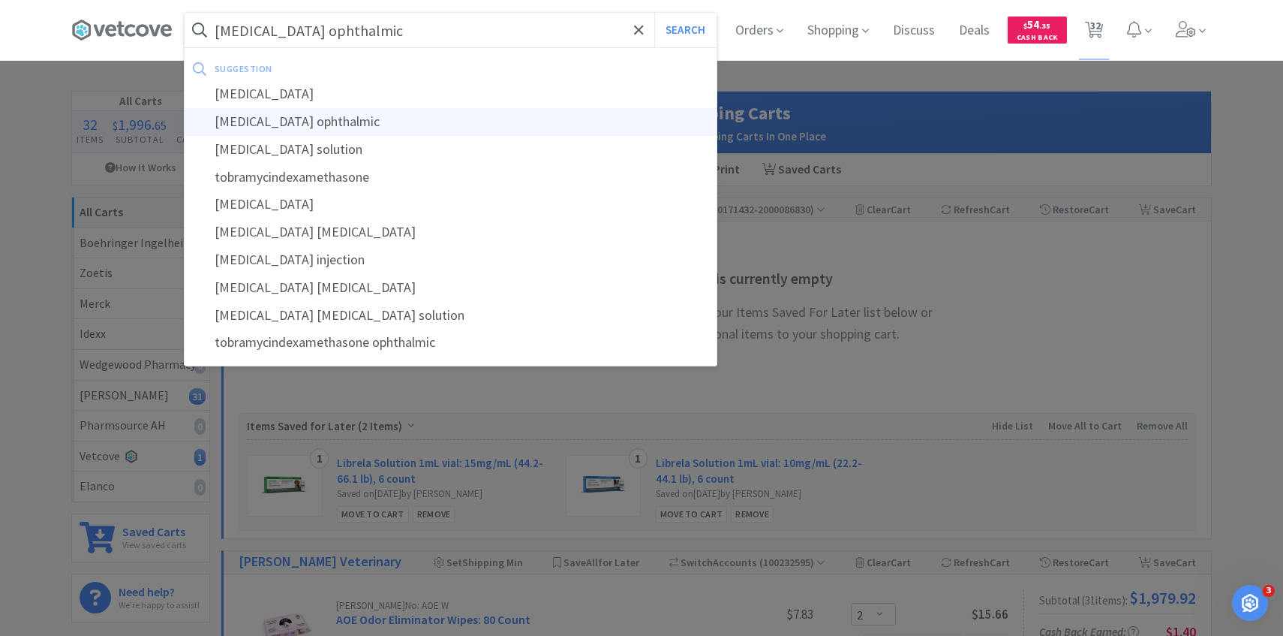
select select "50"
select select "2"
select select "1"
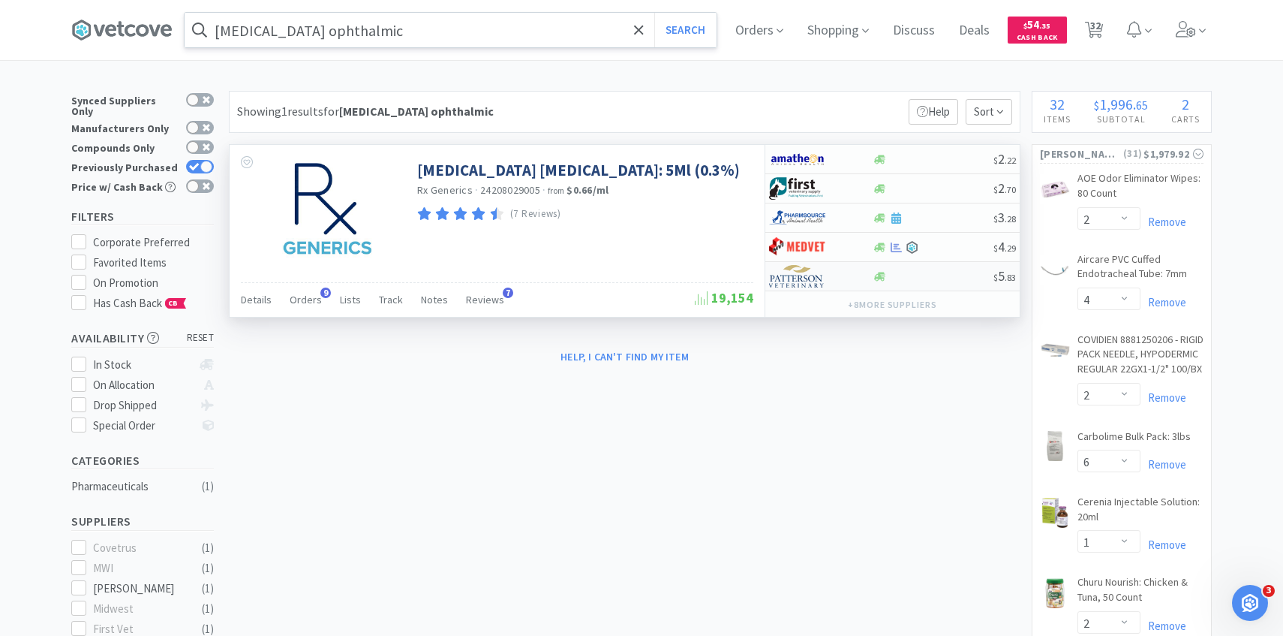
click at [810, 284] on img at bounding box center [797, 276] width 56 height 23
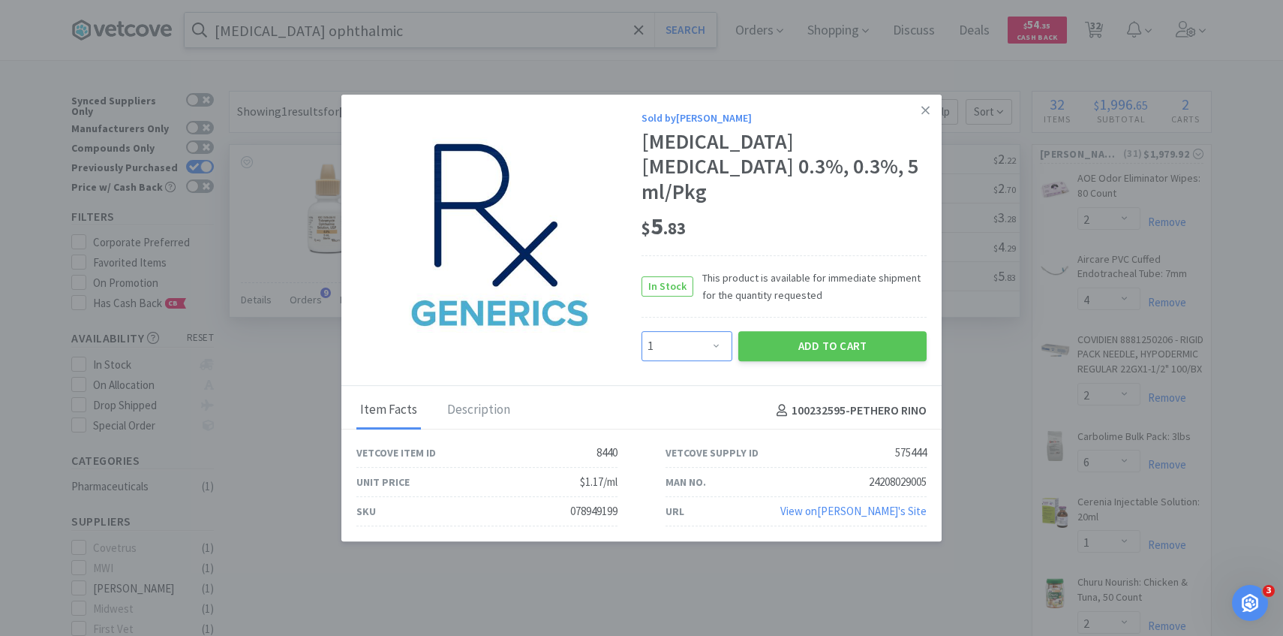
click at [676, 332] on select "Enter Quantity 1 2 3 4 5 6 7 8 9 10 11 12 13 14 15 16 17 18 19 20 Enter Quantity" at bounding box center [687, 346] width 91 height 30
select select "2"
click at [642, 331] on select "Enter Quantity 1 2 3 4 5 6 7 8 9 10 11 12 13 14 15 16 17 18 19 20 Enter Quantity" at bounding box center [687, 346] width 91 height 30
click at [796, 345] on button "Add to Cart" at bounding box center [832, 346] width 188 height 30
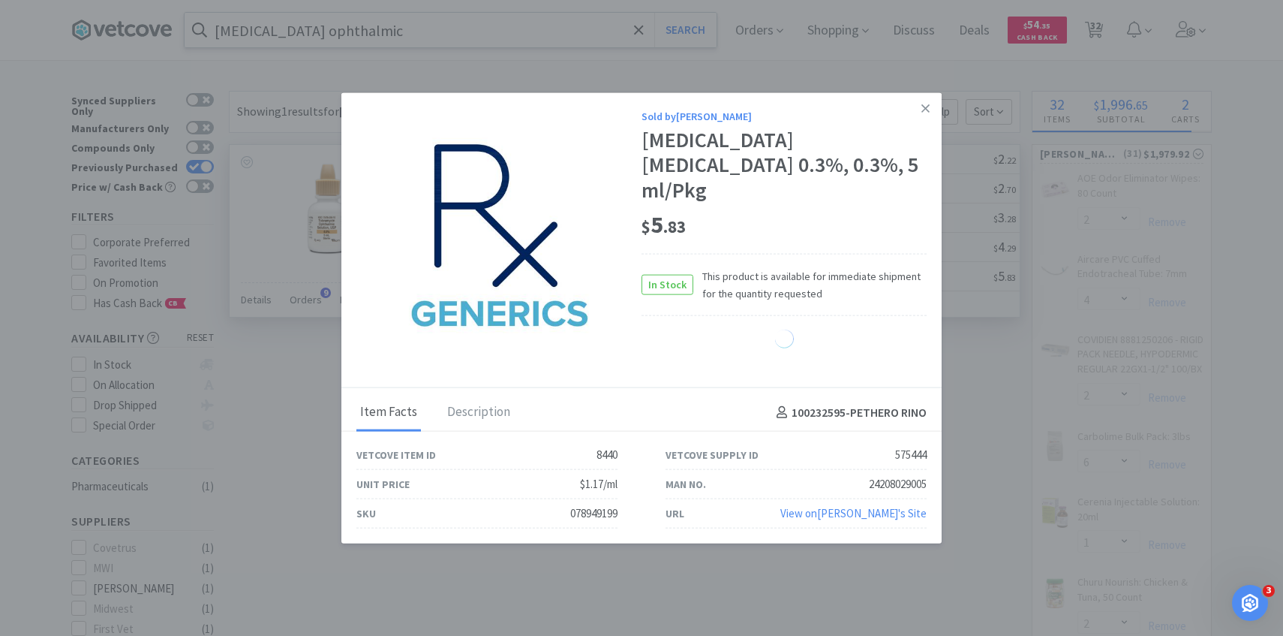
select select "2"
select select "1"
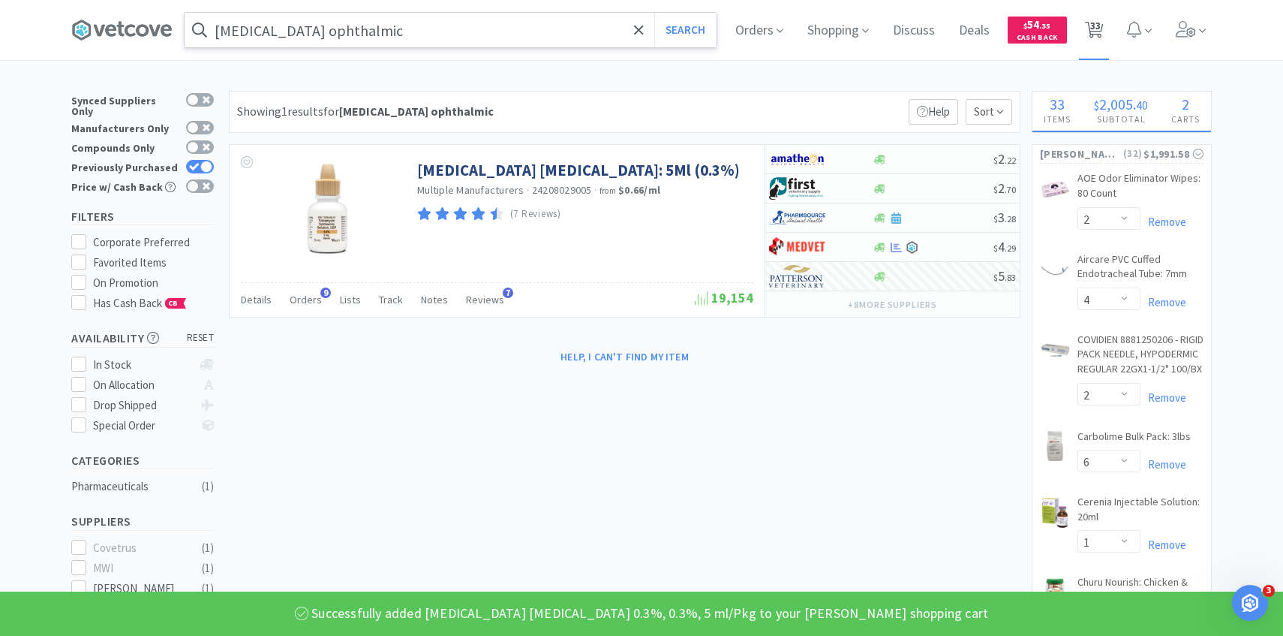
click at [1097, 28] on span "33" at bounding box center [1095, 25] width 11 height 60
select select "2"
select select "4"
select select "2"
select select "6"
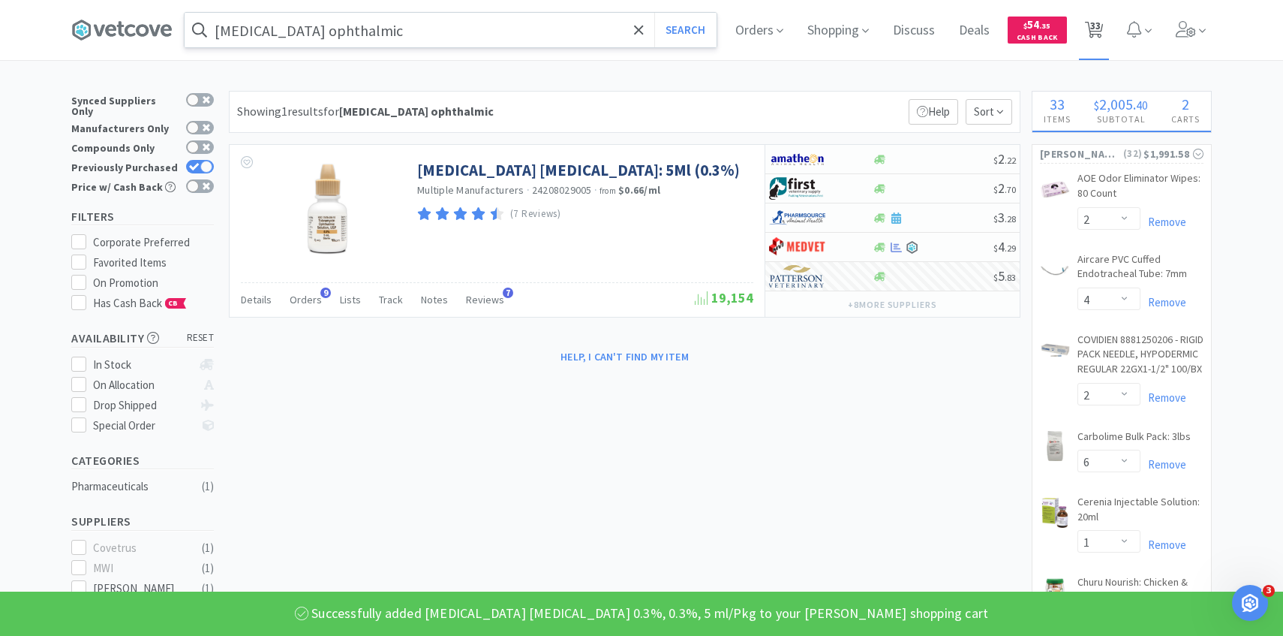
select select "1"
select select "2"
select select "1"
select select "5"
select select "4"
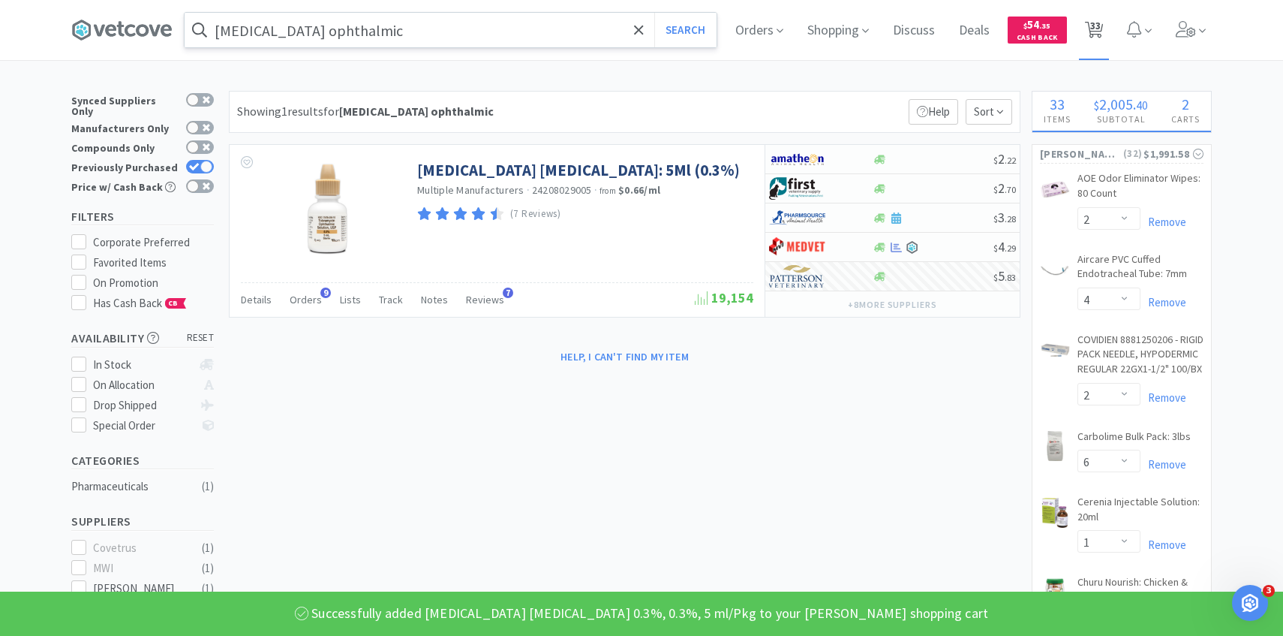
select select "10"
select select "1"
select select "6"
select select "4"
select select "2"
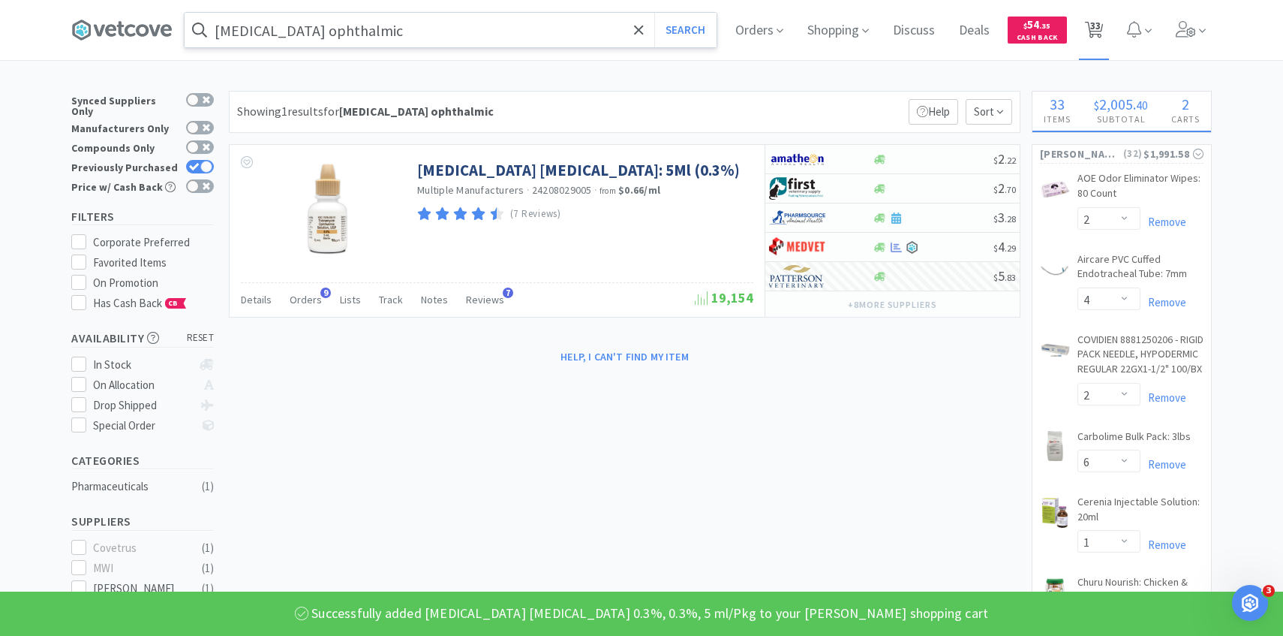
select select "50"
select select "1"
select select "6"
select select "3"
select select "1"
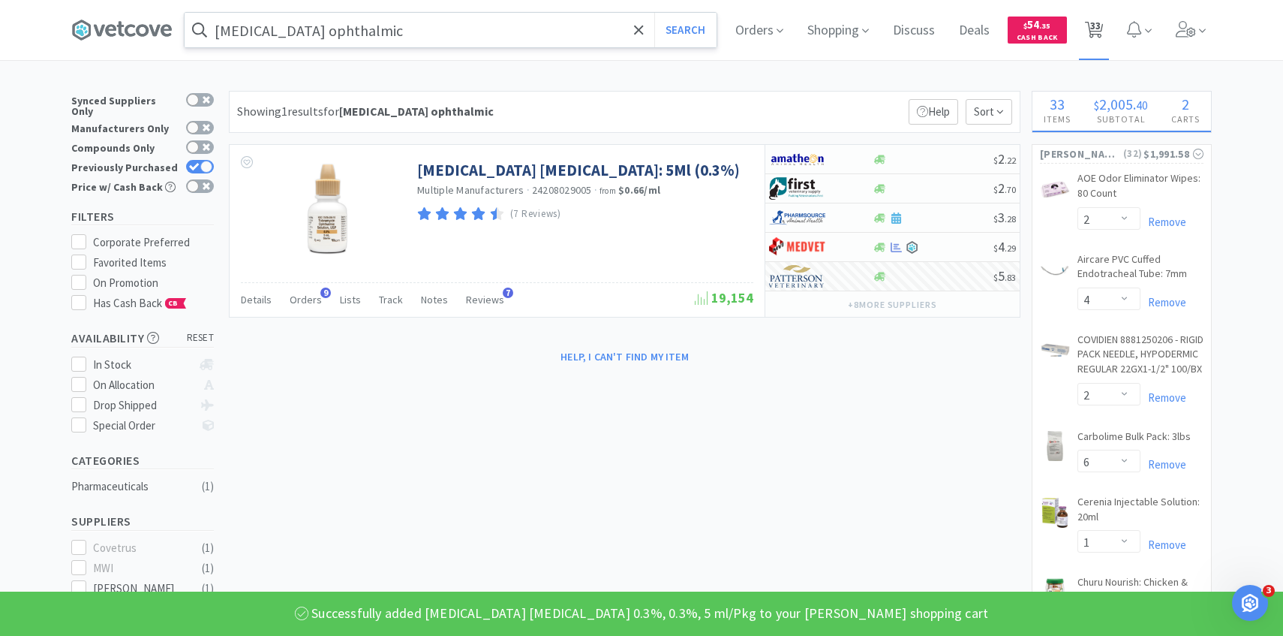
select select "3"
select select "1"
select select "2"
select select "4"
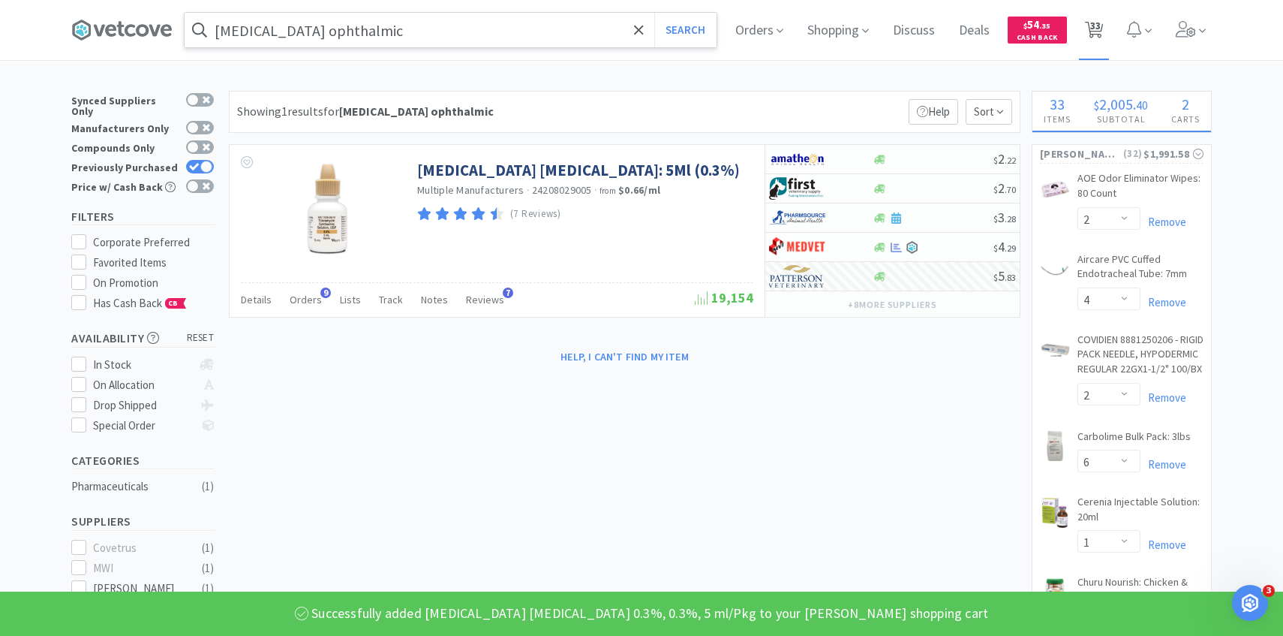
select select "1"
select select "50"
select select "2"
select select "50"
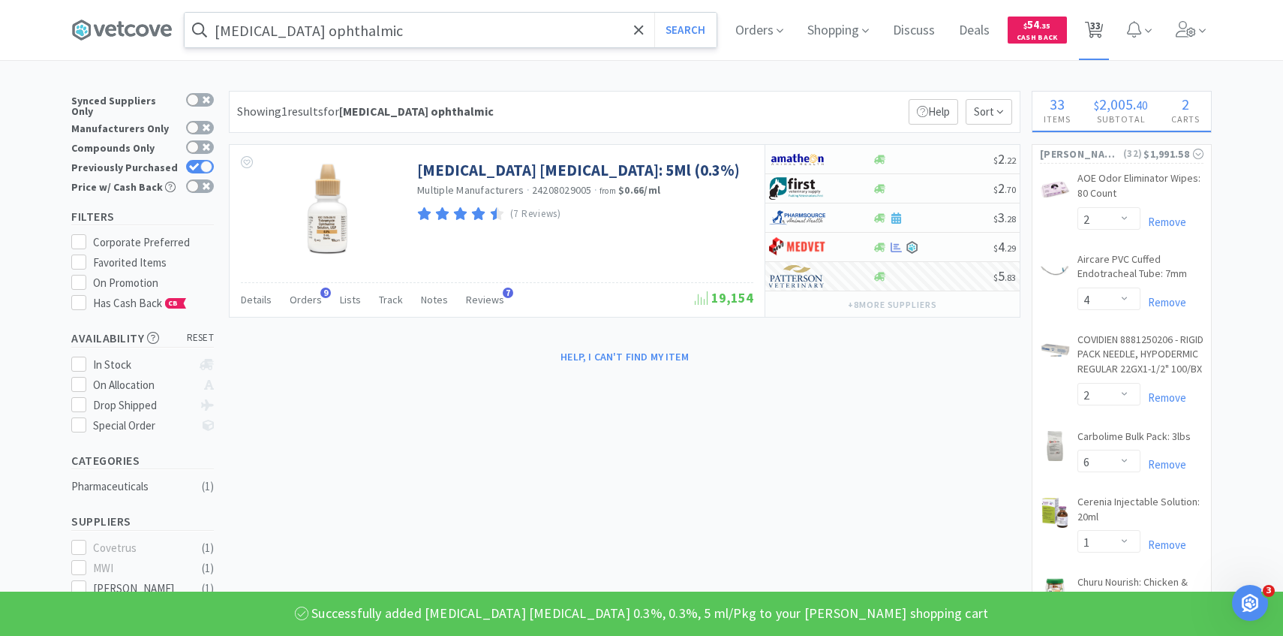
select select "2"
select select "1"
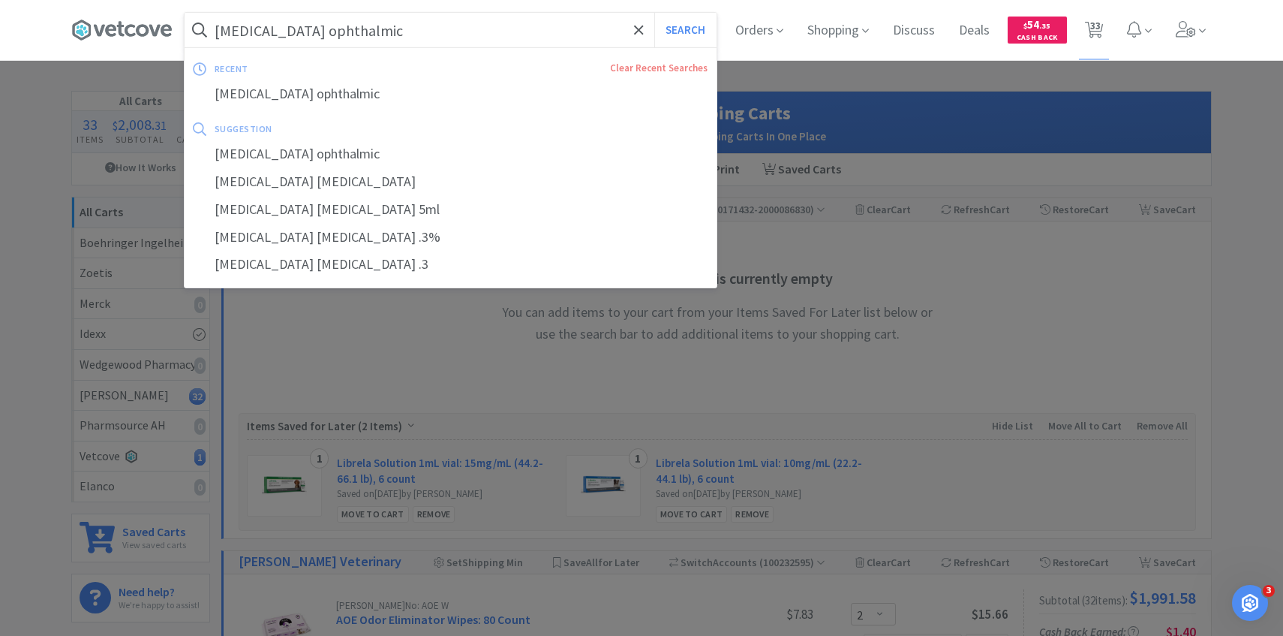
click at [476, 32] on input "tobramycin ophthalmic" at bounding box center [451, 30] width 532 height 35
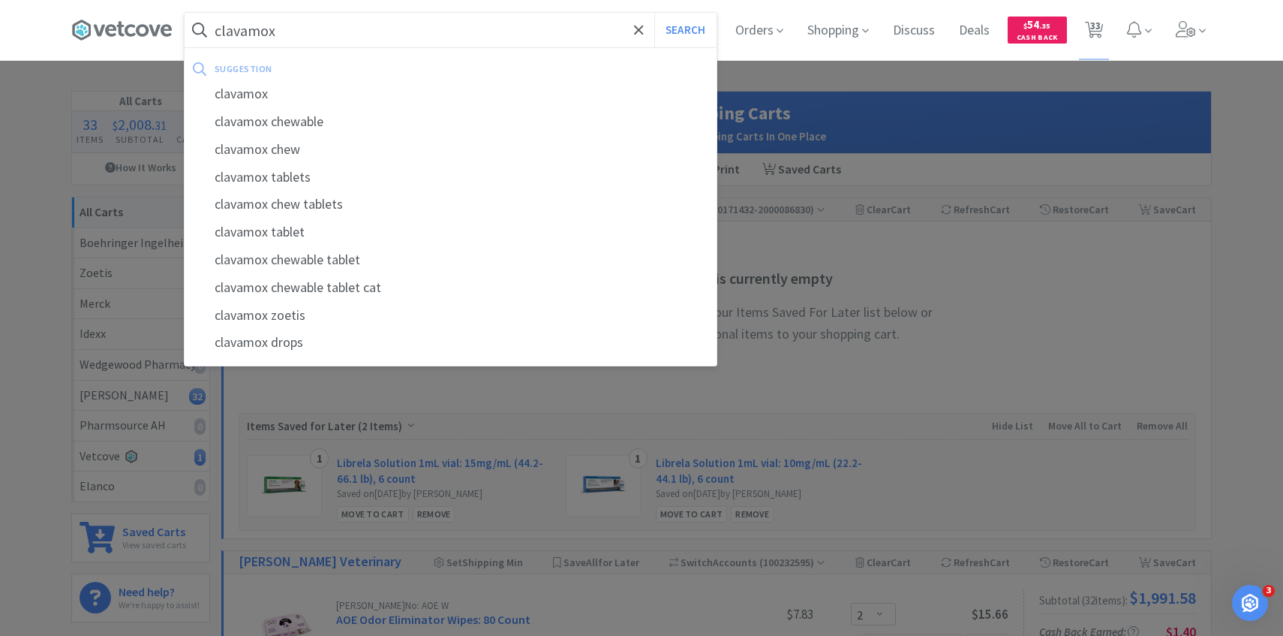
type input "clavamox"
click at [654, 13] on button "Search" at bounding box center [685, 30] width 62 height 35
select select "2"
select select "4"
select select "2"
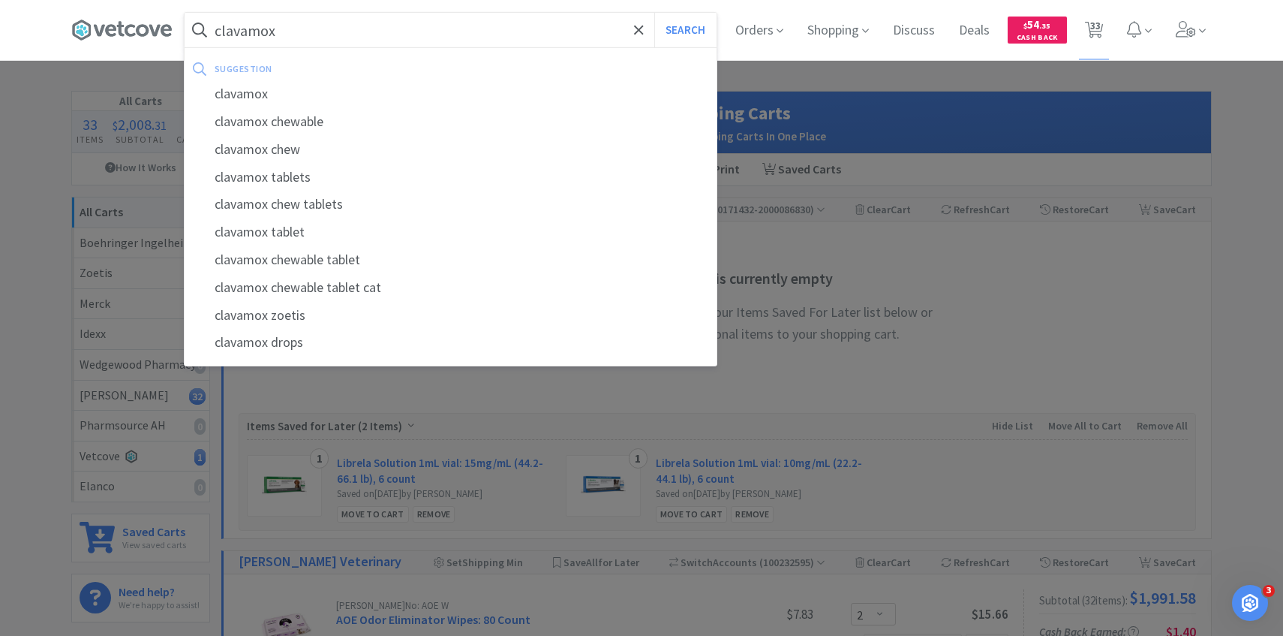
select select "6"
select select "1"
select select "2"
select select "1"
select select "5"
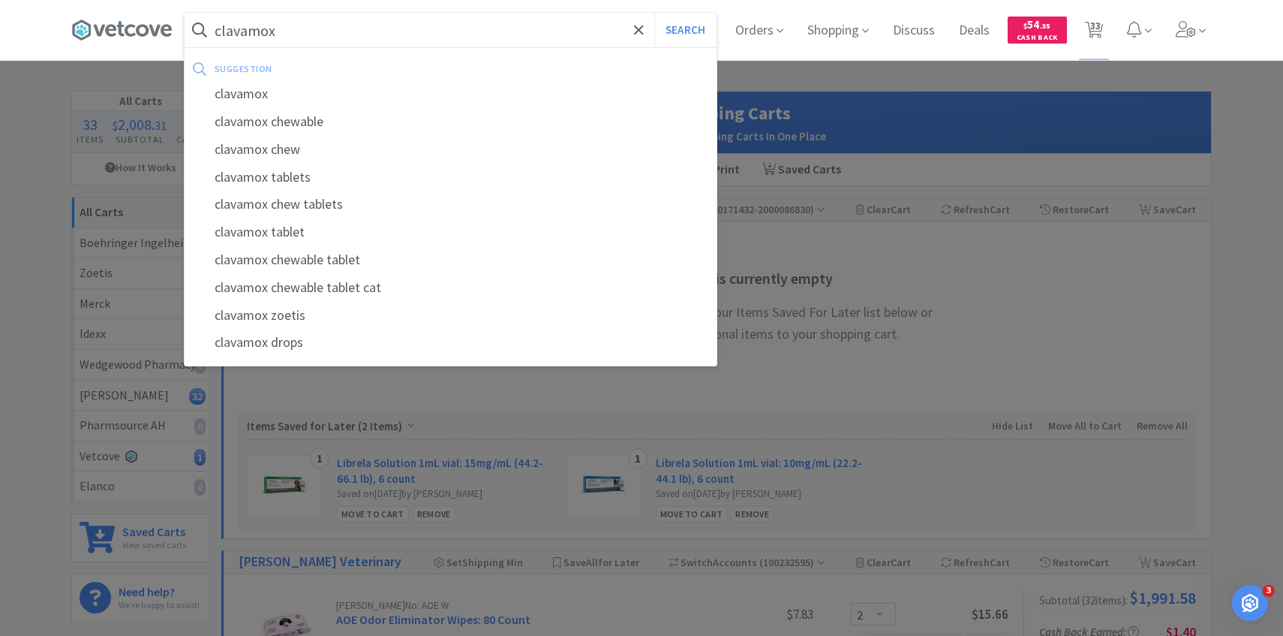
select select "4"
select select "10"
select select "1"
select select "6"
select select "4"
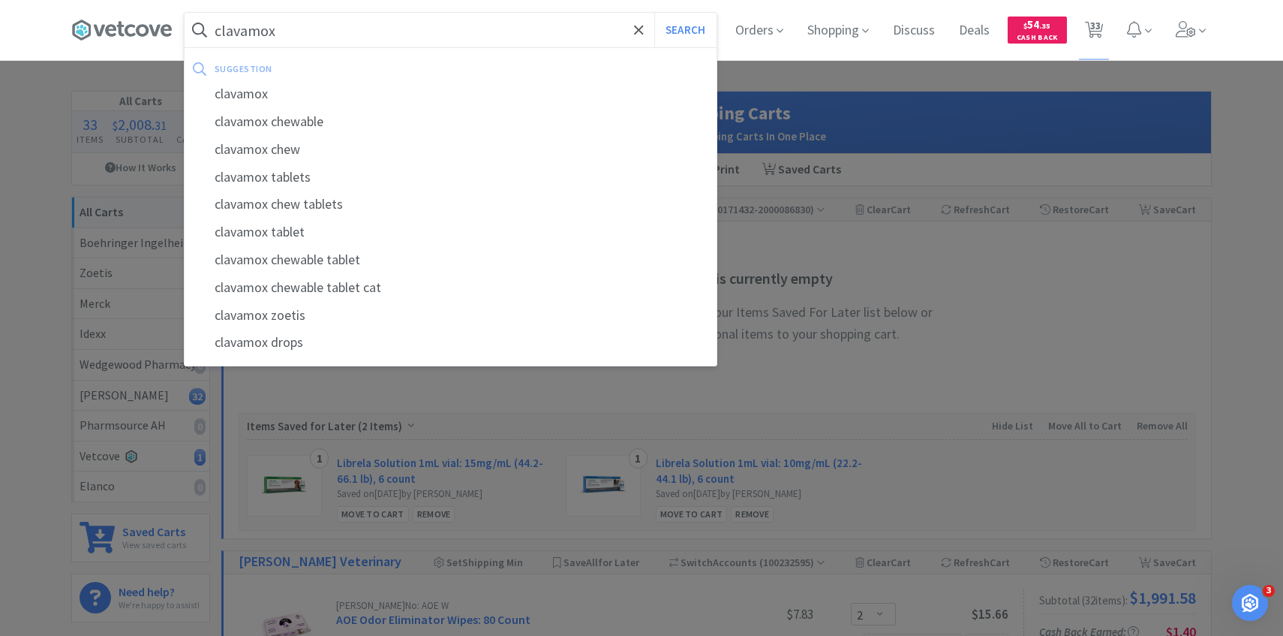
select select "2"
select select "50"
select select "1"
select select "6"
select select "3"
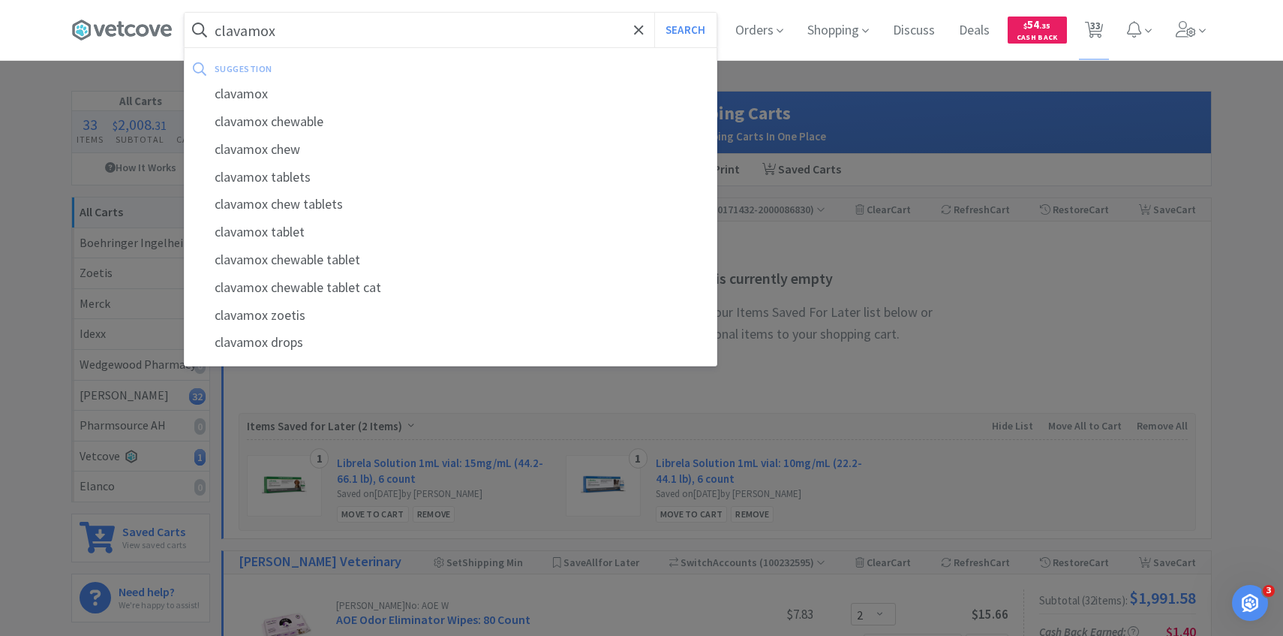
select select "1"
select select "3"
select select "1"
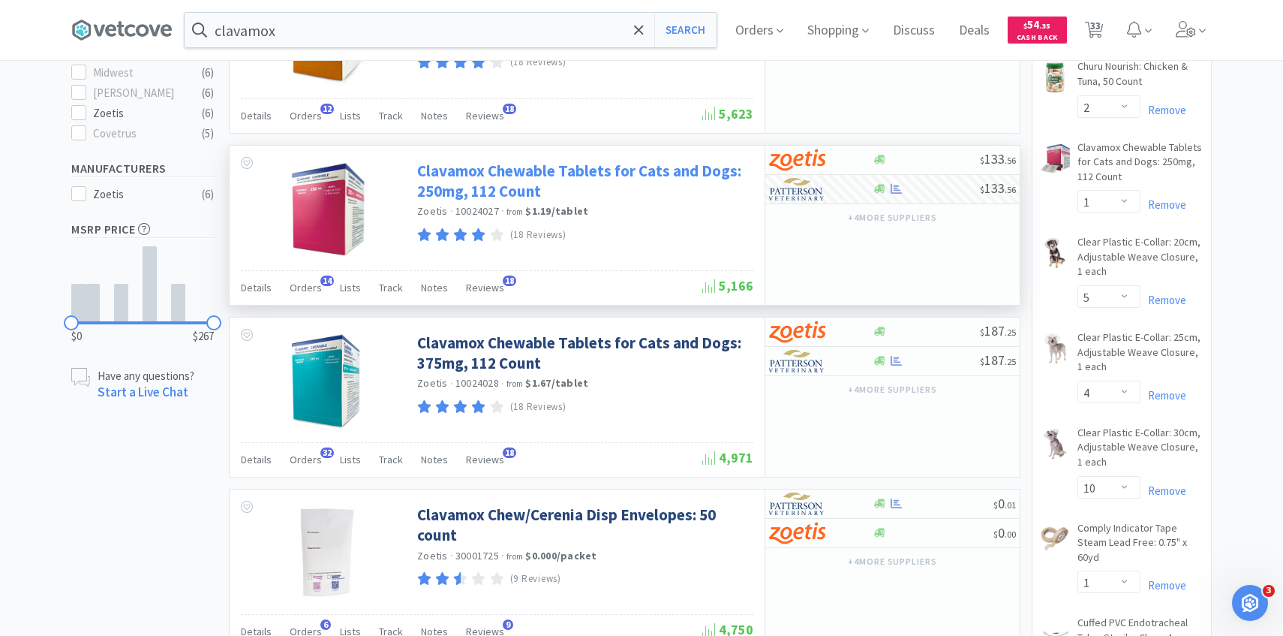
scroll to position [539, 0]
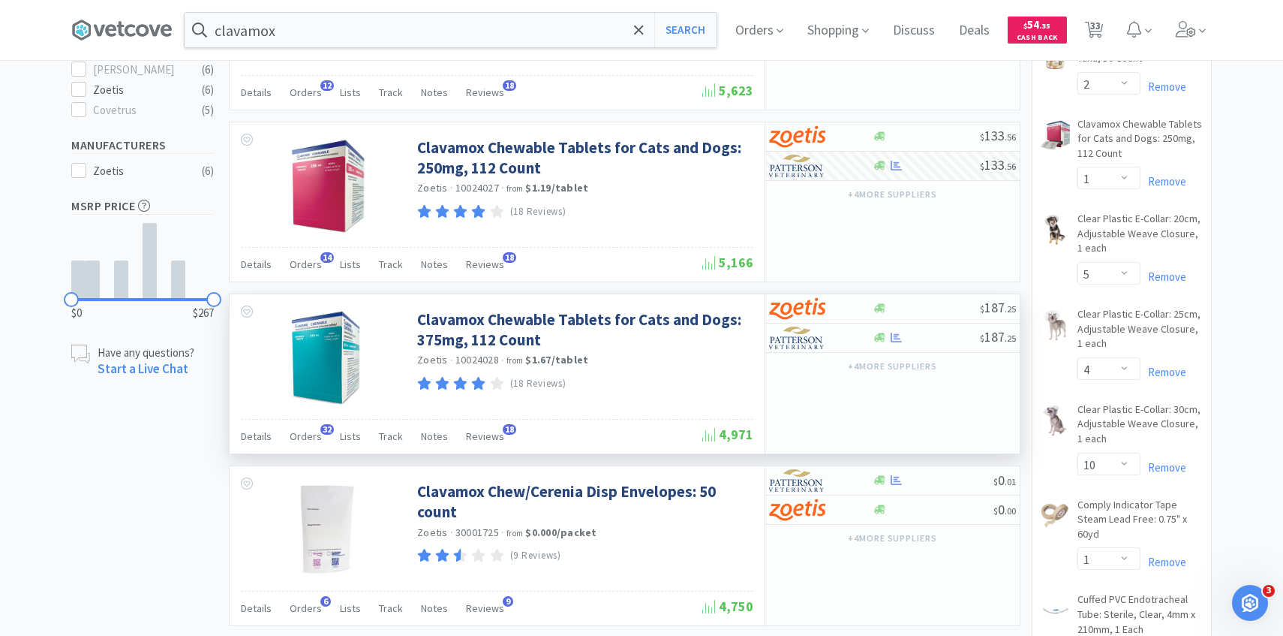
click at [811, 359] on div "+ 4 more supplier s" at bounding box center [892, 366] width 254 height 26
click at [811, 338] on img at bounding box center [797, 337] width 56 height 23
click at [1091, 30] on span "33" at bounding box center [1095, 25] width 11 height 60
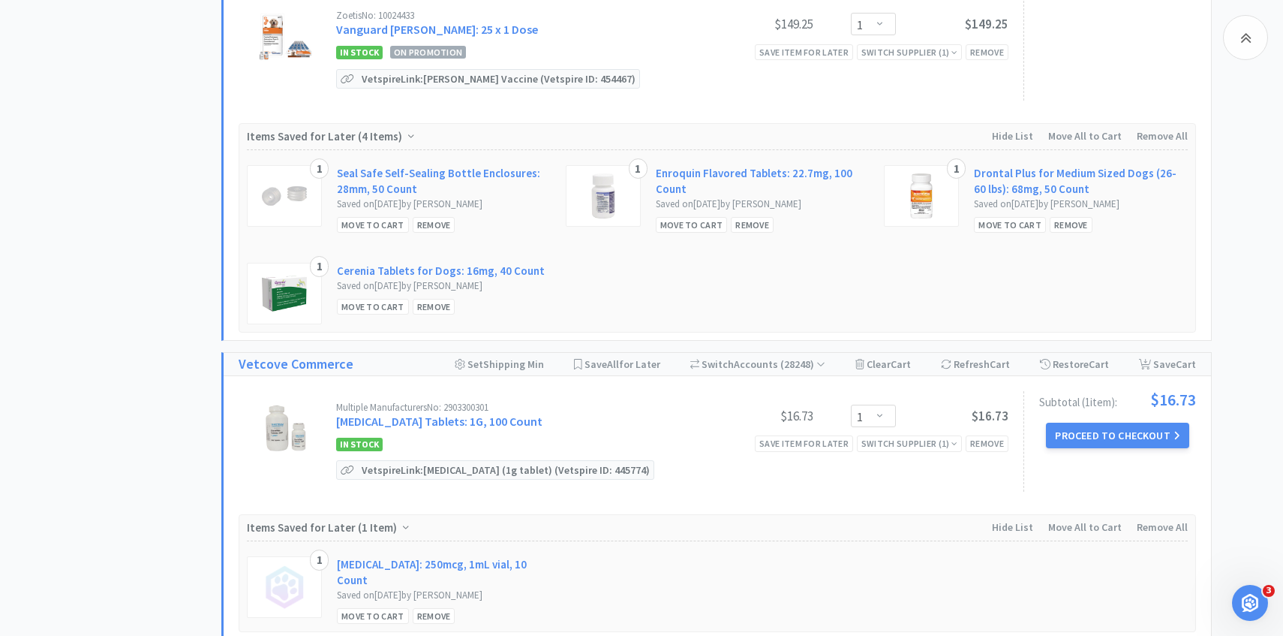
scroll to position [3939, 0]
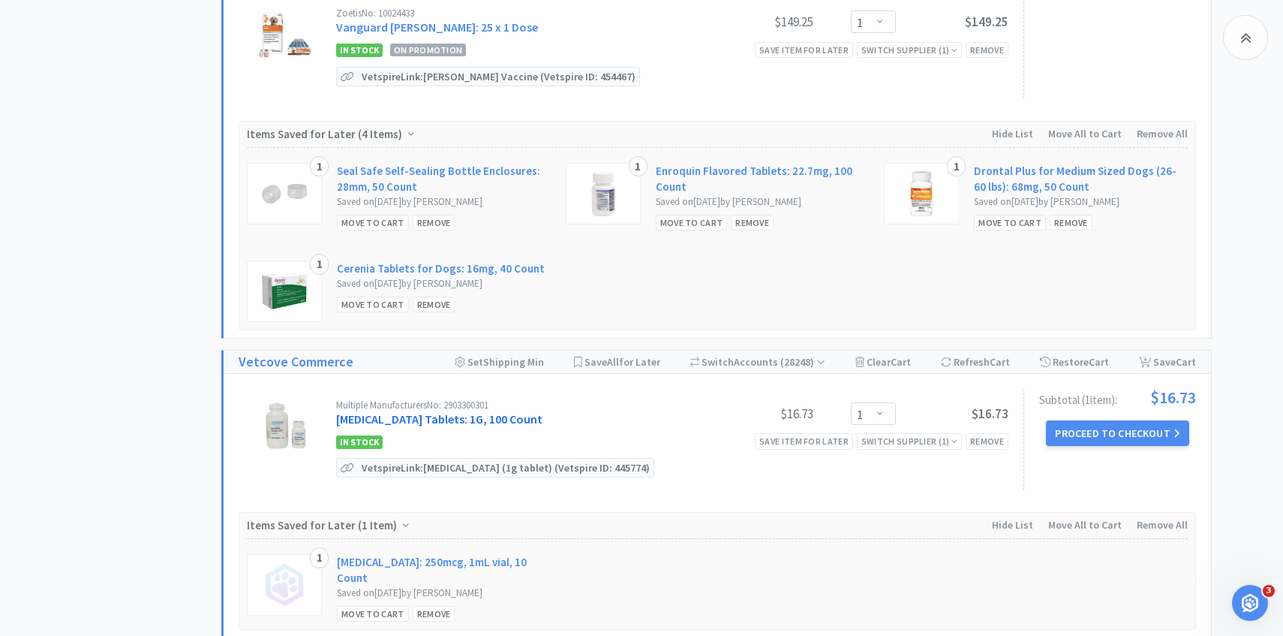
click at [447, 411] on link "Sucralfate Tablets: 1G, 100 Count" at bounding box center [439, 418] width 206 height 15
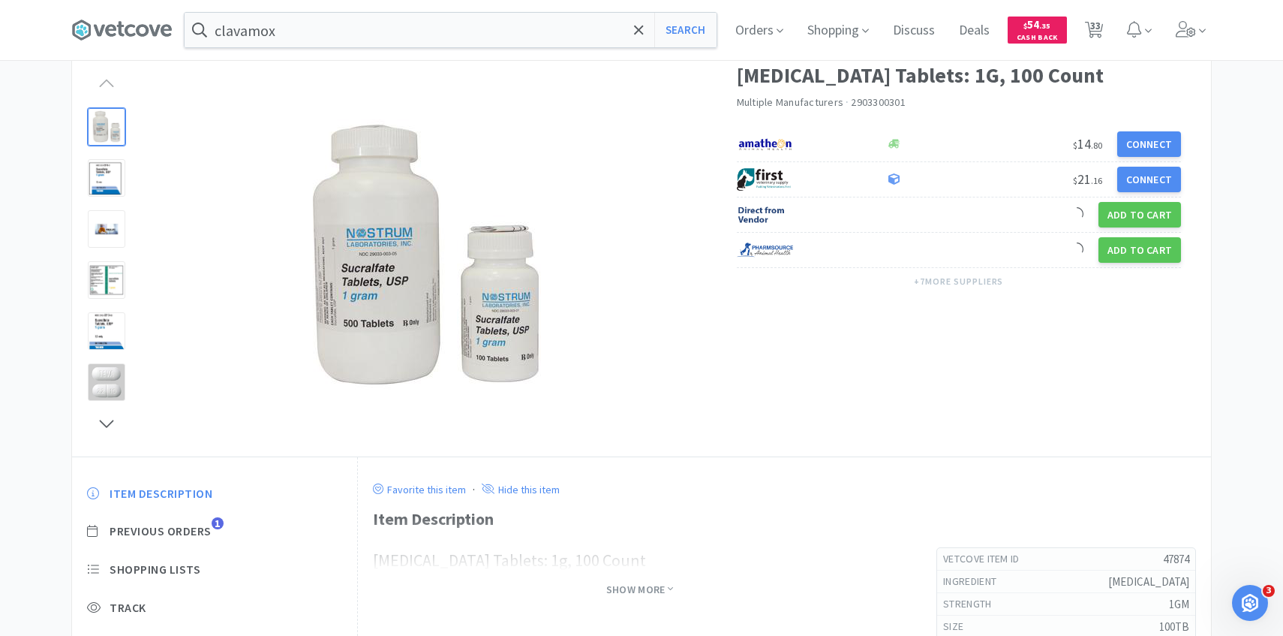
scroll to position [203, 0]
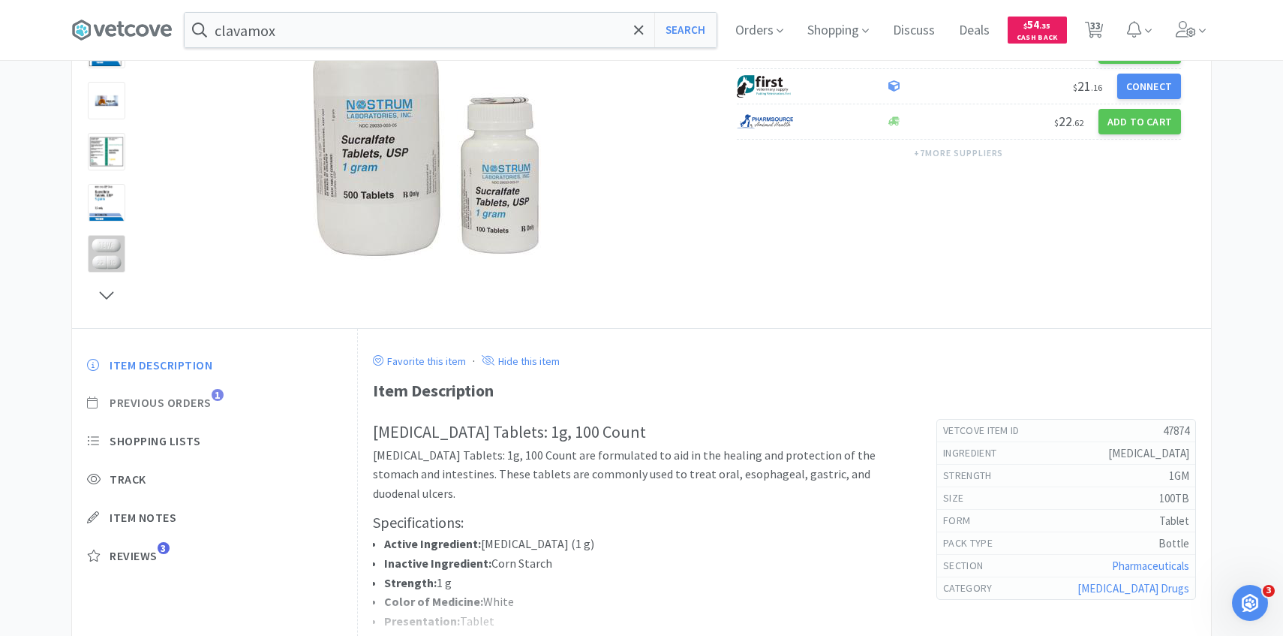
click at [200, 405] on span "Previous Orders" at bounding box center [161, 403] width 102 height 16
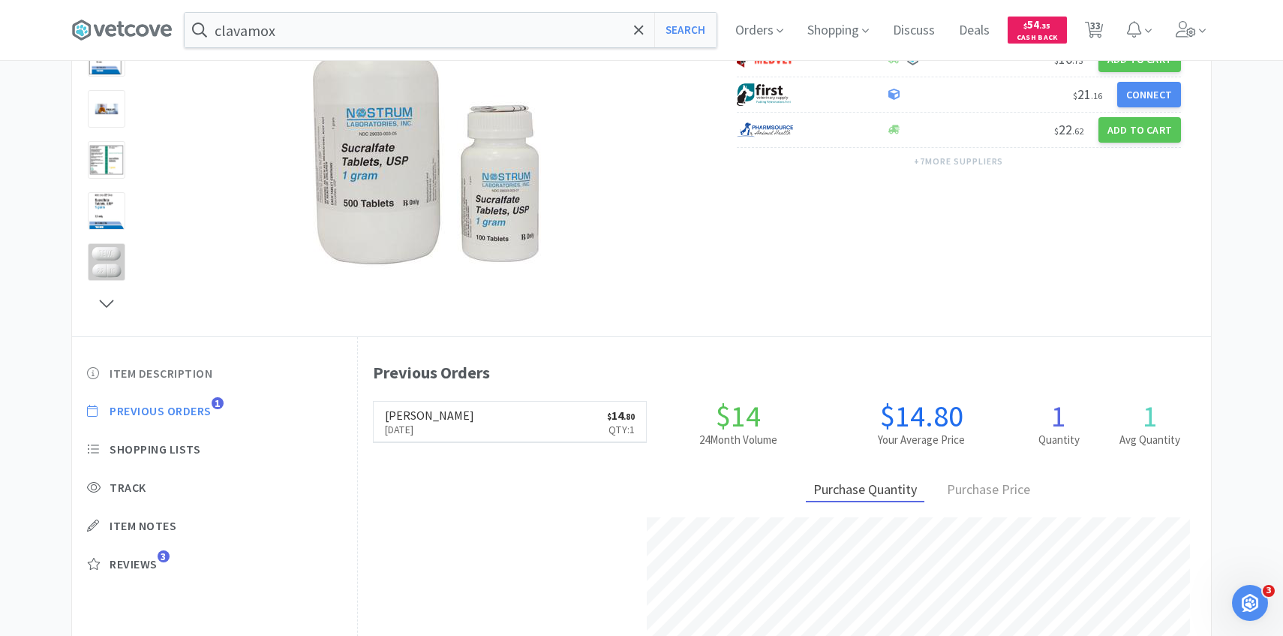
scroll to position [0, 0]
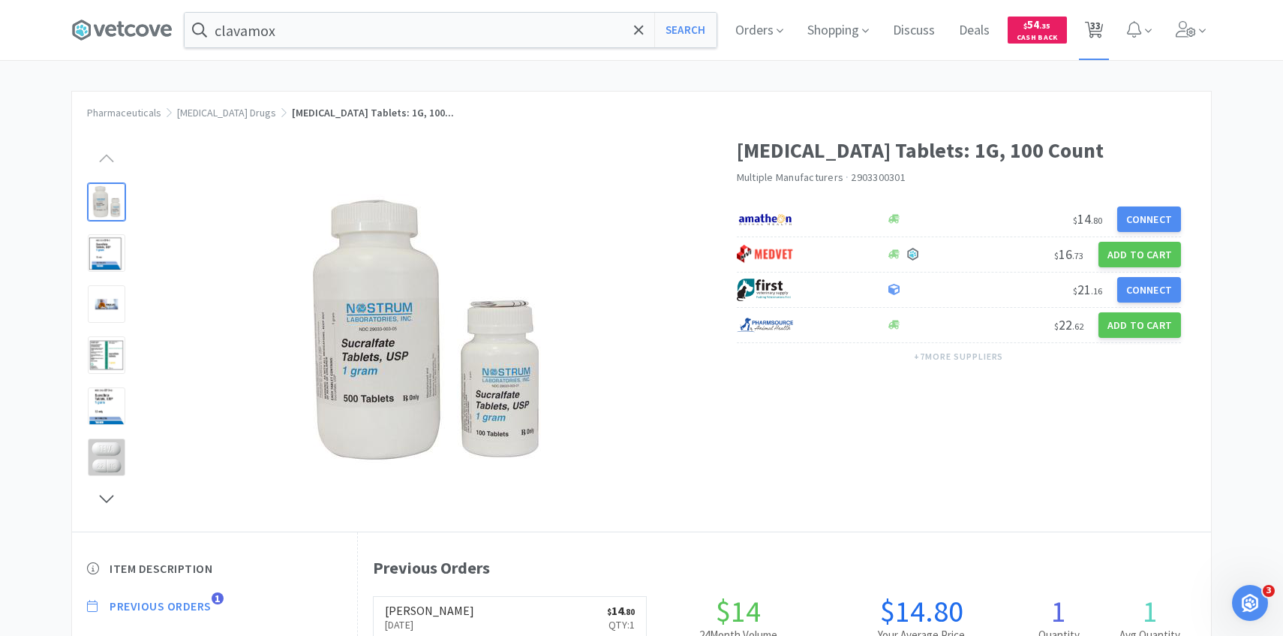
click at [1104, 19] on span "33" at bounding box center [1094, 30] width 31 height 60
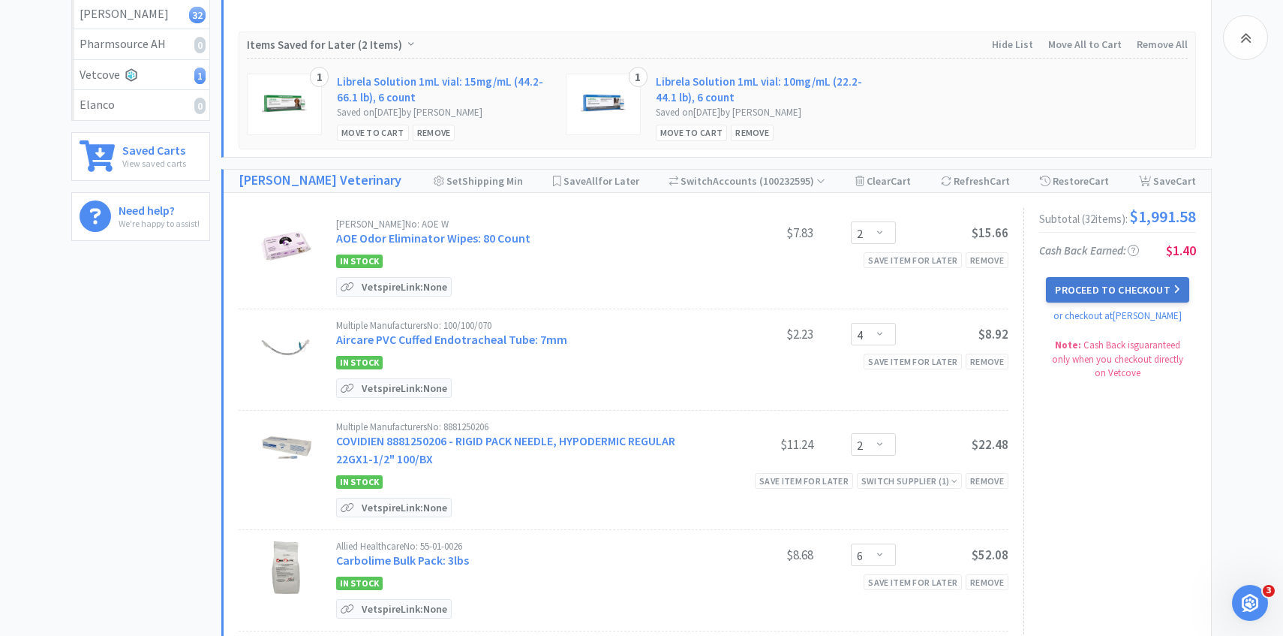
click at [1096, 287] on button "Proceed to Checkout" at bounding box center [1117, 290] width 143 height 26
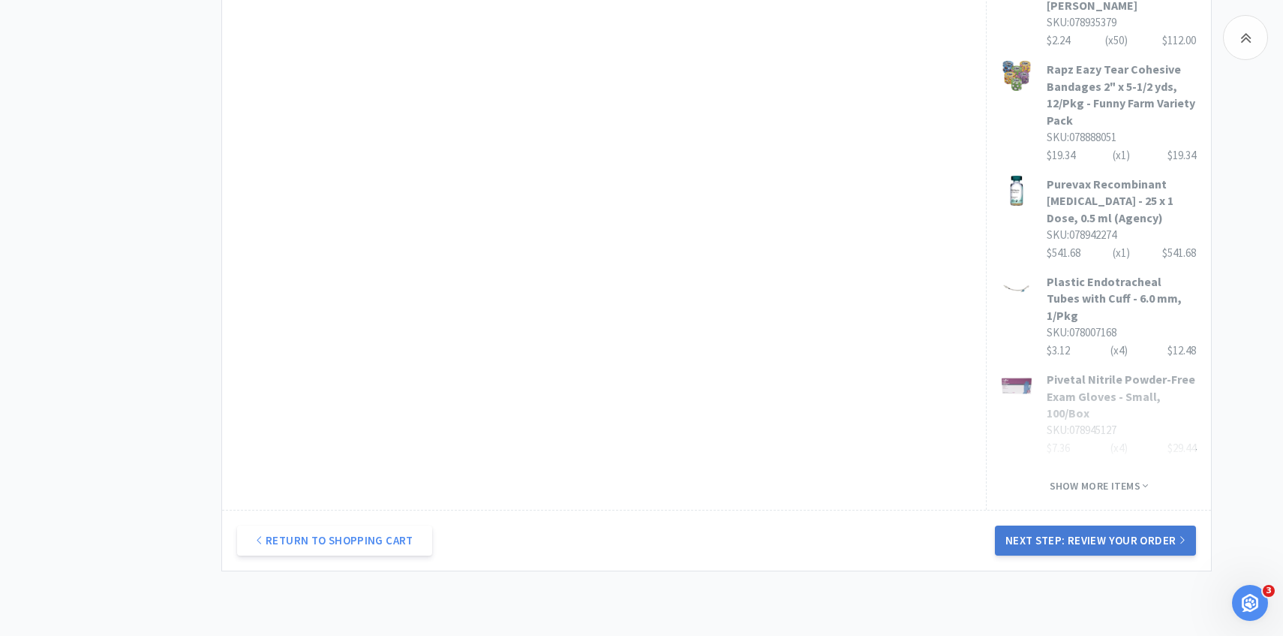
click at [1107, 525] on button "Next Step: Review Your Order" at bounding box center [1095, 540] width 201 height 30
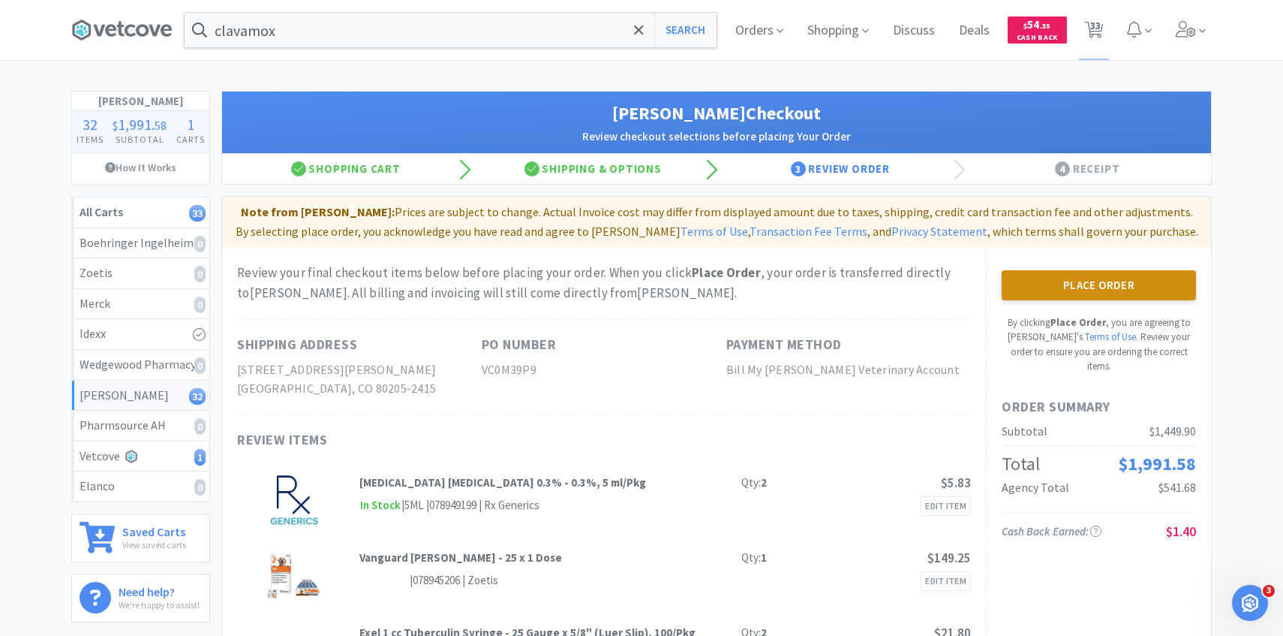
click at [1131, 285] on button "Place Order" at bounding box center [1099, 285] width 194 height 30
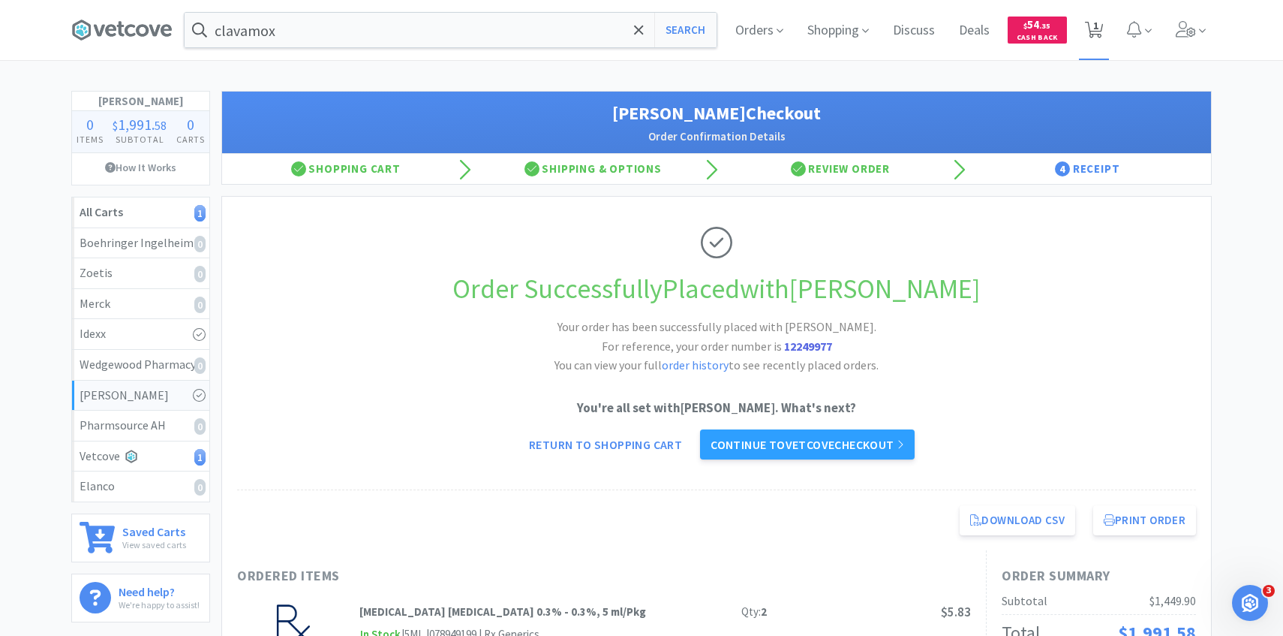
click at [1093, 41] on span "1" at bounding box center [1095, 25] width 5 height 60
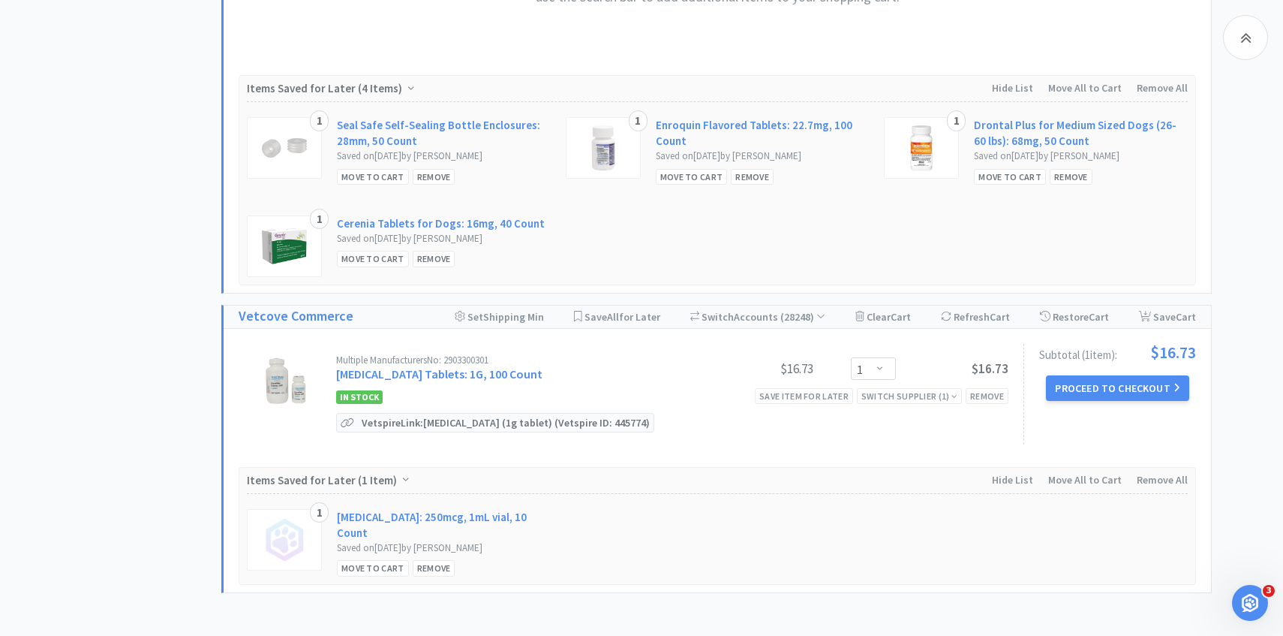
scroll to position [794, 0]
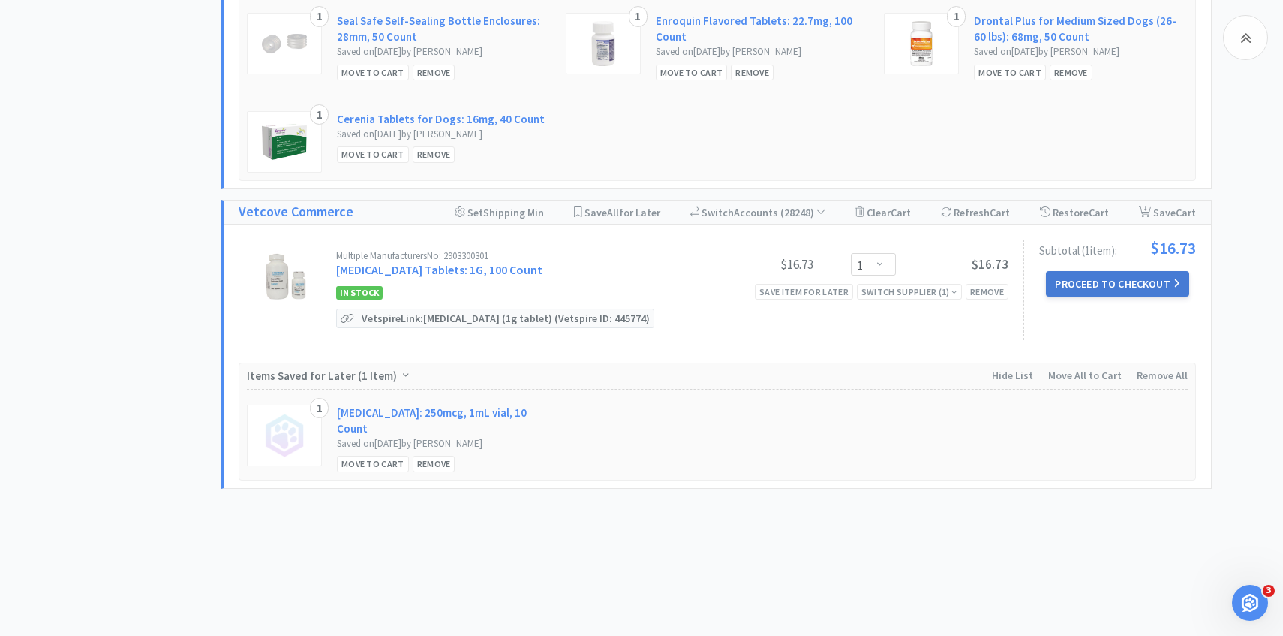
click at [1090, 288] on button "Proceed to Checkout" at bounding box center [1117, 284] width 143 height 26
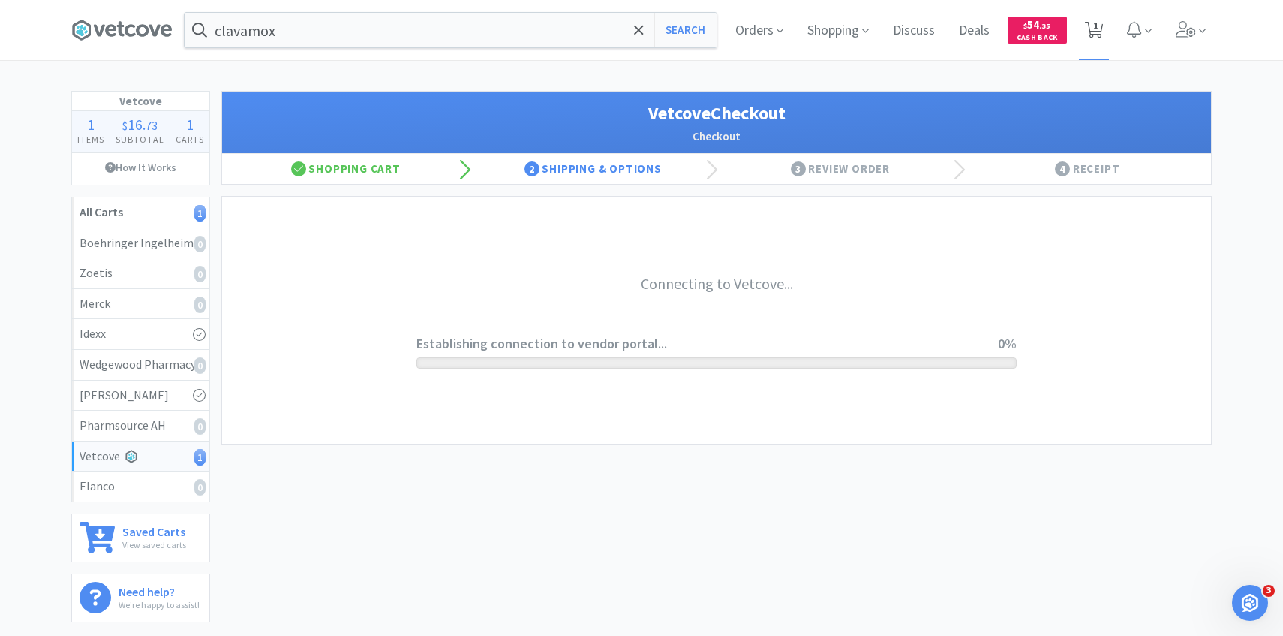
click at [1102, 29] on icon at bounding box center [1094, 30] width 19 height 17
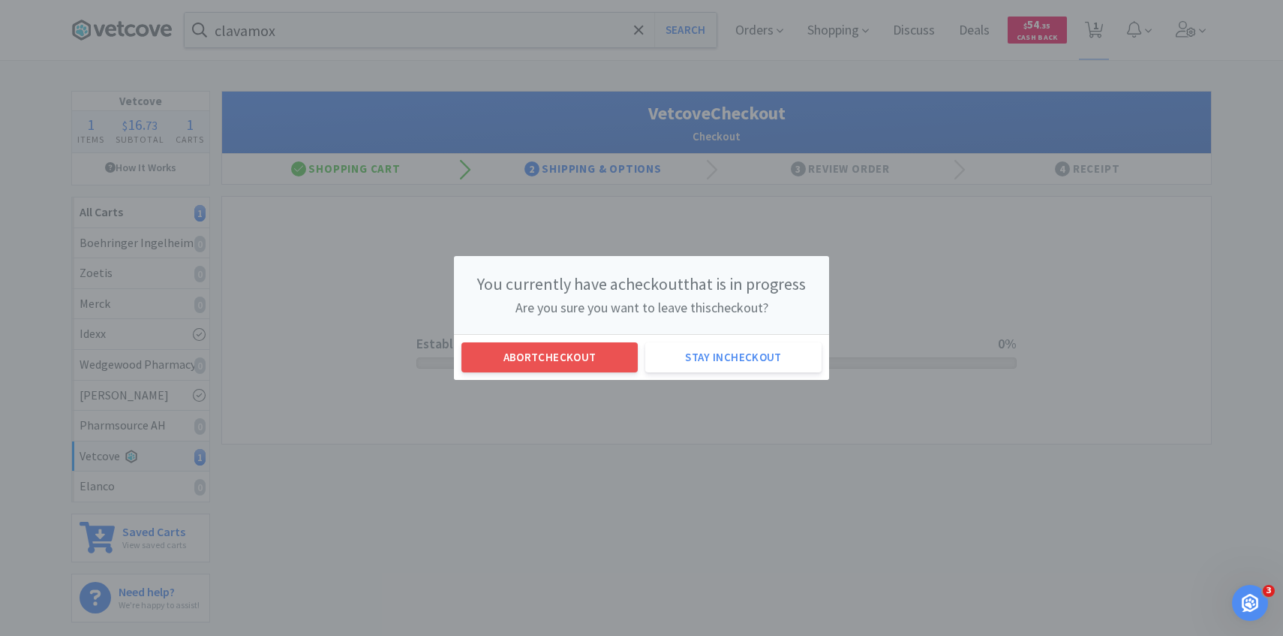
click at [546, 374] on div "Abort checkout Stay in checkout" at bounding box center [641, 357] width 375 height 46
click at [546, 365] on button "Abort checkout" at bounding box center [549, 357] width 176 height 30
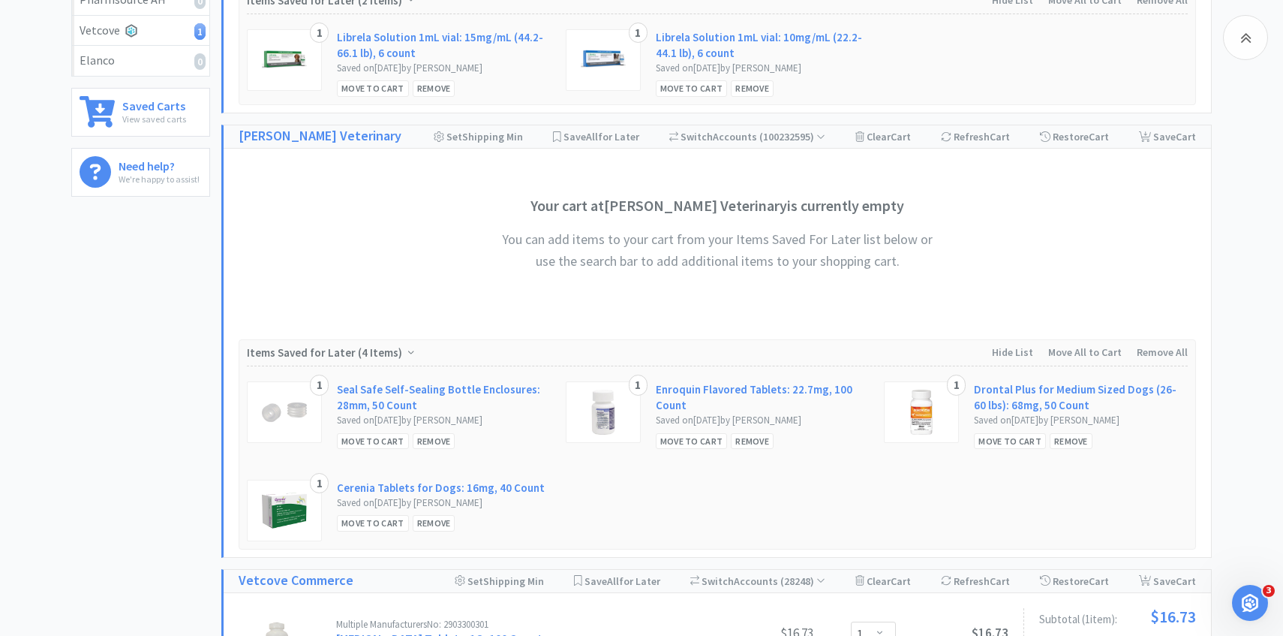
scroll to position [794, 0]
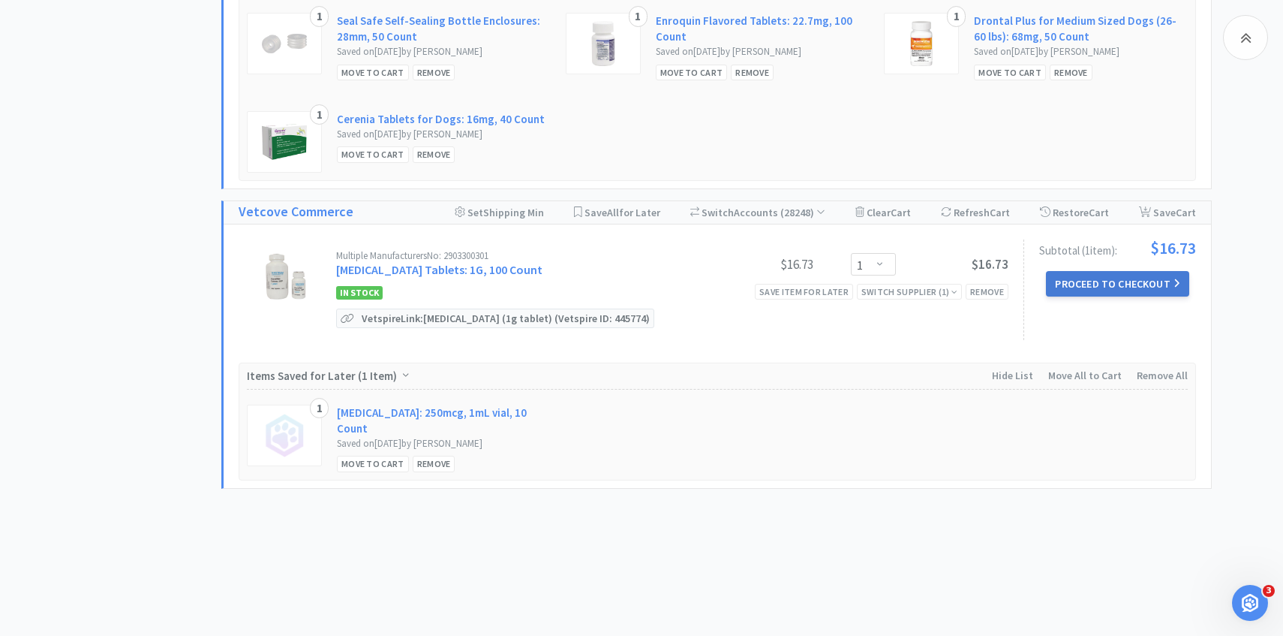
click at [1172, 291] on button "Proceed to Checkout" at bounding box center [1117, 284] width 143 height 26
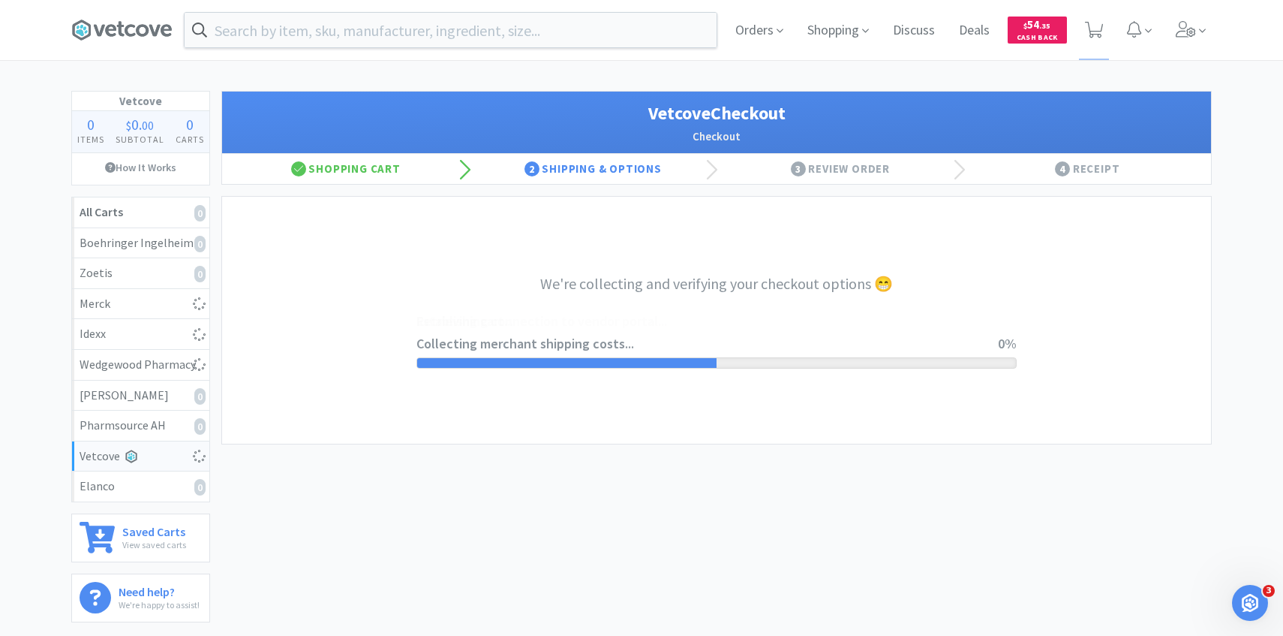
click at [1110, 23] on div "Orders Shopping Discuss Discuss Deals Deals $ 54 . 35 Cash Back" at bounding box center [967, 30] width 488 height 60
select select "2489"
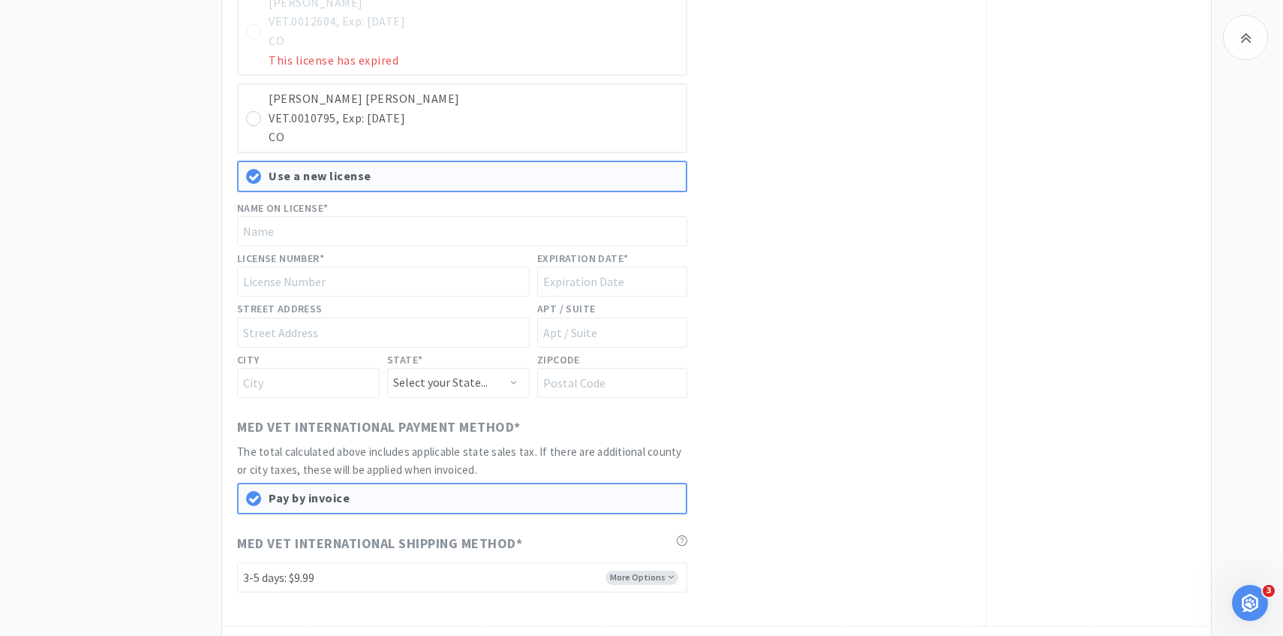
scroll to position [981, 0]
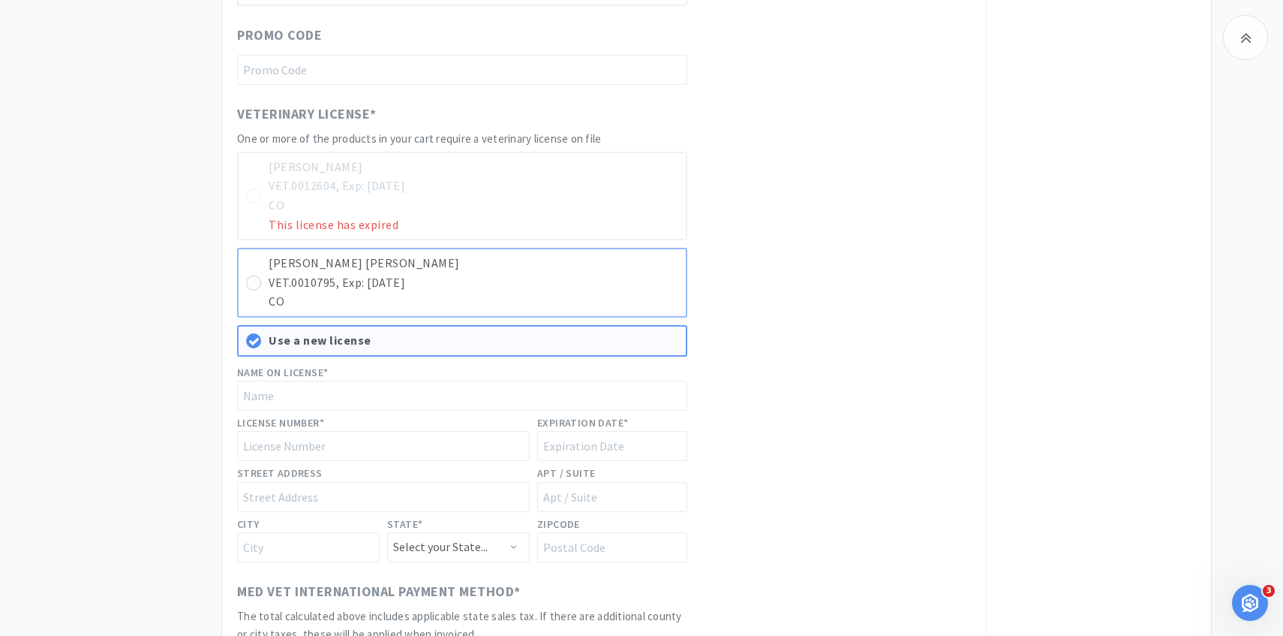
click at [612, 301] on p "CO" at bounding box center [474, 302] width 410 height 20
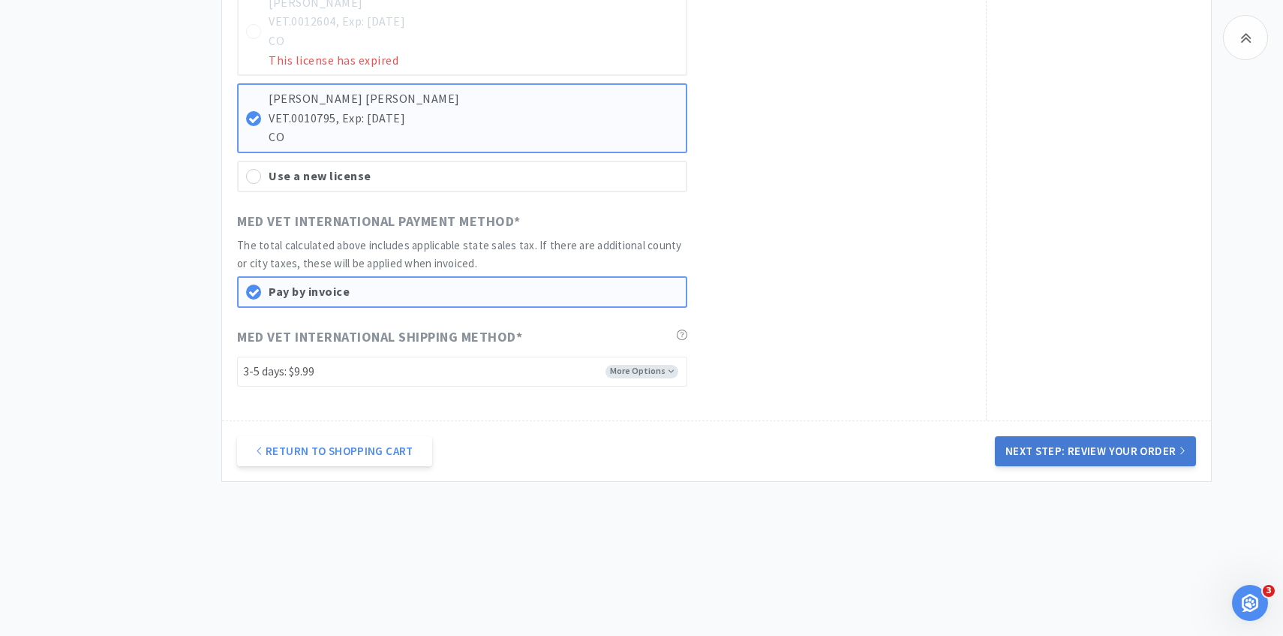
click at [1061, 455] on button "Next Step: Review Your Order" at bounding box center [1095, 451] width 201 height 30
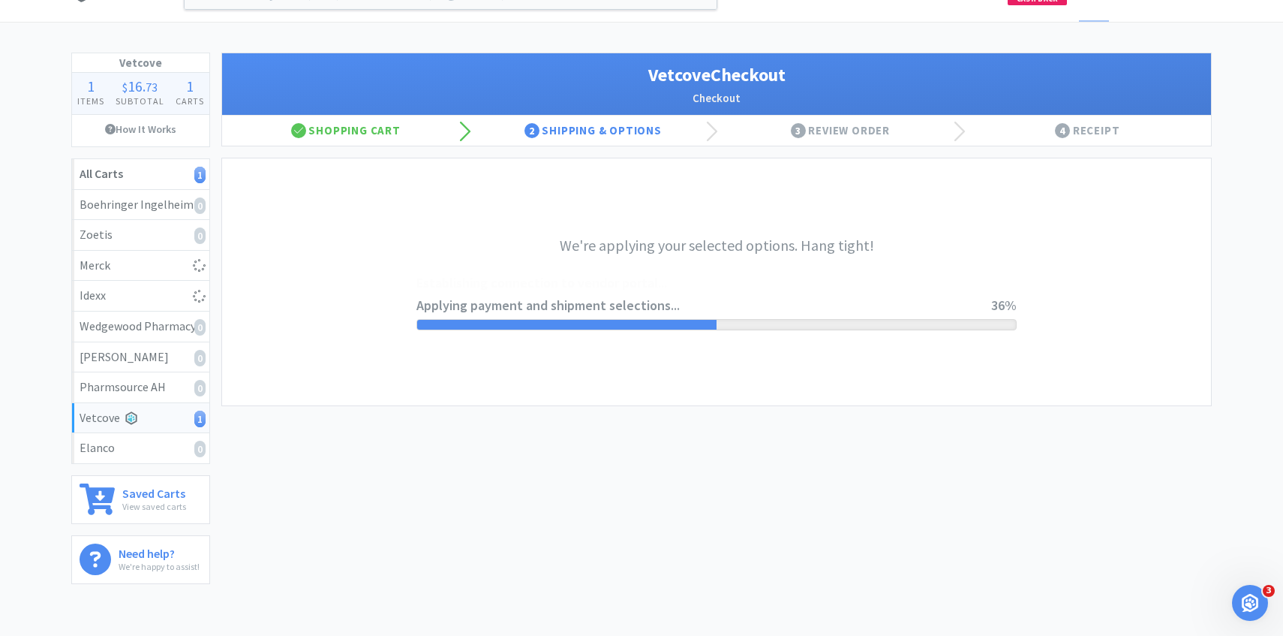
scroll to position [0, 0]
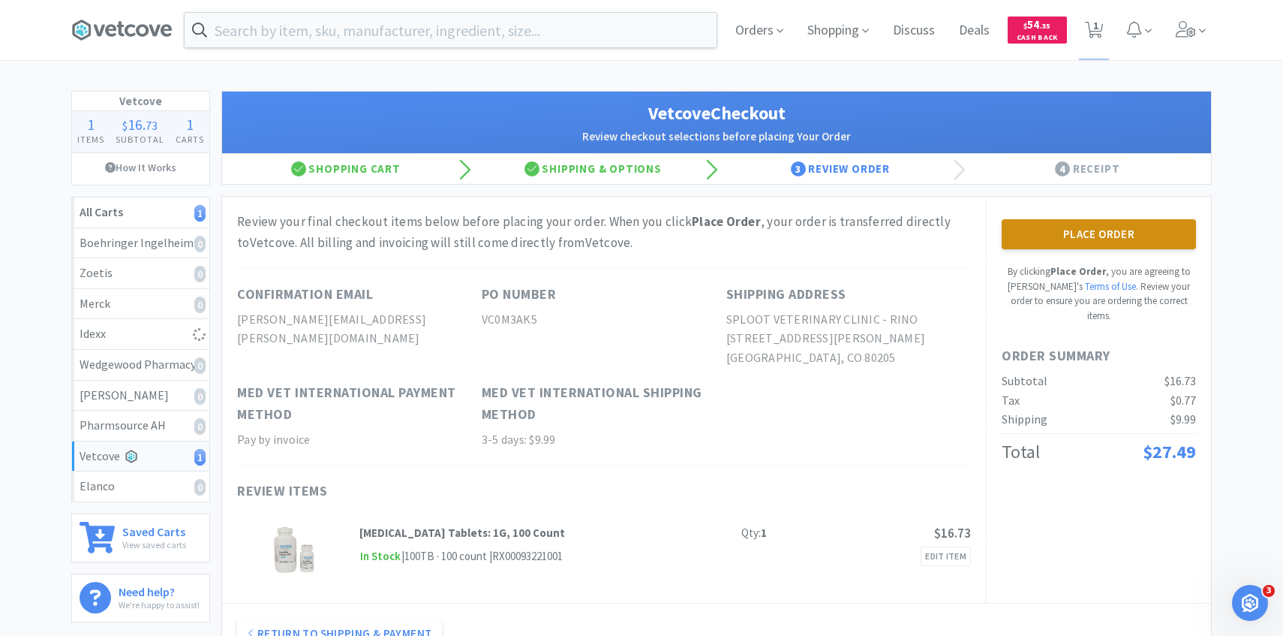
click at [1035, 230] on button "Place Order" at bounding box center [1099, 234] width 194 height 30
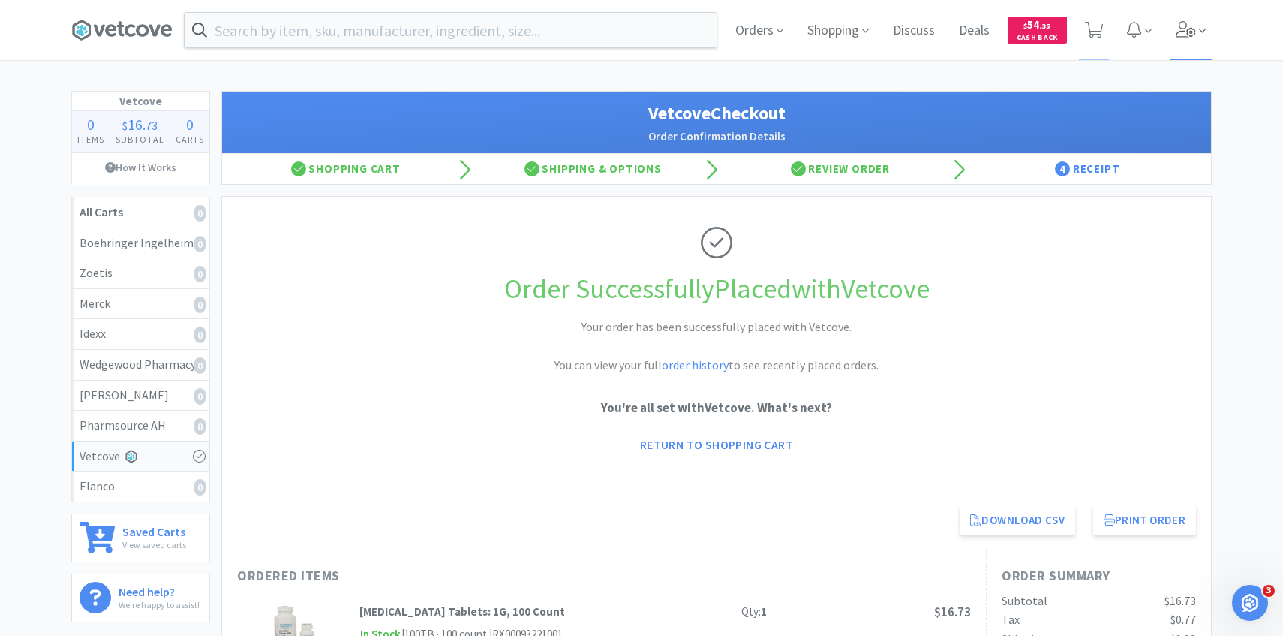
click at [1195, 36] on icon at bounding box center [1186, 29] width 21 height 17
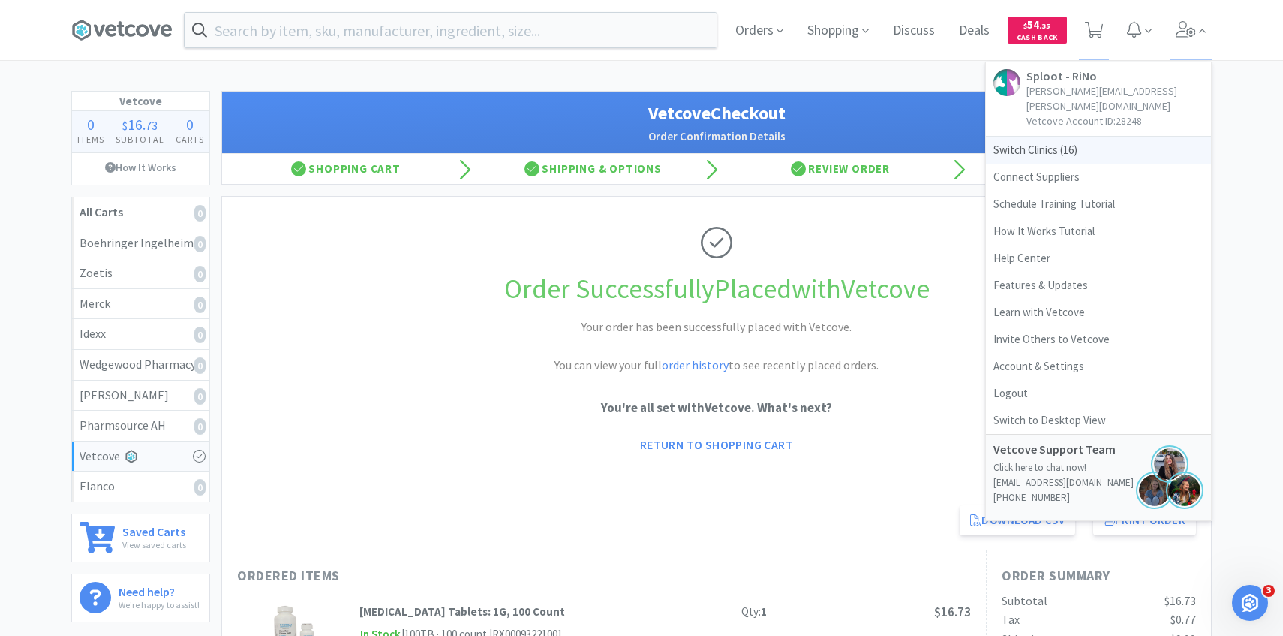
click at [1058, 137] on span "Switch Clinics ( 16 )" at bounding box center [1098, 150] width 225 height 27
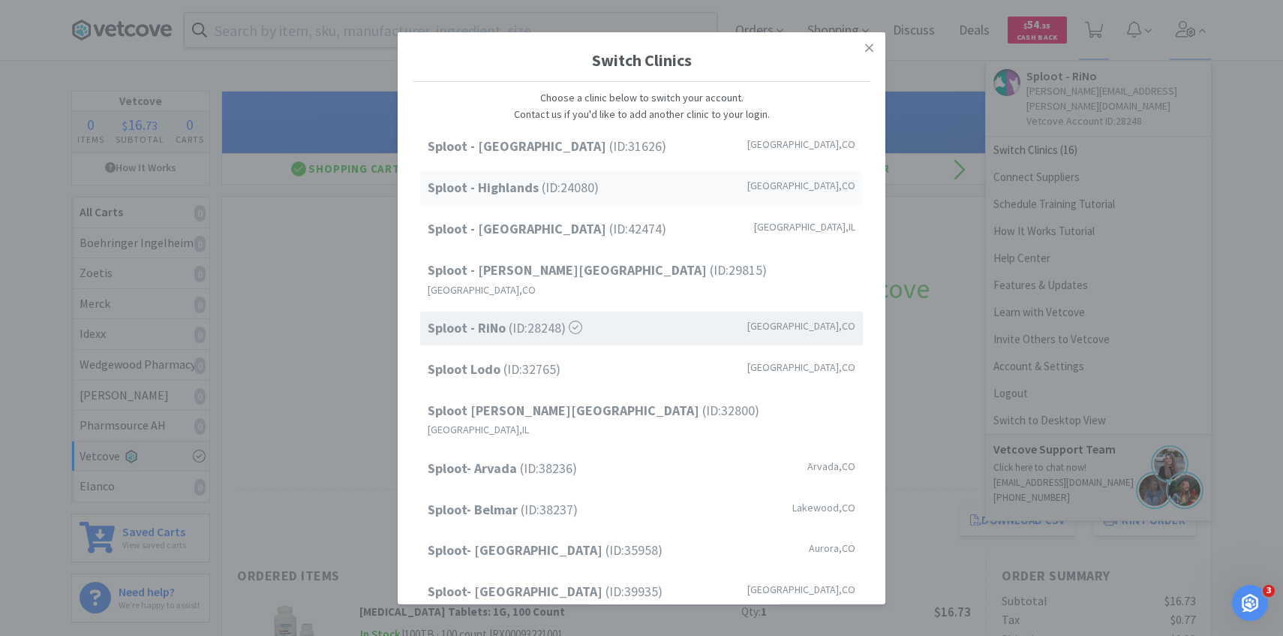
click at [712, 197] on div "Sploot - Highlands (ID: 24080 ) Denver , CO" at bounding box center [641, 188] width 443 height 34
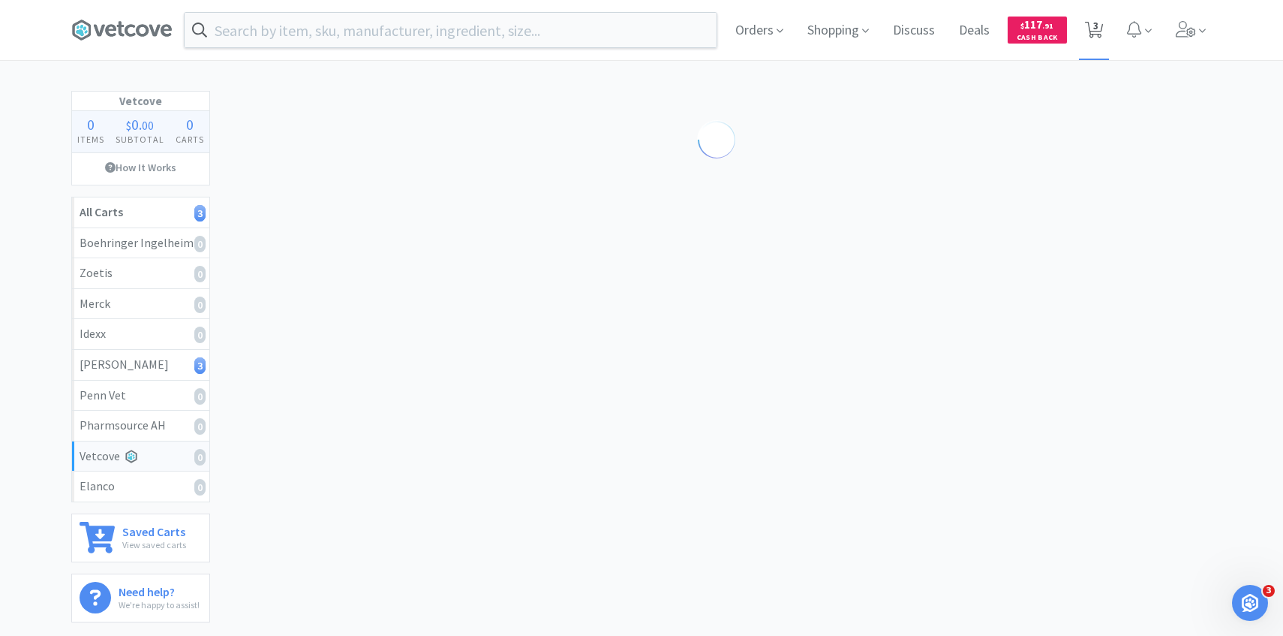
click at [1082, 48] on span "3" at bounding box center [1094, 30] width 31 height 60
select select "1"
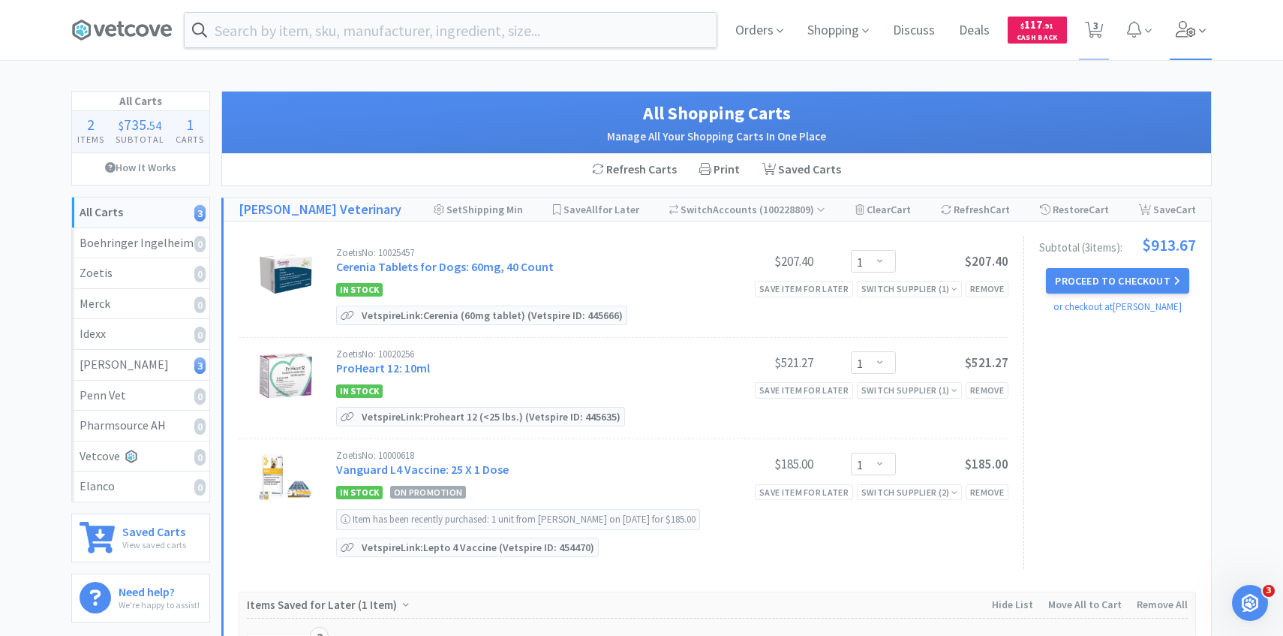
click at [1193, 32] on icon at bounding box center [1186, 29] width 21 height 17
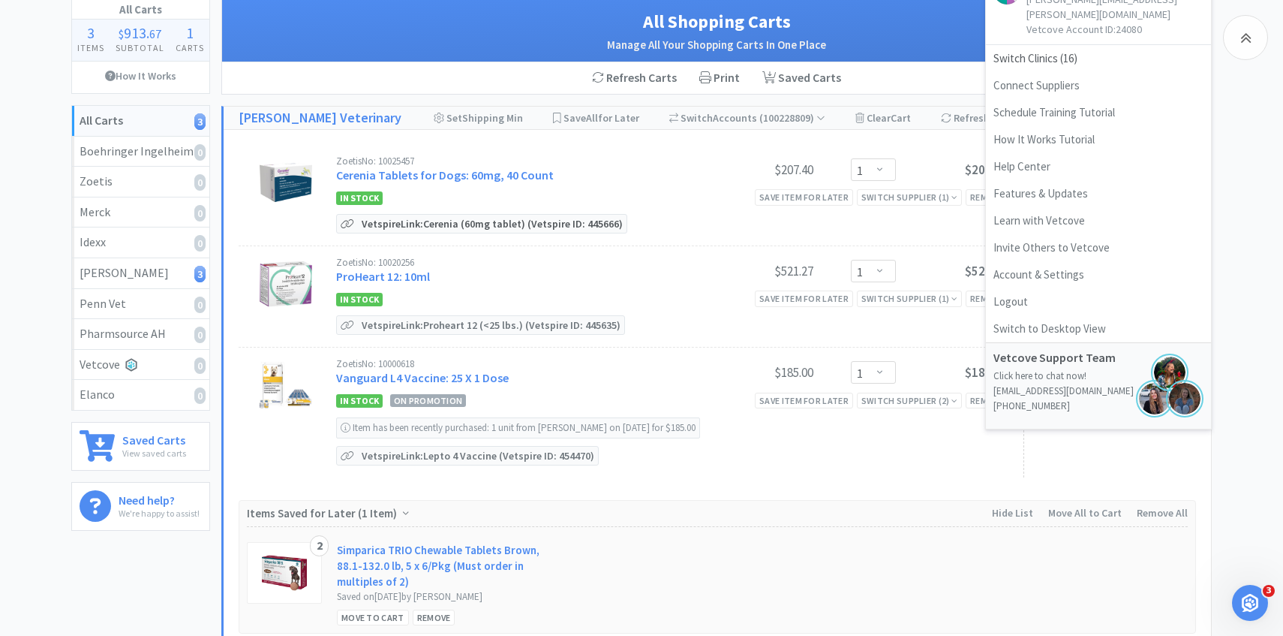
scroll to position [57, 0]
